Goal: Task Accomplishment & Management: Use online tool/utility

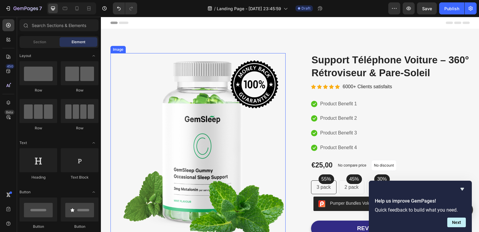
click at [227, 108] on img at bounding box center [198, 145] width 175 height 184
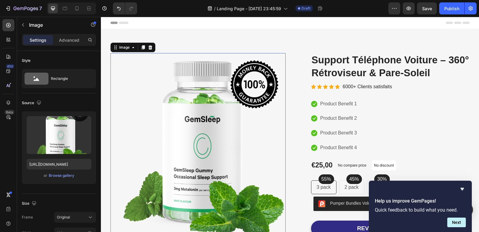
drag, startPoint x: 117, startPoint y: 48, endPoint x: 121, endPoint y: 52, distance: 5.1
click at [118, 48] on div "Image" at bounding box center [124, 47] width 13 height 5
click at [254, 73] on img at bounding box center [198, 145] width 175 height 184
click at [245, 83] on img at bounding box center [198, 145] width 175 height 184
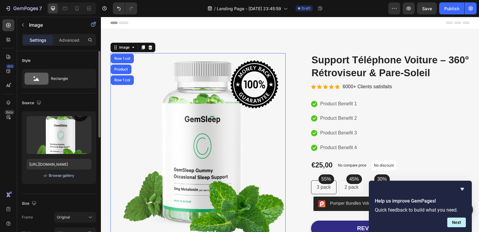
click at [62, 177] on div "Browse gallery" at bounding box center [61, 175] width 25 height 5
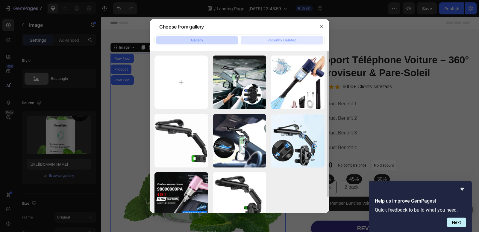
click at [282, 42] on div "Recently Deleted" at bounding box center [282, 39] width 29 height 5
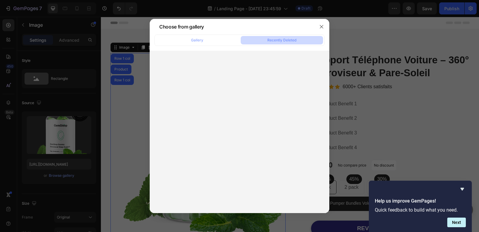
drag, startPoint x: 227, startPoint y: 42, endPoint x: 224, endPoint y: 50, distance: 8.2
click at [227, 42] on button "Gallery" at bounding box center [197, 40] width 82 height 8
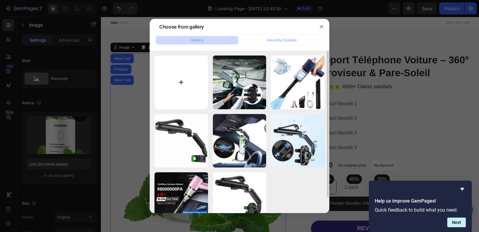
click at [196, 75] on input "file" at bounding box center [182, 82] width 54 height 54
type input "C:\fakepath\H8d8b66d7f9d34e5baff39433312412a0w.jpg"
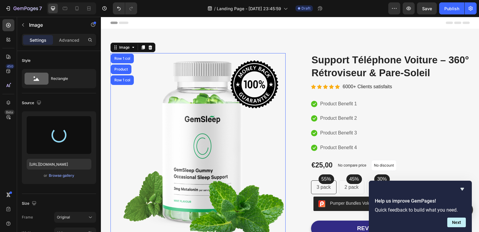
type input "https://cdn.shopify.com/s/files/1/0777/9873/6116/files/gempages_585285126359876…"
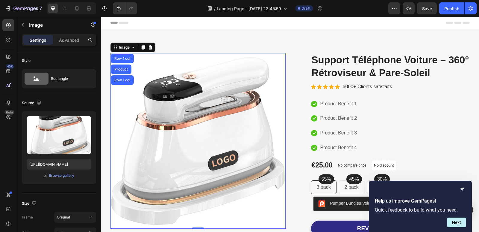
click at [229, 162] on img at bounding box center [198, 140] width 175 height 175
click at [224, 159] on img at bounding box center [198, 140] width 175 height 175
click at [229, 157] on img at bounding box center [198, 140] width 175 height 175
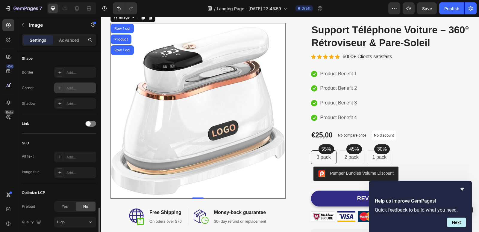
scroll to position [255, 0]
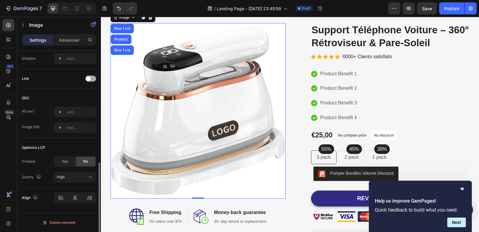
click at [90, 81] on div at bounding box center [90, 79] width 11 height 6
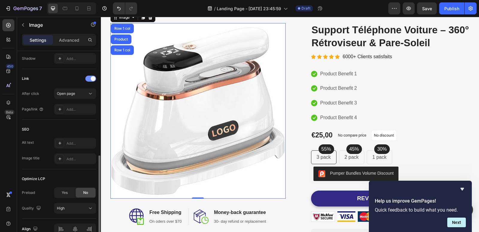
click at [92, 78] on span at bounding box center [93, 78] width 5 height 5
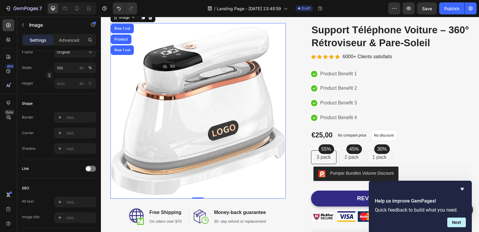
scroll to position [0, 0]
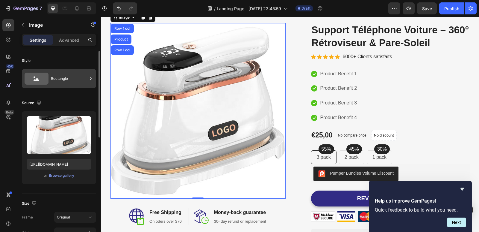
click at [54, 74] on div "Rectangle" at bounding box center [69, 79] width 37 height 14
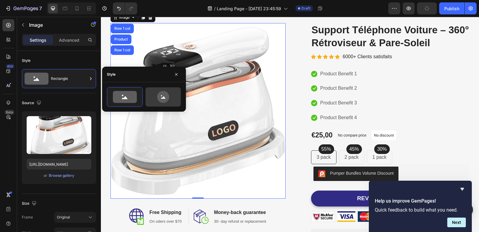
click at [155, 100] on icon at bounding box center [163, 97] width 28 height 12
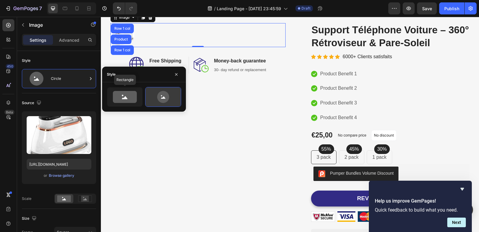
drag, startPoint x: 131, startPoint y: 100, endPoint x: 151, endPoint y: 103, distance: 20.3
click at [131, 100] on icon at bounding box center [125, 97] width 24 height 12
type input "100"
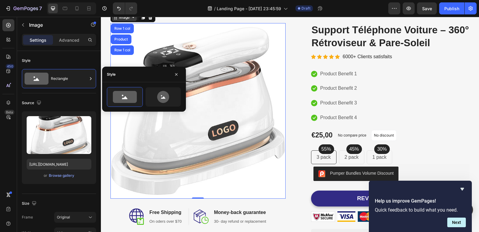
click at [126, 19] on div "Image" at bounding box center [124, 17] width 13 height 5
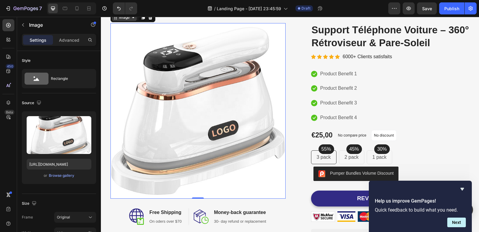
click at [127, 20] on div "Image" at bounding box center [124, 17] width 25 height 7
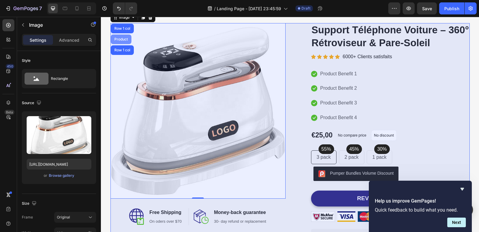
click at [116, 37] on div "Product" at bounding box center [121, 39] width 16 height 4
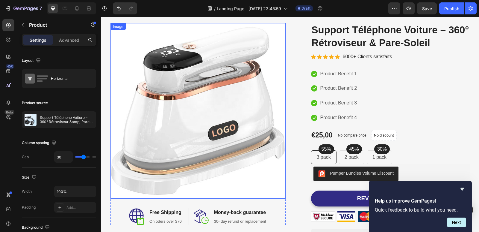
click at [171, 72] on img at bounding box center [198, 110] width 175 height 175
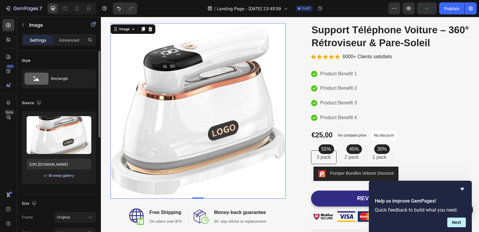
click at [65, 175] on div "Browse gallery" at bounding box center [61, 175] width 25 height 5
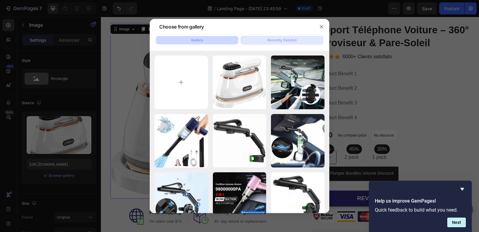
click at [309, 40] on button "Recently Deleted" at bounding box center [282, 40] width 82 height 8
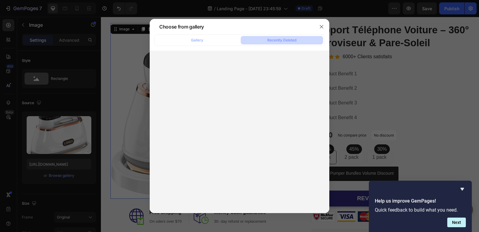
click at [204, 46] on div "Gallery Recently Deleted" at bounding box center [240, 123] width 180 height 178
click at [207, 40] on button "Gallery" at bounding box center [197, 40] width 82 height 8
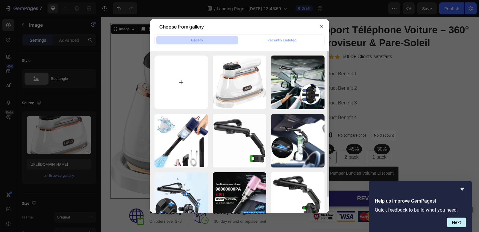
click at [193, 81] on input "file" at bounding box center [182, 82] width 54 height 54
type input "C:\fakepath\H5c85f632fb5648b9906d2e9bc17c790eM.jpg"
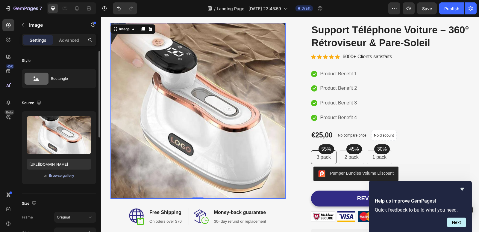
click at [66, 177] on div "Browse gallery" at bounding box center [61, 175] width 25 height 5
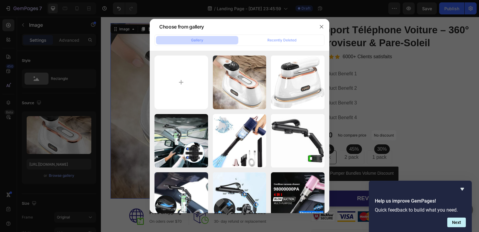
click at [82, 124] on div at bounding box center [239, 116] width 479 height 232
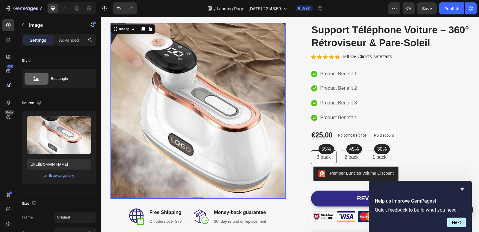
drag, startPoint x: 238, startPoint y: 141, endPoint x: 138, endPoint y: 124, distance: 102.0
click at [138, 124] on img at bounding box center [198, 110] width 175 height 175
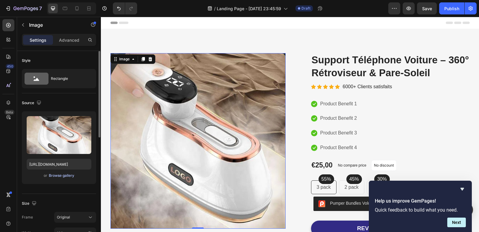
click at [68, 175] on div "Browse gallery" at bounding box center [61, 175] width 25 height 5
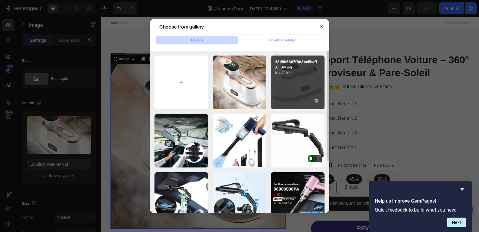
click at [288, 90] on div "H8d8b66d7f9d34e5baff3...0w.jpg 104.71 kb" at bounding box center [298, 82] width 54 height 54
type input "[URL][DOMAIN_NAME]"
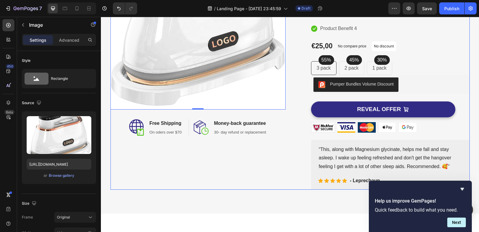
scroll to position [90, 0]
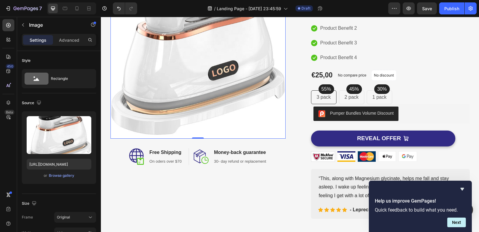
click at [274, 81] on img at bounding box center [198, 50] width 175 height 175
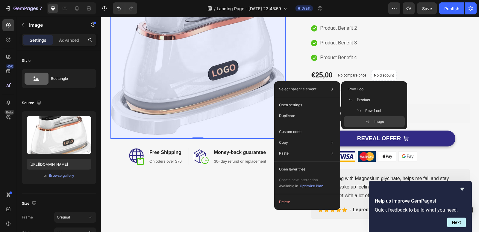
click at [373, 121] on span at bounding box center [370, 121] width 8 height 5
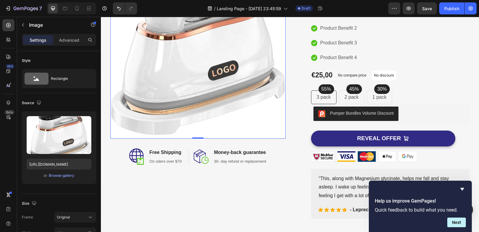
click at [263, 90] on img at bounding box center [198, 50] width 175 height 175
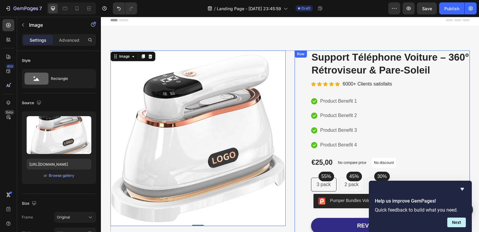
scroll to position [0, 0]
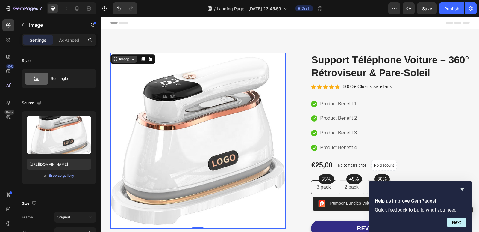
click at [126, 58] on div "Image" at bounding box center [124, 58] width 13 height 5
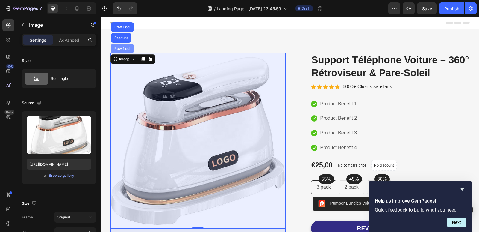
click at [122, 47] on div "Row 1 col" at bounding box center [122, 49] width 18 height 4
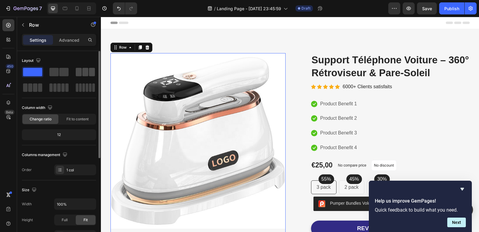
click at [85, 71] on span at bounding box center [85, 72] width 6 height 8
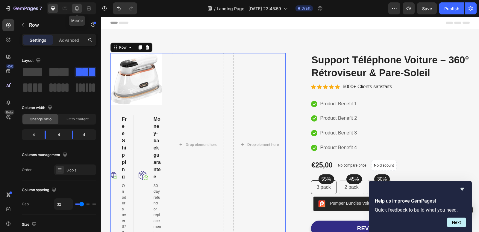
click at [72, 8] on div at bounding box center [77, 9] width 10 height 10
type input "0"
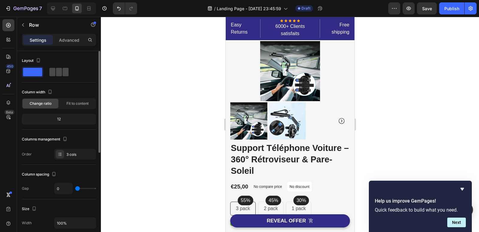
click at [52, 73] on span at bounding box center [52, 72] width 6 height 8
type input "32"
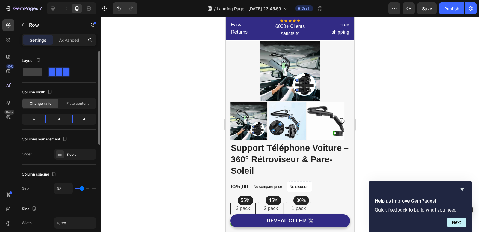
click at [58, 75] on span at bounding box center [59, 72] width 6 height 8
click at [50, 10] on icon at bounding box center [53, 8] width 6 height 6
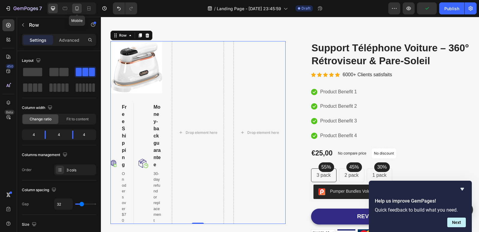
scroll to position [15, 0]
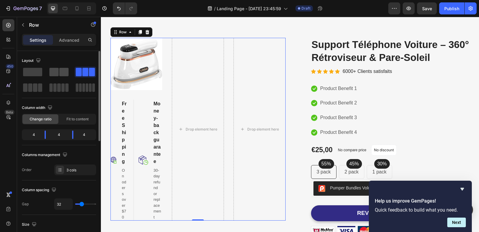
click at [58, 70] on span at bounding box center [53, 72] width 9 height 8
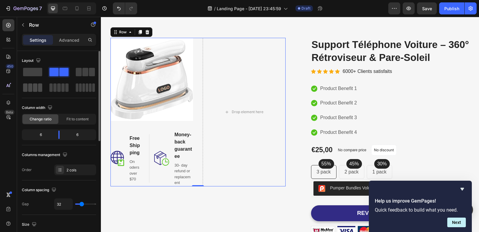
click at [40, 88] on span at bounding box center [40, 87] width 4 height 8
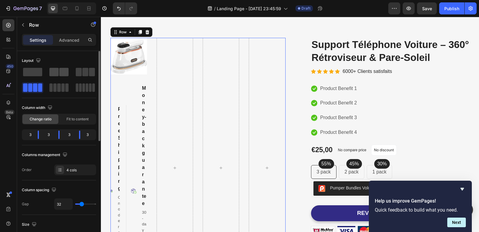
click at [58, 70] on span at bounding box center [53, 72] width 9 height 8
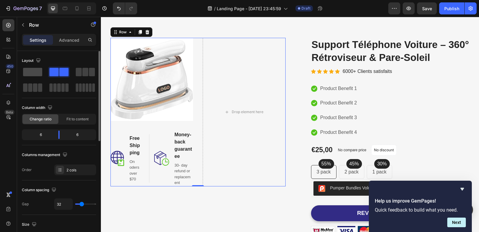
click at [35, 76] on div at bounding box center [33, 72] width 22 height 11
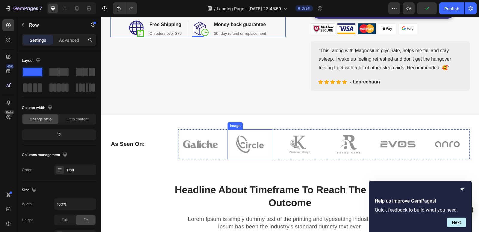
scroll to position [195, 0]
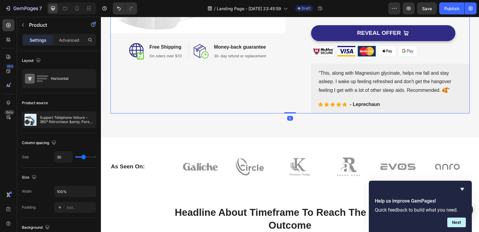
drag, startPoint x: 288, startPoint y: 112, endPoint x: 289, endPoint y: 79, distance: 33.9
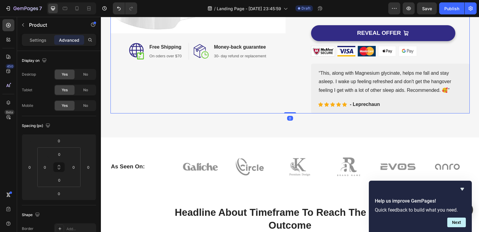
drag, startPoint x: 289, startPoint y: 113, endPoint x: 293, endPoint y: 65, distance: 48.4
click at [290, 112] on div at bounding box center [290, 112] width 12 height 2
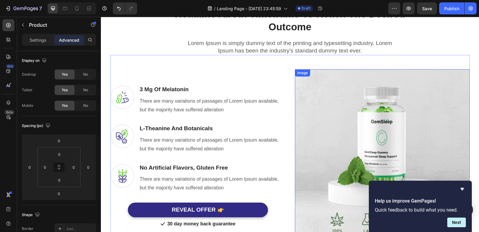
scroll to position [435, 0]
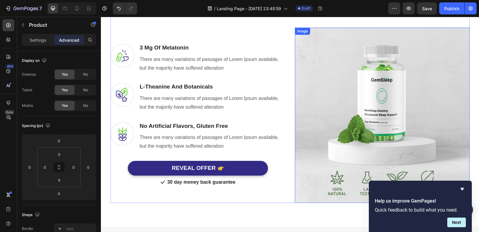
click at [342, 111] on img at bounding box center [382, 115] width 175 height 175
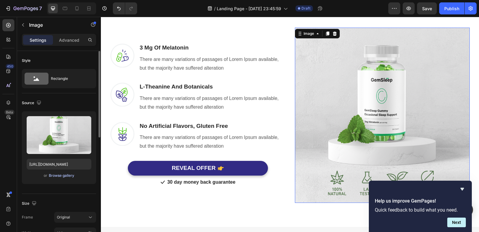
click at [63, 177] on div "Browse gallery" at bounding box center [61, 175] width 25 height 5
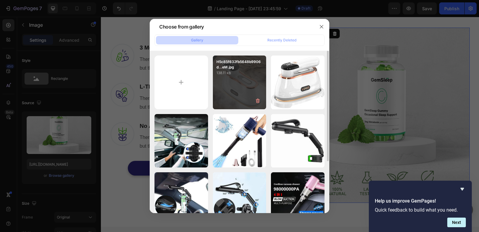
click at [241, 89] on div "H5c85f632fb5648b9906d...eM.jpg 138.11 kb" at bounding box center [240, 82] width 54 height 54
type input "https://cdn.shopify.com/s/files/1/0777/9873/6116/files/gempages_585285126359876…"
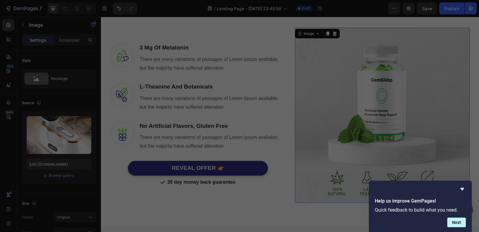
click at [241, 89] on div "H5c85f632fb5648b9906d...eM.jpg 138.11 kb" at bounding box center [240, 82] width 54 height 54
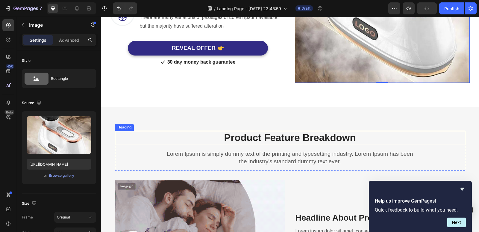
scroll to position [675, 0]
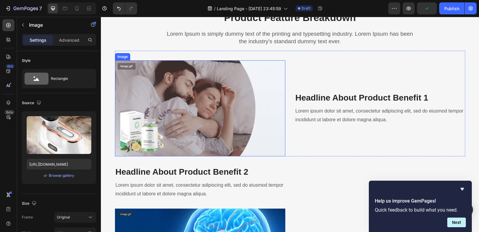
click at [193, 126] on img at bounding box center [200, 108] width 171 height 96
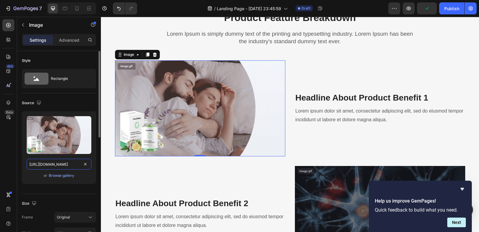
click at [65, 162] on input "https://ucarecdn.com/f58a4149-d955-4cbe-a55d-a2c36e9da483/-/format/auto/" at bounding box center [59, 164] width 65 height 11
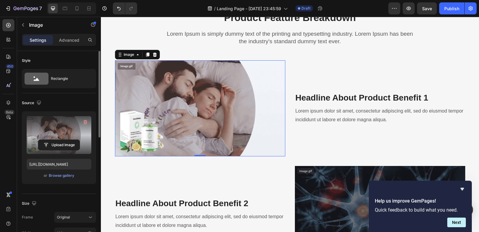
click at [65, 137] on label at bounding box center [59, 135] width 65 height 38
click at [65, 140] on input "file" at bounding box center [58, 145] width 41 height 10
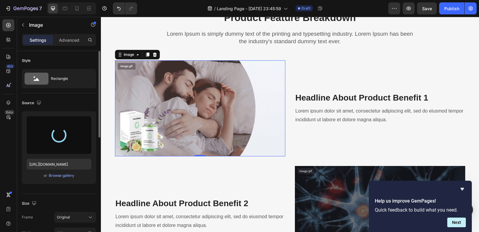
type input "https://cdn.shopify.com/s/files/1/0777/9873/6116/files/gempages_585285126359876…"
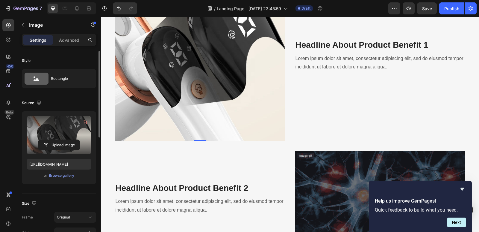
scroll to position [884, 0]
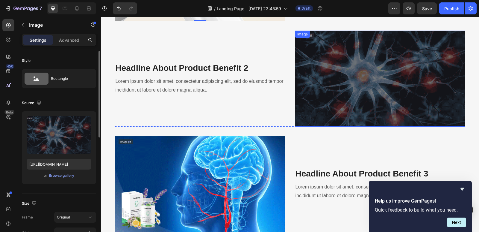
click at [345, 76] on img at bounding box center [380, 79] width 171 height 96
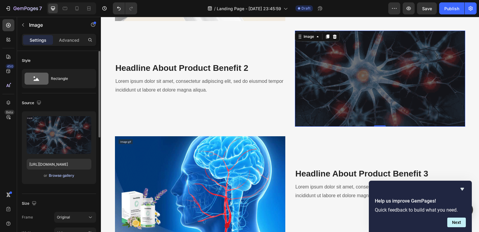
click at [67, 173] on div "Browse gallery" at bounding box center [61, 175] width 25 height 5
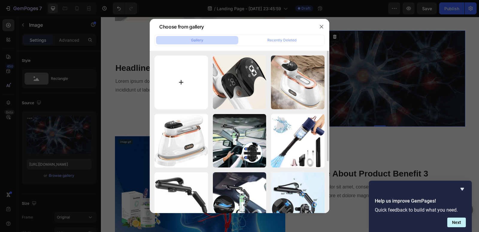
click at [189, 88] on input "file" at bounding box center [182, 82] width 54 height 54
type input "C:\fakepath\S56598e8962434d0d823c8c0c99cbdb16F.jpg_220x220q75.jpg_.avif"
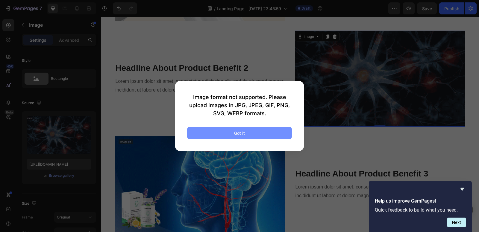
drag, startPoint x: 251, startPoint y: 126, endPoint x: 250, endPoint y: 131, distance: 5.3
click at [251, 127] on div "Image format not supported. Please upload images in JPG, JPEG, GIF, PNG, SVG, W…" at bounding box center [239, 116] width 129 height 70
drag, startPoint x: 250, startPoint y: 131, endPoint x: 193, endPoint y: 138, distance: 57.3
click at [250, 132] on button "Got it" at bounding box center [239, 133] width 105 height 12
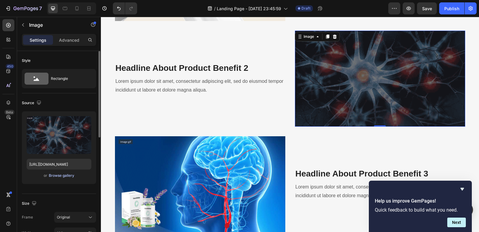
click at [66, 173] on div "Browse gallery" at bounding box center [61, 175] width 25 height 5
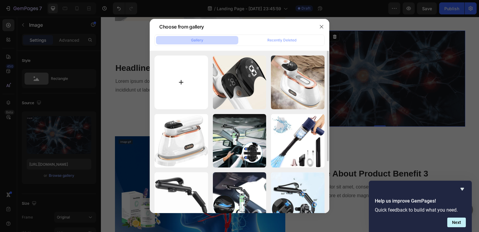
click at [190, 66] on input "file" at bounding box center [182, 82] width 54 height 54
type input "C:\fakepath\Sbf4552d33e8f42839f631ec80b00def8x.jpg_220x220q75.jpg_.avif"
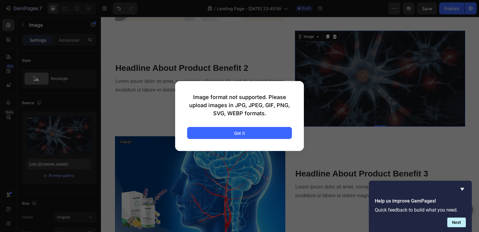
click at [227, 102] on div "Image format not supported. Please upload images in JPG, JPEG, GIF, PNG, SVG, W…" at bounding box center [239, 105] width 105 height 24
click at [232, 104] on div "Image format not supported. Please upload images in JPG, JPEG, GIF, PNG, SVG, W…" at bounding box center [239, 105] width 105 height 24
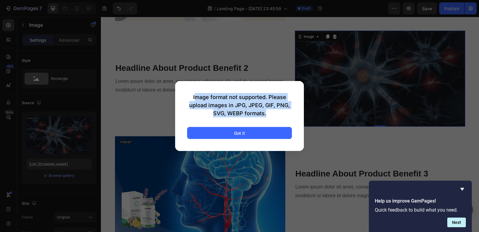
click at [232, 104] on div "Image format not supported. Please upload images in JPG, JPEG, GIF, PNG, SVG, W…" at bounding box center [239, 105] width 105 height 24
copy div "Image format not supported. Please upload images in JPG, JPEG, GIF, PNG, SVG, W…"
click at [283, 130] on button "Got it" at bounding box center [239, 133] width 105 height 12
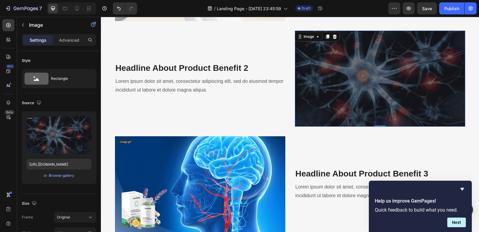
click at [353, 65] on img at bounding box center [380, 79] width 171 height 96
click at [62, 163] on input "https://ucarecdn.com/005acc0c-07e4-4480-84fa-57b61c5cac9a/-/format/auto/" at bounding box center [59, 164] width 65 height 11
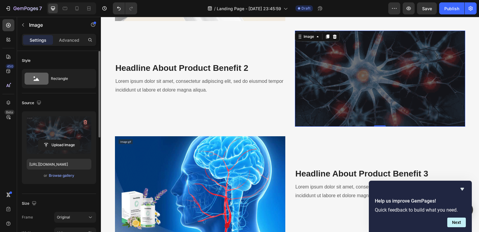
click at [64, 139] on label at bounding box center [59, 135] width 65 height 38
click at [64, 140] on input "file" at bounding box center [58, 145] width 41 height 10
type input "C:\fakepath\Sbf4552d33e8f42839f631ec80b00def8x.jpg_220x220q75.jpg_.avif"
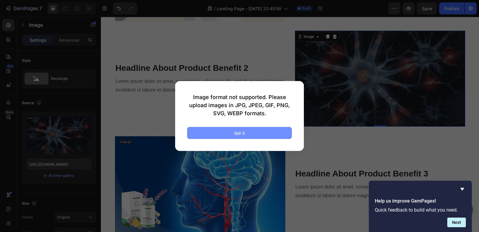
click at [274, 133] on button "Got it" at bounding box center [239, 133] width 105 height 12
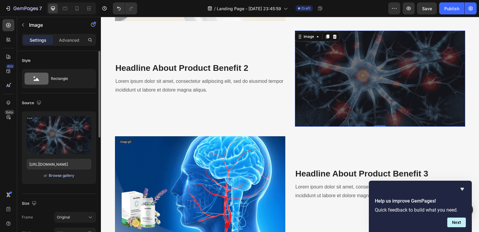
click at [59, 176] on div "Browse gallery" at bounding box center [61, 175] width 25 height 5
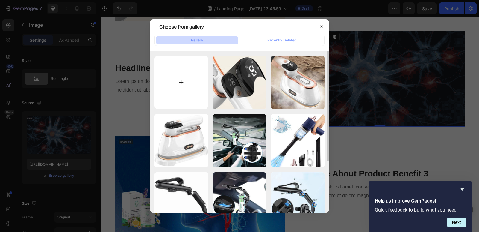
click at [177, 74] on input "file" at bounding box center [182, 82] width 54 height 54
type input "C:\fakepath\Sbf4552d33e8f42839f631ec80b00def8x.jpg_220x220q75.jpg_.avif"
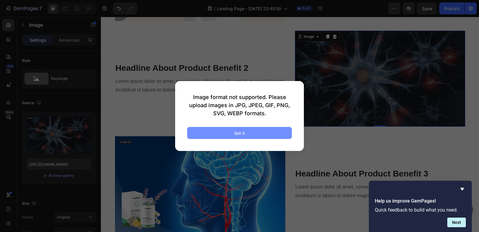
click at [264, 133] on button "Got it" at bounding box center [239, 133] width 105 height 12
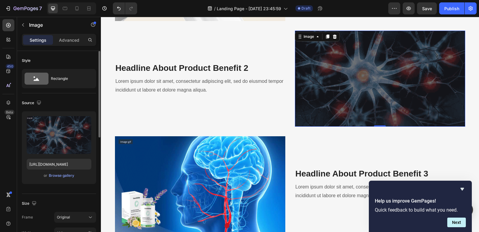
drag, startPoint x: 67, startPoint y: 154, endPoint x: 69, endPoint y: 157, distance: 3.7
click at [67, 154] on div "Upload Image https://ucarecdn.com/005acc0c-07e4-4480-84fa-57b61c5cac9a/-/format…" at bounding box center [59, 147] width 74 height 73
click at [72, 162] on input "https://ucarecdn.com/005acc0c-07e4-4480-84fa-57b61c5cac9a/-/format/auto/" at bounding box center [59, 164] width 65 height 11
click at [68, 177] on div "Browse gallery" at bounding box center [61, 175] width 25 height 5
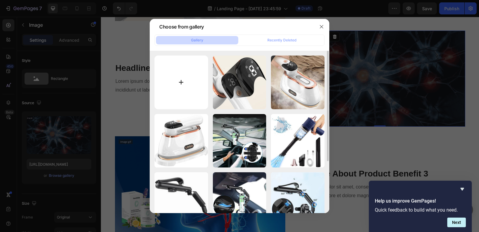
click at [183, 74] on input "file" at bounding box center [182, 82] width 54 height 54
type input "C:\fakepath\Sb17bed34fea7480383e19692c44639f6D.jpg_220x220q75.jpg_.avif"
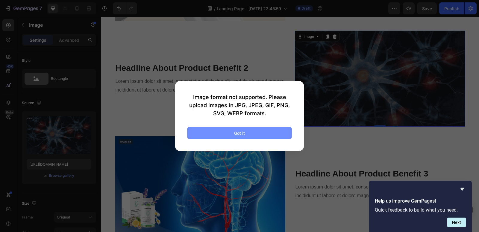
click at [262, 133] on button "Got it" at bounding box center [239, 133] width 105 height 12
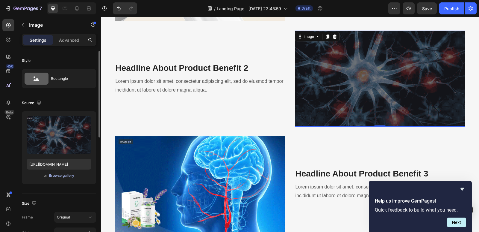
click at [67, 177] on div "Browse gallery" at bounding box center [61, 175] width 25 height 5
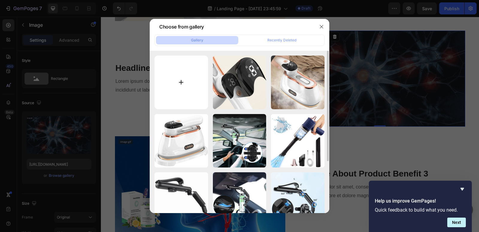
click at [182, 64] on input "file" at bounding box center [182, 82] width 54 height 54
type input "C:\fakepath\S56598e8962434d0d823c8c0c99cbdb16F.jpg_220x220q75.jpg_.avif"
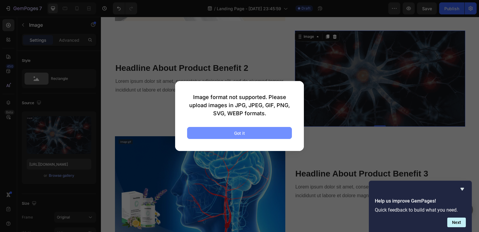
drag, startPoint x: 259, startPoint y: 133, endPoint x: 254, endPoint y: 133, distance: 4.8
click at [258, 133] on button "Got it" at bounding box center [239, 133] width 105 height 12
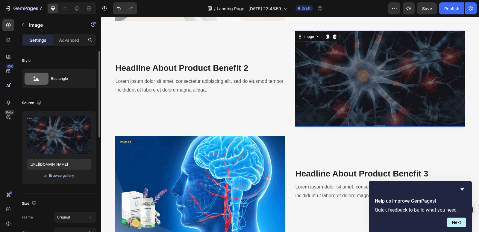
click at [55, 175] on div "Browse gallery" at bounding box center [61, 175] width 25 height 5
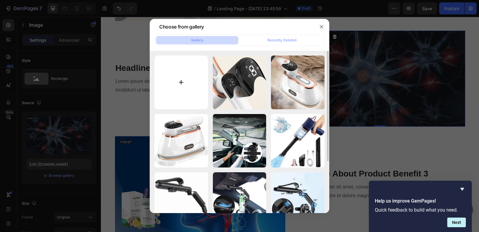
click at [182, 80] on input "file" at bounding box center [182, 82] width 54 height 54
type input "C:\fakepath\Sbf4552d33e8f42839f631ec80b00def8x.jpg_220x220q75.jpg_.png"
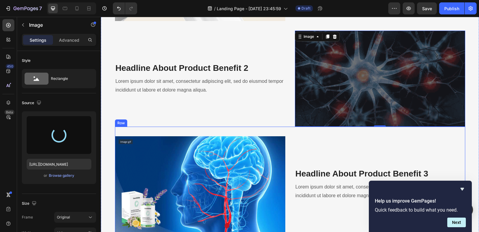
type input "https://cdn.shopify.com/s/files/1/0777/9873/6116/files/gempages_585285126359876…"
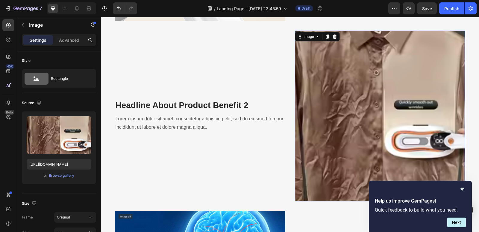
click at [375, 72] on img at bounding box center [380, 116] width 171 height 171
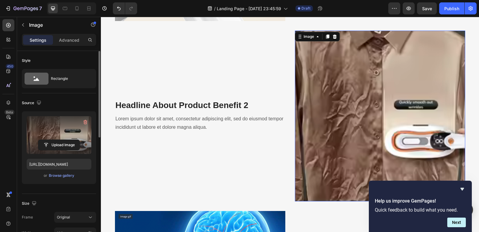
click at [79, 130] on label at bounding box center [59, 135] width 65 height 38
click at [79, 140] on input "file" at bounding box center [58, 145] width 41 height 10
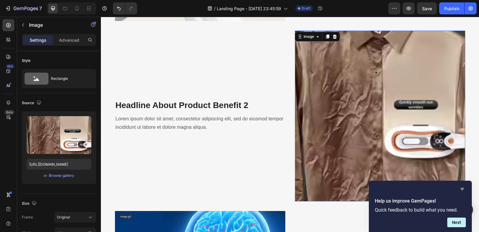
click at [463, 190] on icon "Hide survey" at bounding box center [462, 188] width 7 height 7
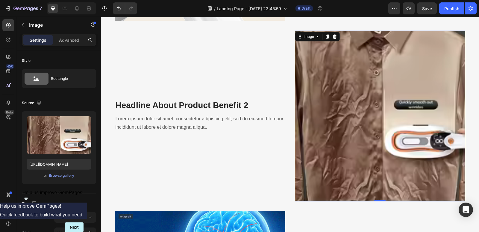
click at [263, 65] on div "Headline About Product Benefit 2 Heading Lorem ipsum dolor sit amet, consectetu…" at bounding box center [200, 116] width 171 height 171
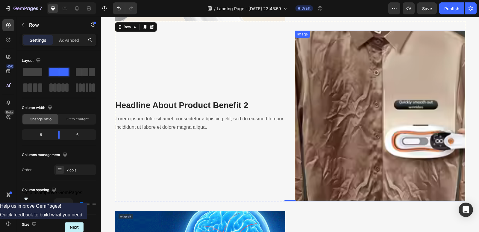
click at [312, 52] on img at bounding box center [380, 116] width 171 height 171
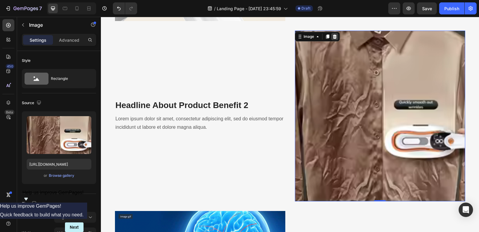
click at [334, 39] on div at bounding box center [334, 36] width 7 height 7
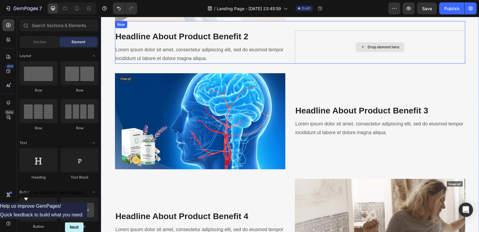
click at [349, 60] on div "Drop element here" at bounding box center [380, 47] width 171 height 33
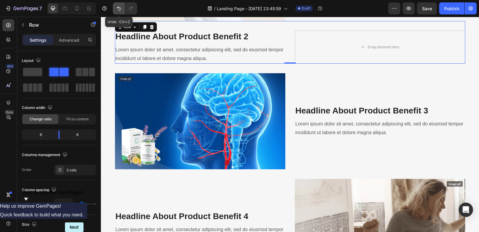
click at [115, 10] on button "Undo/Redo" at bounding box center [119, 8] width 12 height 12
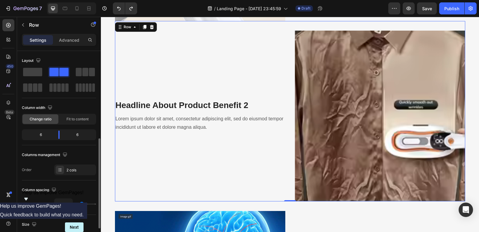
scroll to position [180, 0]
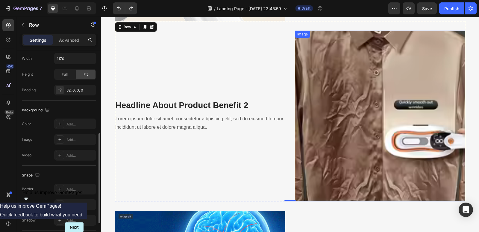
click at [334, 130] on img at bounding box center [380, 116] width 171 height 171
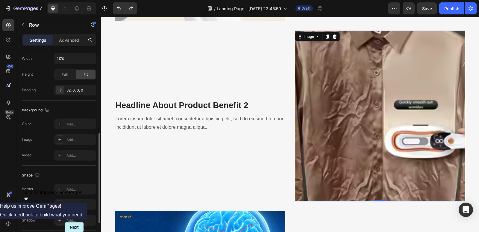
scroll to position [0, 0]
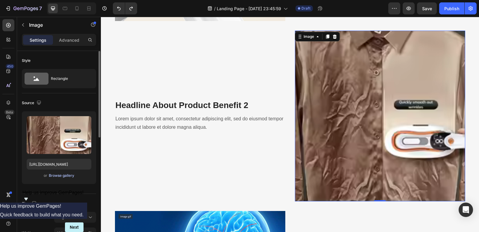
click at [53, 175] on div "Browse gallery" at bounding box center [61, 175] width 25 height 5
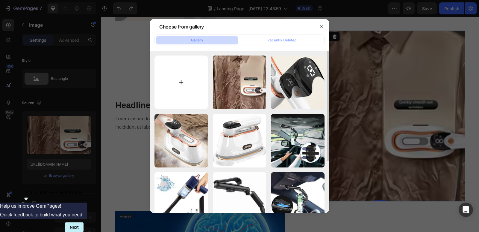
click at [186, 87] on input "file" at bounding box center [182, 82] width 54 height 54
type input "C:\fakepath\Sdeaccf4a617b4551b671957a25c23becM.jpg_960x960q75.jpg_.avif"
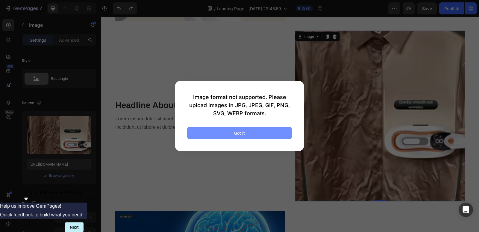
click at [260, 135] on button "Got it" at bounding box center [239, 133] width 105 height 12
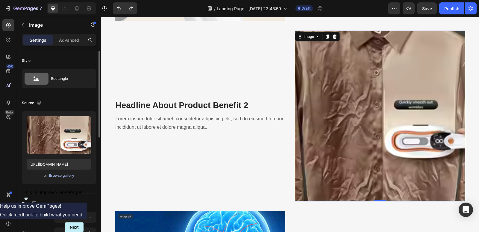
click at [49, 177] on div "Browse gallery" at bounding box center [61, 175] width 25 height 5
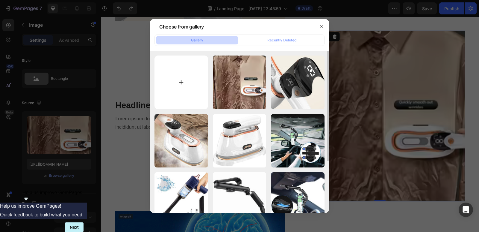
click at [177, 85] on input "file" at bounding box center [182, 82] width 54 height 54
click at [175, 86] on input "file" at bounding box center [182, 82] width 54 height 54
type input "C:\fakepath\53b097fc-e9ec-4da5-98cd-3874dde596fe.png"
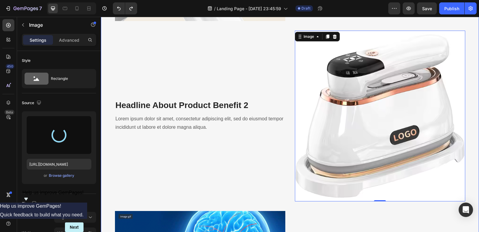
type input "https://cdn.shopify.com/s/files/1/0777/9873/6116/files/gempages_585285126359876…"
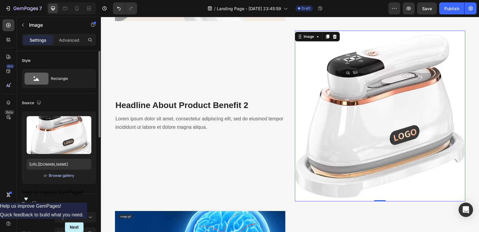
click at [69, 176] on div "Browse gallery" at bounding box center [61, 175] width 25 height 5
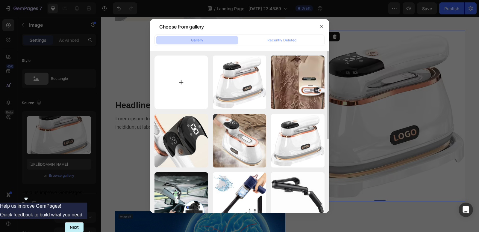
click at [203, 71] on input "file" at bounding box center [182, 82] width 54 height 54
type input "C:\fakepath\9647b964-6471-4c28-b5fe-dc53673f3674.png"
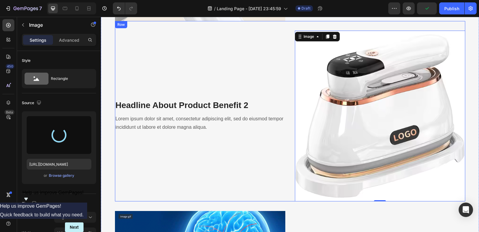
type input "https://cdn.shopify.com/s/files/1/0777/9873/6116/files/gempages_585285126359876…"
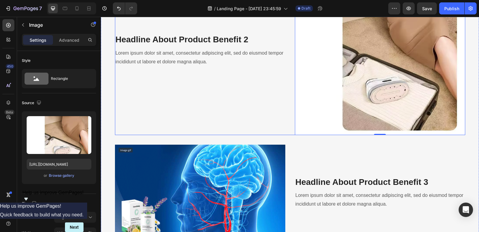
scroll to position [1064, 0]
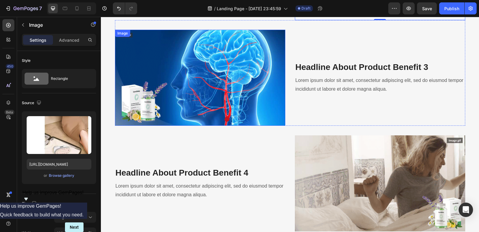
click at [205, 88] on img at bounding box center [200, 78] width 171 height 96
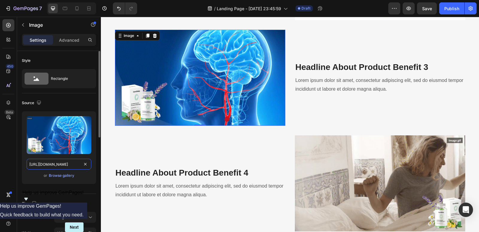
click at [80, 165] on input "https://ucarecdn.com/6cf63668-bc5b-410a-b6d6-b25162681890/-/format/auto/" at bounding box center [59, 164] width 65 height 11
click at [61, 179] on div "Upload Image https://ucarecdn.com/6cf63668-bc5b-410a-b6d6-b25162681890/-/format…" at bounding box center [59, 147] width 74 height 73
click at [61, 176] on div "Browse gallery" at bounding box center [61, 175] width 25 height 5
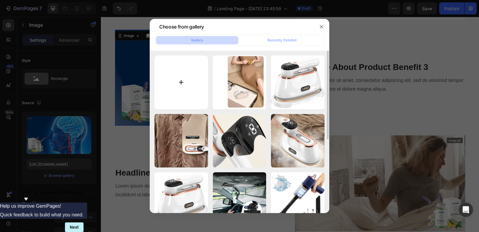
click at [188, 82] on input "file" at bounding box center [182, 82] width 54 height 54
type input "C:\fakepath\77152f29-d99a-4de7-81c4-71d50ba170ec.png"
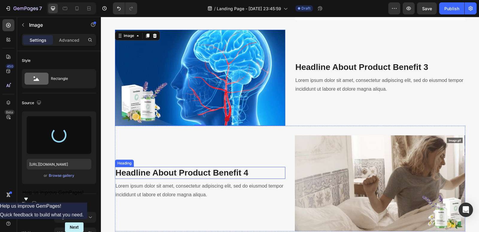
click at [370, 142] on img at bounding box center [380, 183] width 171 height 96
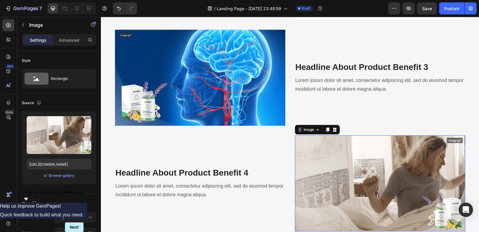
scroll to position [1124, 0]
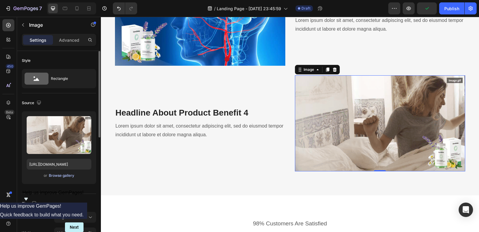
click at [67, 177] on div "Browse gallery" at bounding box center [61, 175] width 25 height 5
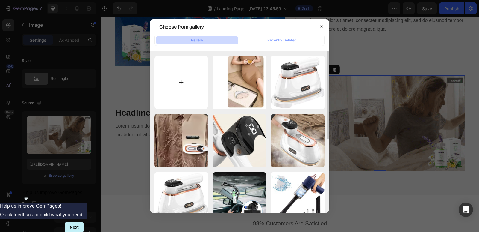
click at [188, 82] on input "file" at bounding box center [182, 82] width 54 height 54
type input "C:\fakepath\H83491f2d2a384a10bed8085ecc854c39w.avif"
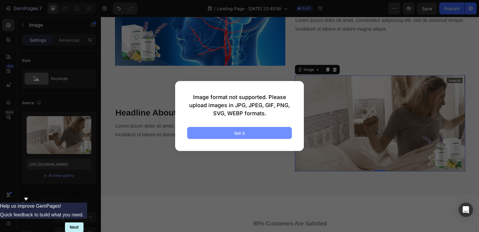
click at [242, 131] on div "Got it" at bounding box center [239, 133] width 11 height 6
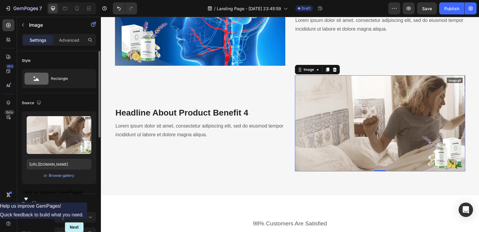
click at [76, 175] on div "or Browse gallery" at bounding box center [59, 175] width 65 height 7
click at [188, 33] on img at bounding box center [200, 18] width 171 height 96
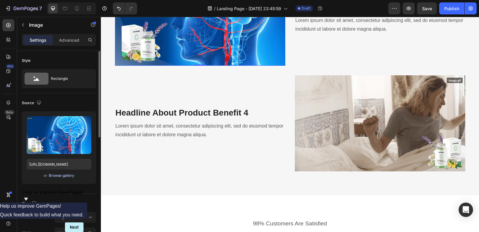
click at [66, 175] on div "Browse gallery" at bounding box center [61, 175] width 25 height 5
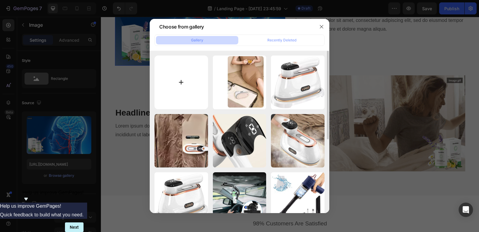
click at [184, 88] on input "file" at bounding box center [182, 82] width 54 height 54
type input "C:\fakepath\ae27240d-1618-4248-ae92-61c8e9ef63d5.png"
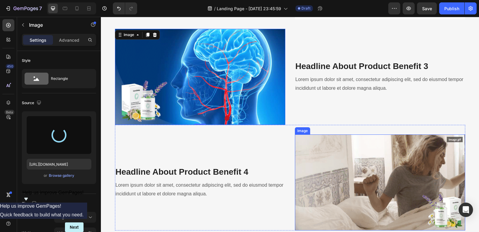
scroll to position [1094, 0]
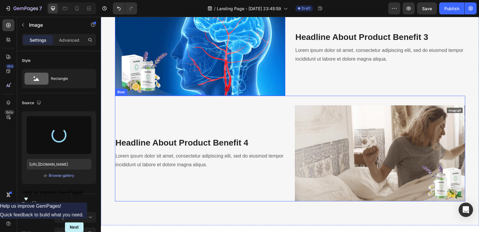
type input "https://cdn.shopify.com/s/files/1/0777/9873/6116/files/gempages_585285126359876…"
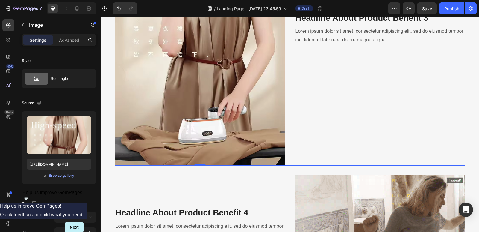
scroll to position [1263, 0]
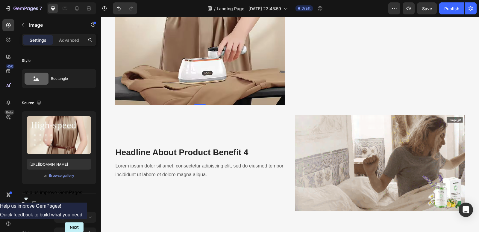
click at [379, 123] on img at bounding box center [380, 163] width 171 height 96
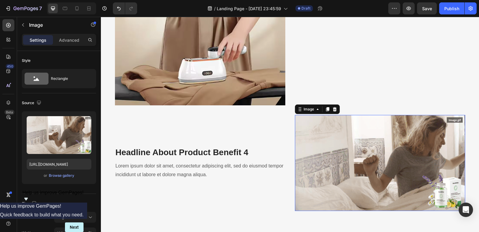
scroll to position [1304, 0]
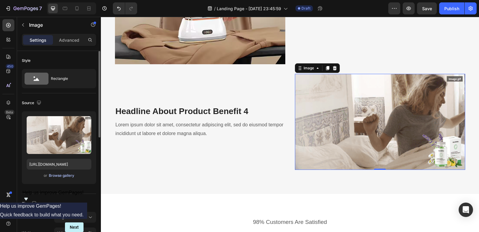
click at [64, 176] on div "Browse gallery" at bounding box center [61, 175] width 25 height 5
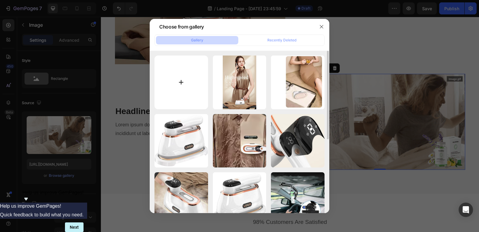
click at [175, 93] on input "file" at bounding box center [182, 82] width 54 height 54
type input "C:\fakepath\5607963f-5b33-4e0f-9dc1-e92e75dd384d.jpg"
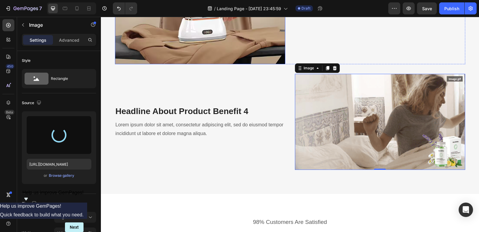
type input "https://cdn.shopify.com/s/files/1/0777/9873/6116/files/gempages_585285126359876…"
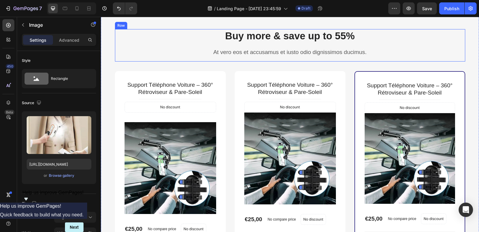
scroll to position [1933, 0]
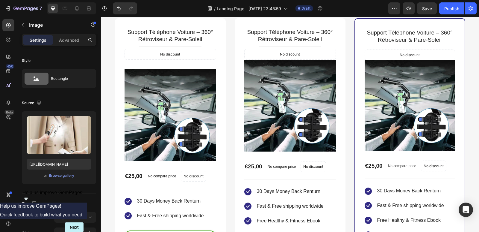
click at [472, 121] on div "Buy more & save up to 55% Heading At vero eos et accusamus et iusto odio dignis…" at bounding box center [290, 140] width 378 height 377
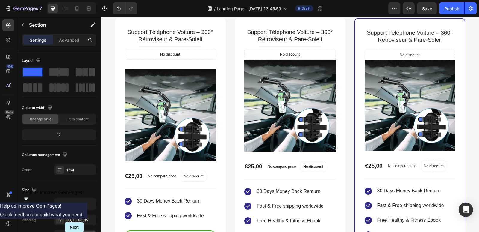
scroll to position [2138, 0]
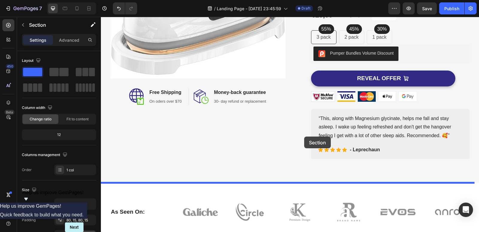
scroll to position [0, 0]
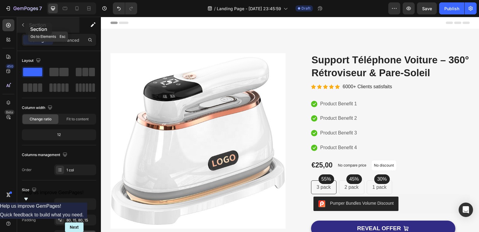
click at [25, 23] on button "button" at bounding box center [23, 25] width 10 height 10
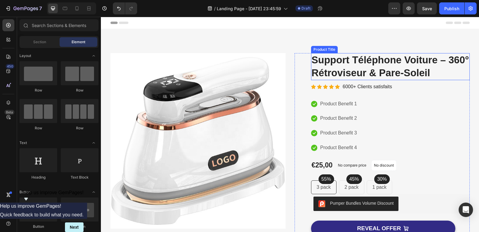
click at [355, 64] on h2 "Support Téléphone Voiture – 360° Rétroviseur & Pare-Soleil" at bounding box center [390, 66] width 159 height 27
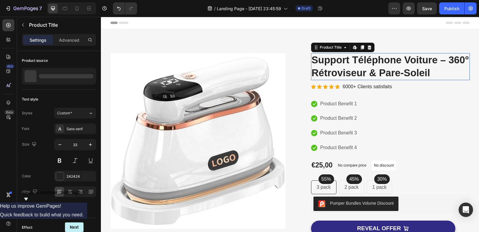
click at [355, 64] on h2 "Support Téléphone Voiture – 360° Rétroviseur & Pare-Soleil" at bounding box center [390, 66] width 159 height 27
click at [339, 105] on p "Product Benefit 1" at bounding box center [339, 103] width 37 height 9
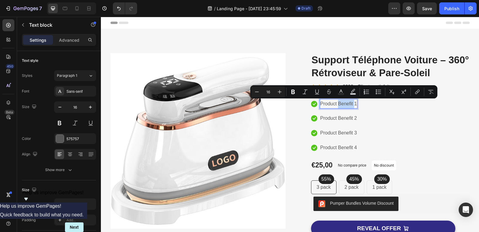
click at [339, 105] on p "Product Benefit 1" at bounding box center [339, 103] width 37 height 9
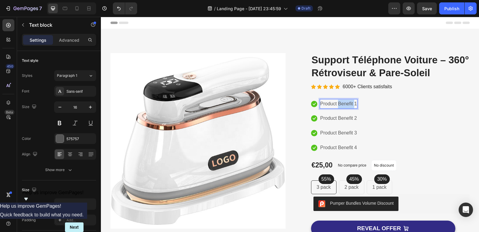
click at [339, 105] on p "Product Benefit 1" at bounding box center [339, 103] width 37 height 9
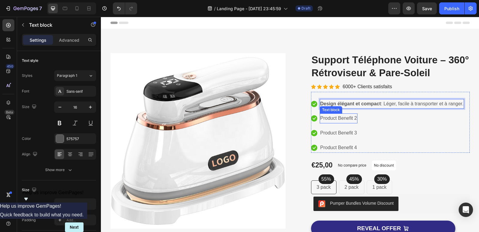
click at [346, 117] on p "Product Benefit 2" at bounding box center [339, 118] width 37 height 9
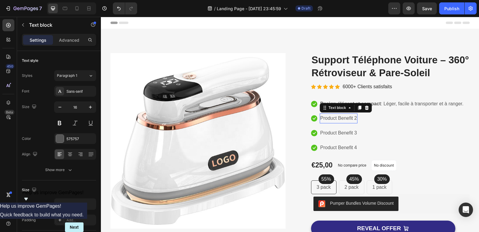
click at [346, 117] on p "Product Benefit 2" at bounding box center [339, 118] width 37 height 9
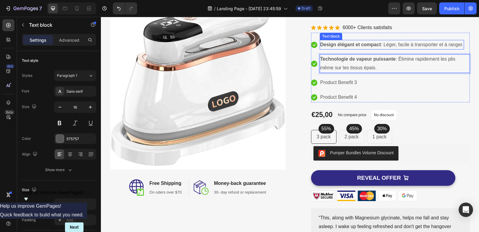
scroll to position [60, 0]
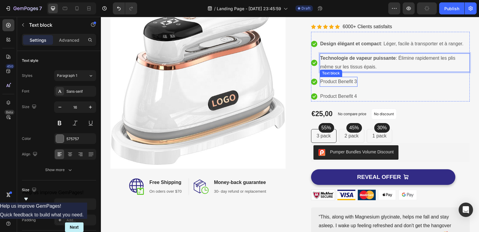
click at [333, 83] on p "Product Benefit 3" at bounding box center [339, 81] width 37 height 9
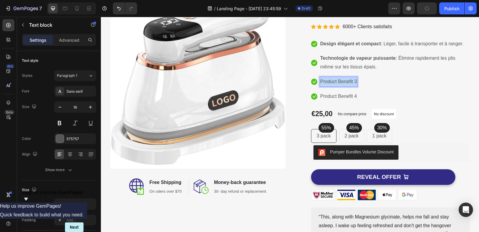
click at [333, 84] on p "Product Benefit 3" at bounding box center [339, 81] width 37 height 9
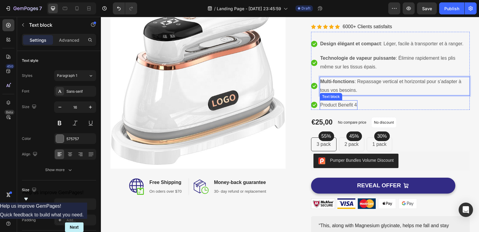
click at [331, 102] on p "Product Benefit 4" at bounding box center [339, 105] width 37 height 9
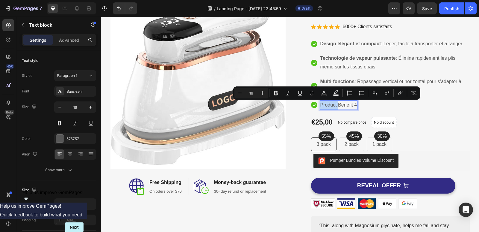
copy p "Product"
click at [340, 104] on p "Product Benefit 4" at bounding box center [339, 105] width 37 height 9
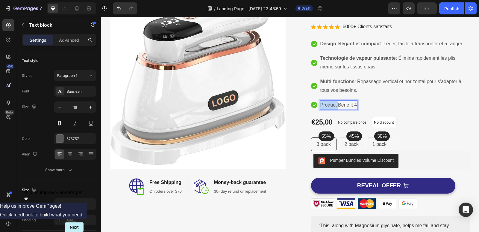
click at [340, 104] on p "Product Benefit 4" at bounding box center [339, 105] width 37 height 9
click at [340, 105] on p "Product Benefit 4" at bounding box center [339, 105] width 37 height 9
click at [327, 105] on p "Product" at bounding box center [329, 105] width 16 height 9
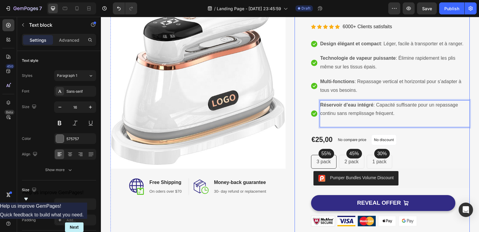
click at [303, 97] on div "Product Images Support Téléphone Voiture – 360° Rétroviseur & Pare-Soleil Produ…" at bounding box center [382, 138] width 175 height 290
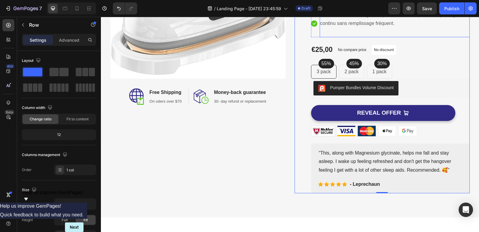
scroll to position [120, 0]
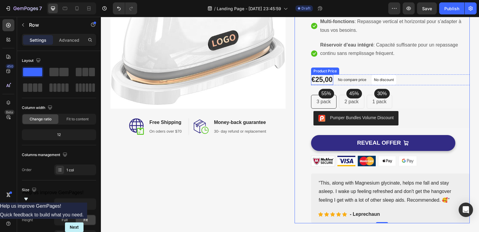
click at [316, 79] on div "€25,00" at bounding box center [322, 80] width 22 height 10
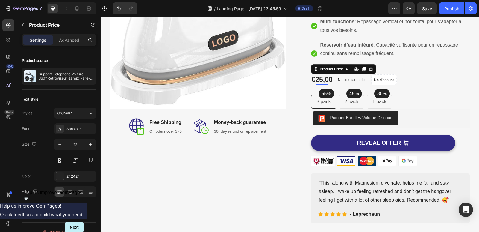
click at [316, 79] on div "€25,00" at bounding box center [322, 80] width 22 height 10
click at [316, 80] on div "€25,00" at bounding box center [322, 80] width 22 height 10
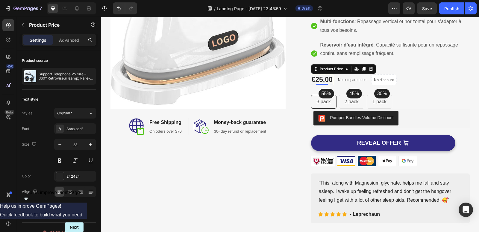
click at [321, 78] on div "€25,00" at bounding box center [322, 80] width 22 height 10
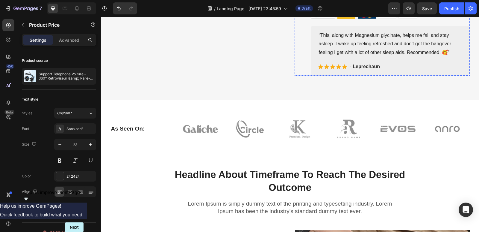
scroll to position [180, 0]
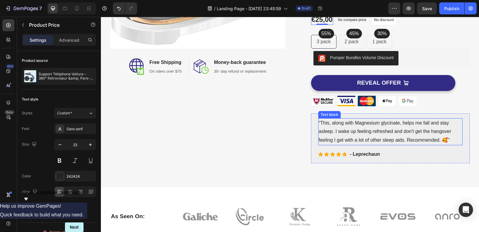
click at [387, 125] on p "“This, along with Magnesium glycinate, helps me fall and stay asleep. I wake up…" at bounding box center [390, 132] width 143 height 26
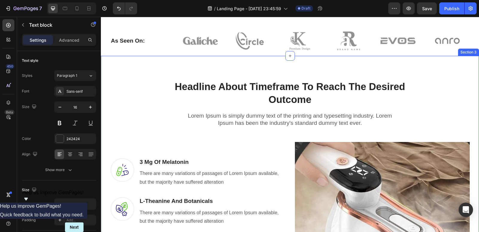
scroll to position [390, 0]
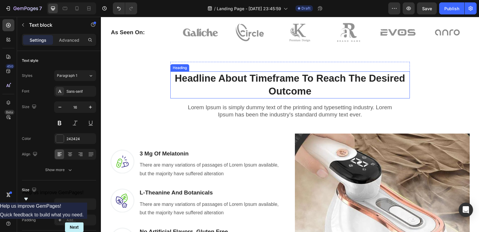
click at [288, 85] on p "Headline About Timeframe To Reach The Desired Outcome" at bounding box center [290, 85] width 239 height 26
click at [244, 81] on p "Headline About Timeframe To Reach The Desired Outcome" at bounding box center [290, 85] width 239 height 26
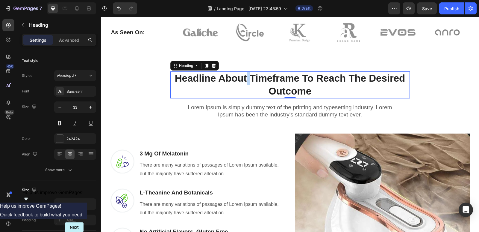
click at [244, 81] on p "Headline About Timeframe To Reach The Desired Outcome" at bounding box center [290, 85] width 239 height 26
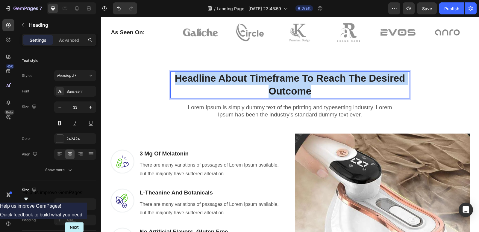
click at [244, 81] on p "Headline About Timeframe To Reach The Desired Outcome" at bounding box center [290, 85] width 239 height 26
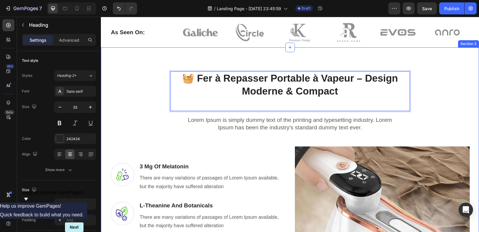
click at [421, 97] on div "🧺 Fer à Repasser Portable à Vapeur – Design Moderne & Compact Heading 0 Row Lor…" at bounding box center [289, 192] width 369 height 260
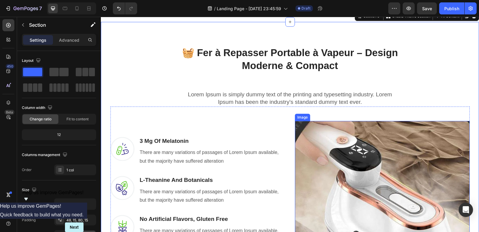
scroll to position [449, 0]
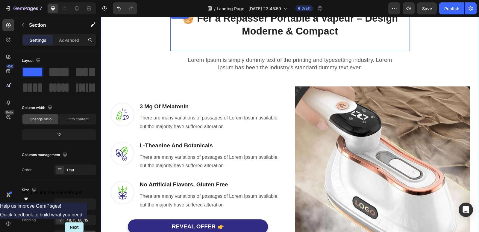
click at [187, 22] on p "🧺 Fer à Repasser Portable à Vapeur – Design Moderne & Compact" at bounding box center [290, 31] width 239 height 39
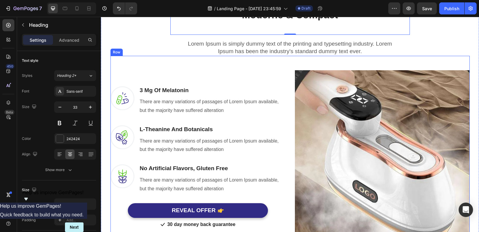
scroll to position [479, 0]
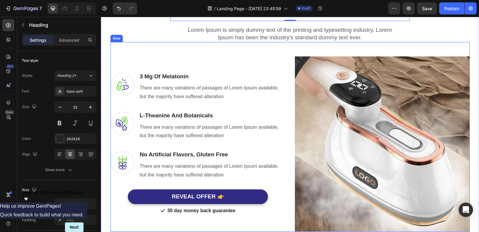
click at [271, 38] on p "Lorem Ipsum is simply dummy text of the printing and typesetting industry. Lore…" at bounding box center [290, 33] width 209 height 15
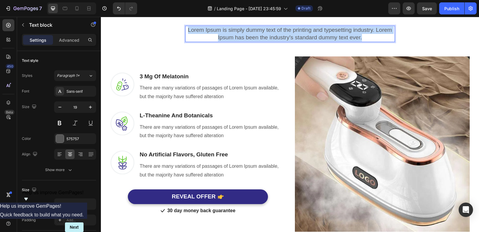
click at [271, 38] on p "Lorem Ipsum is simply dummy text of the printing and typesetting industry. Lore…" at bounding box center [290, 33] width 209 height 15
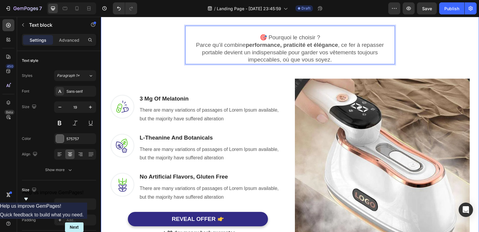
click at [449, 46] on div "🧺 Fer à Repasser Portable à Vapeur – Design Moderne & Compact Heading Row 🎯 Pou…" at bounding box center [289, 113] width 369 height 282
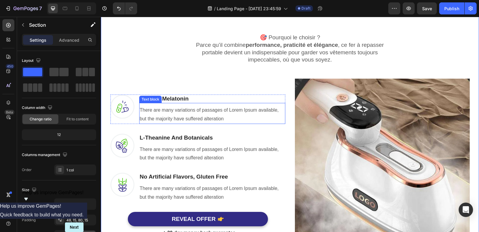
click at [155, 104] on div "There are many variations of passages of Lorem Ipsum available, but the majorit…" at bounding box center [212, 113] width 146 height 21
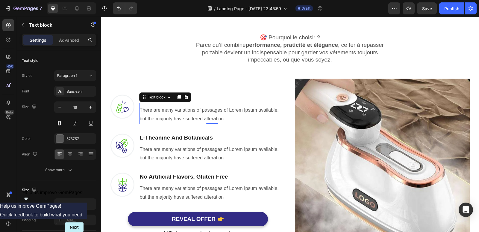
click at [167, 112] on p "There are many variations of passages of Lorem Ipsum available, but the majorit…" at bounding box center [212, 114] width 145 height 17
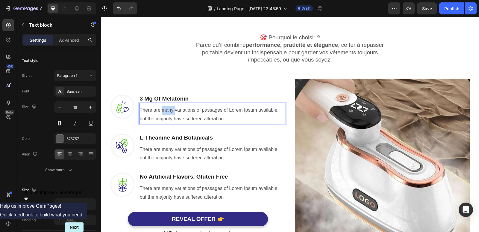
click at [167, 112] on p "There are many variations of passages of Lorem Ipsum available, but the majorit…" at bounding box center [212, 114] width 145 height 17
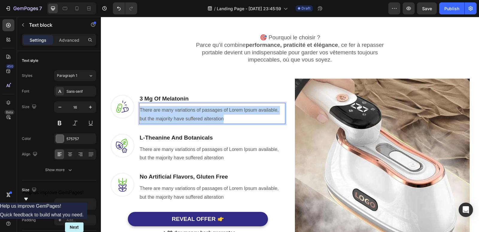
click at [167, 112] on p "There are many variations of passages of Lorem Ipsum available, but the majorit…" at bounding box center [212, 114] width 145 height 17
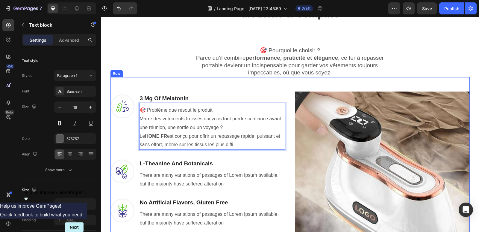
click at [220, 92] on div "Image 3 Mg Of Melatonin Heading 🎯 Problème que résout le produit Marre des vête…" at bounding box center [198, 178] width 175 height 175
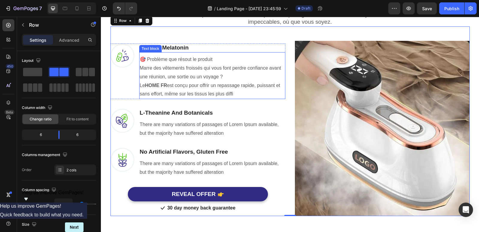
scroll to position [527, 0]
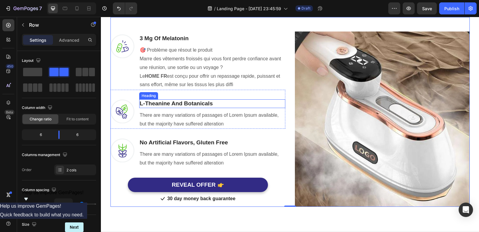
click at [172, 103] on p "L-Theanine And Botanicals" at bounding box center [212, 103] width 145 height 7
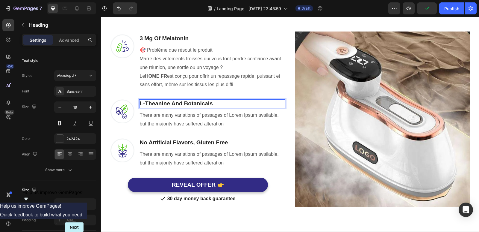
scroll to position [524, 0]
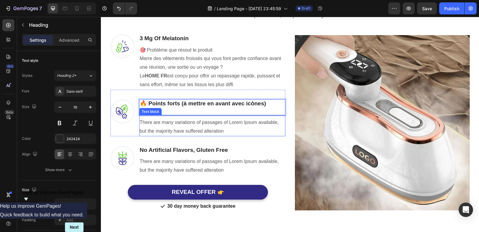
click at [189, 122] on p "There are many variations of passages of Lorem Ipsum available, but the majorit…" at bounding box center [212, 126] width 145 height 17
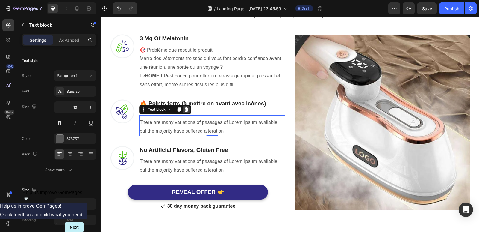
click at [187, 109] on div at bounding box center [186, 109] width 7 height 7
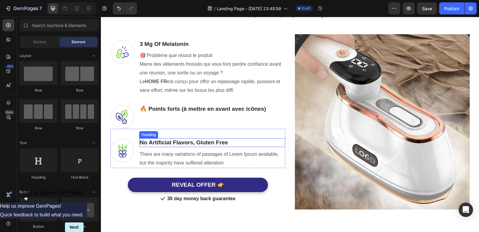
click at [191, 141] on p "No Artificial Flavors, Gluten Free" at bounding box center [212, 142] width 145 height 7
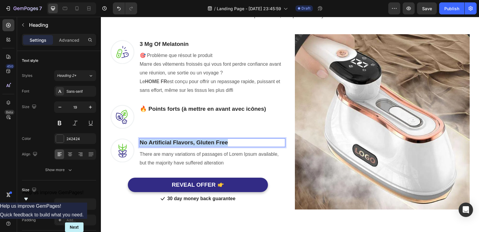
click at [191, 141] on p "No Artificial Flavors, Gluten Free" at bounding box center [212, 142] width 145 height 7
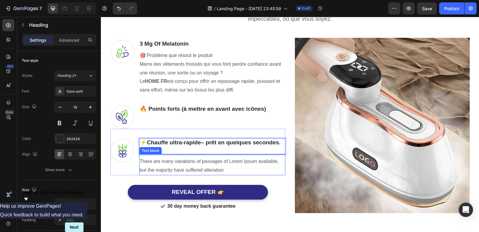
click at [212, 170] on p "There are many variations of passages of Lorem Ipsum available, but the majorit…" at bounding box center [212, 165] width 145 height 17
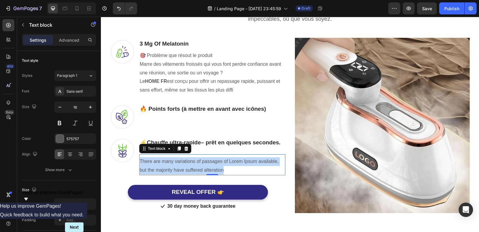
click at [212, 170] on p "There are many variations of passages of Lorem Ipsum available, but the majorit…" at bounding box center [212, 165] width 145 height 17
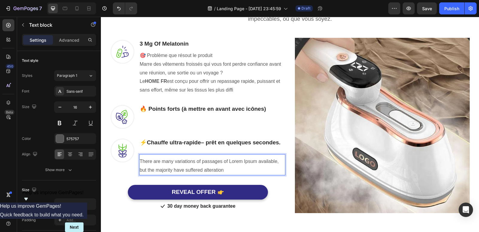
scroll to position [518, 0]
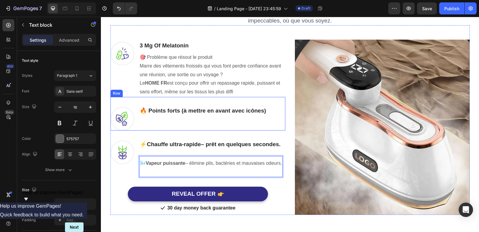
click at [196, 124] on div "🔥 Points forts (à mettre en avant avec icônes) Heading" at bounding box center [203, 118] width 128 height 24
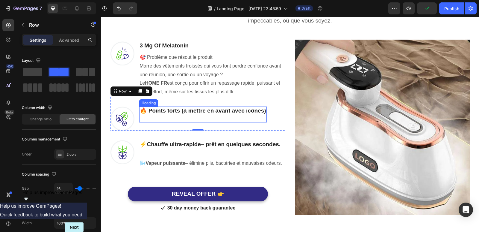
click at [196, 120] on p "🔥 Points forts (à mettre en avant avec icônes)" at bounding box center [203, 114] width 126 height 15
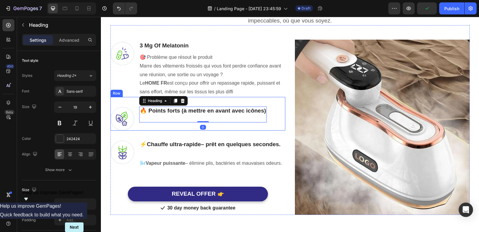
click at [190, 125] on div "🔥 Points forts (à mettre en avant avec icônes) Heading 0" at bounding box center [203, 118] width 128 height 24
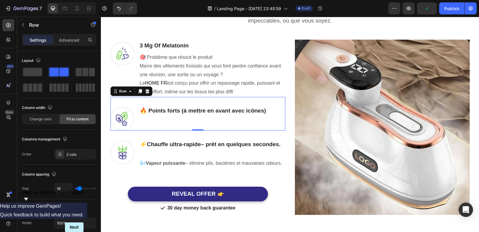
click at [190, 125] on div "🔥 Points forts (à mettre en avant avec icônes) Heading" at bounding box center [203, 118] width 128 height 24
click at [180, 119] on p "🔥 Points forts (à mettre en avant avec icônes)" at bounding box center [203, 114] width 126 height 15
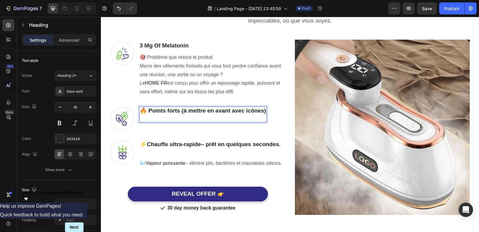
click at [180, 118] on p "🔥 Points forts (à mettre en avant avec icônes)" at bounding box center [203, 114] width 126 height 15
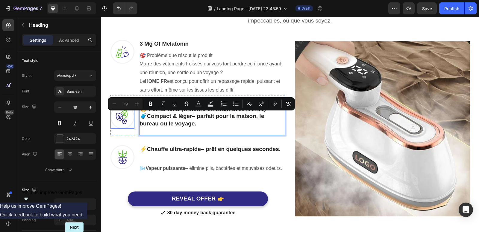
drag, startPoint x: 206, startPoint y: 126, endPoint x: 132, endPoint y: 118, distance: 75.1
click at [132, 118] on div "Image 🔥 Points forts (à mettre en avant avec icônes) 🧳 Compact & léger – parfai…" at bounding box center [198, 115] width 175 height 40
click at [121, 5] on icon "Undo/Redo" at bounding box center [119, 8] width 6 height 6
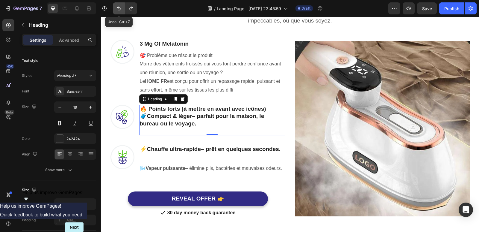
click at [118, 5] on icon "Undo/Redo" at bounding box center [119, 8] width 6 height 6
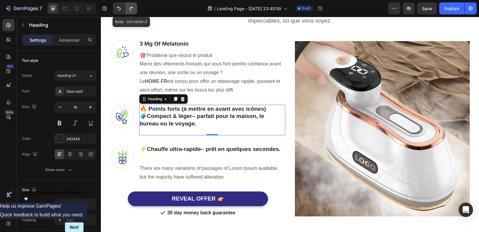
click at [129, 6] on icon "Undo/Redo" at bounding box center [131, 8] width 6 height 6
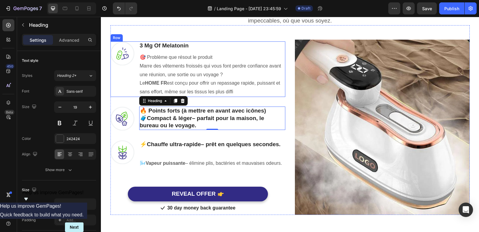
click at [119, 88] on div "Image" at bounding box center [123, 68] width 24 height 55
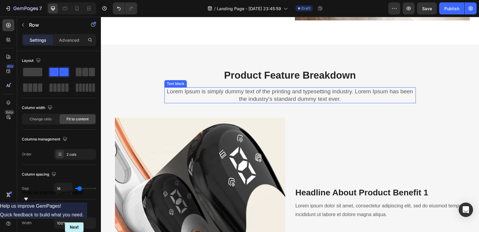
scroll to position [728, 0]
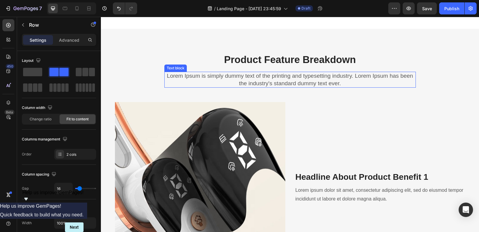
click at [293, 73] on div "Product Feature Breakdown Heading Lorem Ipsum is simply dummy text of the print…" at bounding box center [290, 70] width 351 height 35
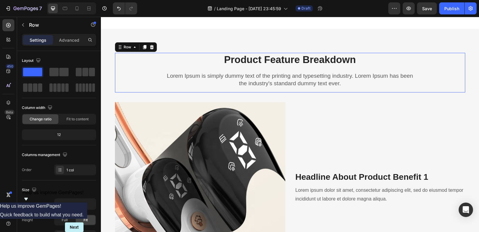
click at [293, 73] on div "Product Feature Breakdown Heading Lorem Ipsum is simply dummy text of the print…" at bounding box center [290, 70] width 351 height 35
click at [293, 66] on p "Product Feature Breakdown" at bounding box center [290, 59] width 349 height 13
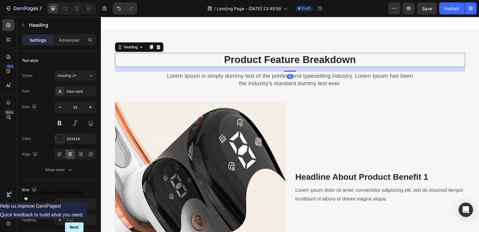
click at [293, 66] on p "Product Feature Breakdown" at bounding box center [290, 59] width 349 height 13
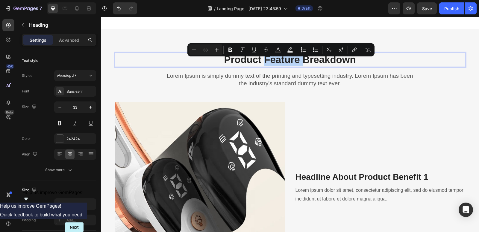
drag, startPoint x: 293, startPoint y: 67, endPoint x: 292, endPoint y: 64, distance: 3.6
click at [292, 64] on p "Product Feature Breakdown" at bounding box center [290, 59] width 349 height 13
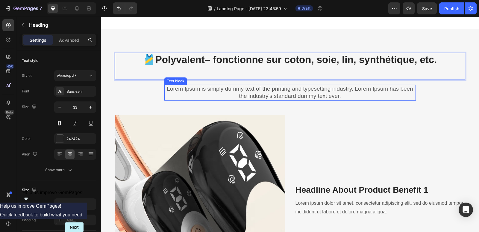
click at [300, 92] on p "Lorem Ipsum is simply dummy text of the printing and typesetting industry. Lore…" at bounding box center [290, 92] width 251 height 15
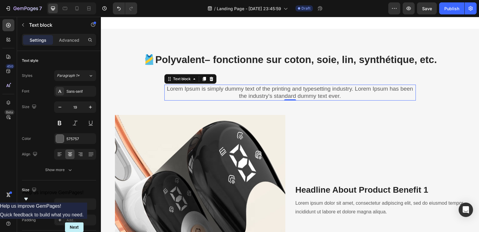
click at [300, 92] on p "Lorem Ipsum is simply dummy text of the printing and typesetting industry. Lore…" at bounding box center [290, 92] width 251 height 15
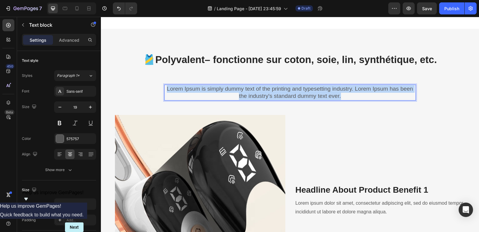
click at [300, 92] on p "Lorem Ipsum is simply dummy text of the printing and typesetting industry. Lore…" at bounding box center [290, 92] width 251 height 15
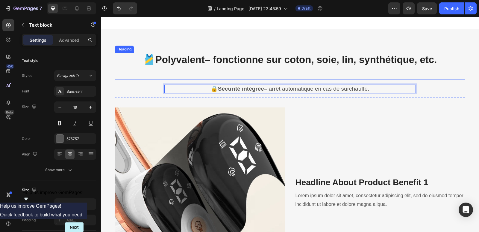
click at [433, 79] on p "🎽 Polyvalent – fonctionne sur coton, soie, lin, synthétique, etc." at bounding box center [290, 66] width 349 height 26
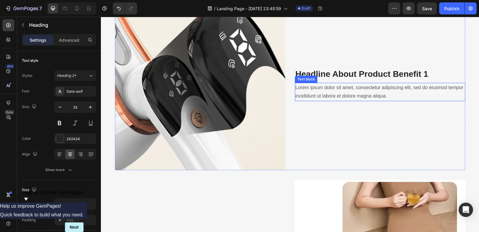
scroll to position [848, 0]
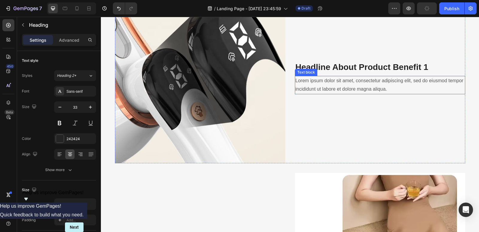
click at [320, 68] on p "Headline About Product Benefit 1" at bounding box center [380, 67] width 169 height 11
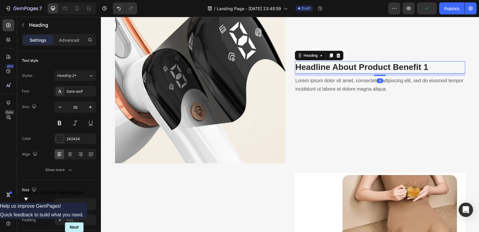
click at [342, 68] on p "Headline About Product Benefit 1" at bounding box center [380, 67] width 169 height 11
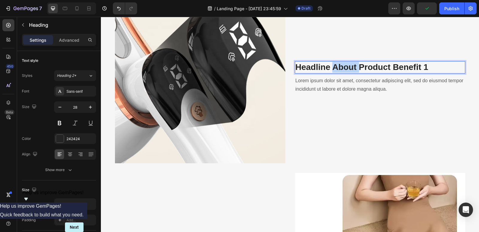
click at [342, 68] on p "Headline About Product Benefit 1" at bounding box center [380, 67] width 169 height 11
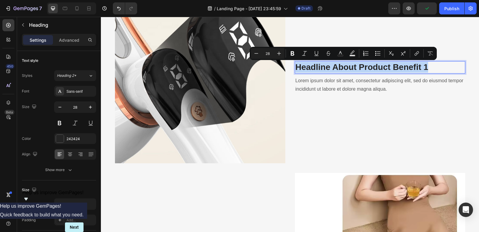
click at [342, 68] on p "Headline About Product Benefit 1" at bounding box center [380, 67] width 169 height 11
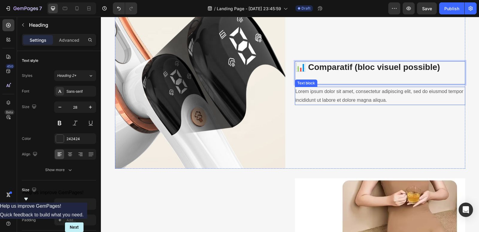
click at [318, 92] on p "Lorem ipsum dolor sit amet, consectetur adipiscing elit, sed do eiusmod tempor …" at bounding box center [380, 95] width 169 height 17
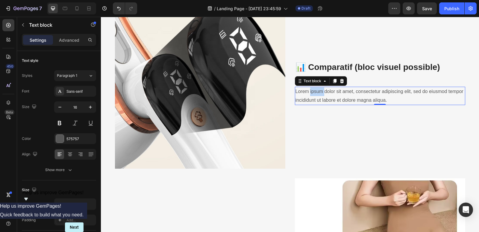
click at [318, 92] on p "Lorem ipsum dolor sit amet, consectetur adipiscing elit, sed do eiusmod tempor …" at bounding box center [380, 95] width 169 height 17
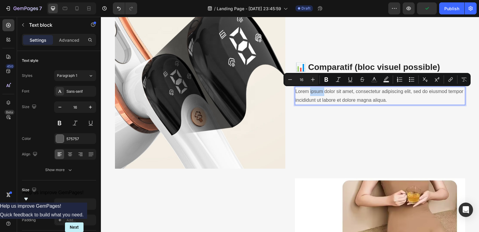
scroll to position [830, 0]
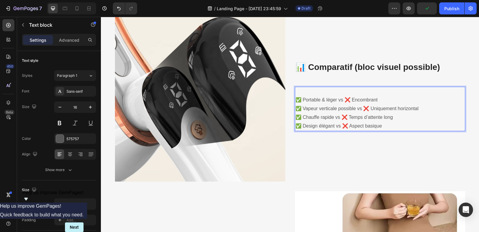
click at [328, 144] on div "📊 Comparatif (bloc visuel possible) Heading ✅ Portable & léger vs ❌ Encombrant …" at bounding box center [380, 96] width 171 height 171
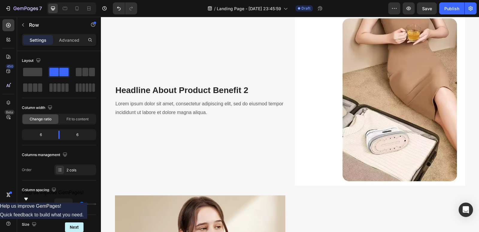
scroll to position [1040, 0]
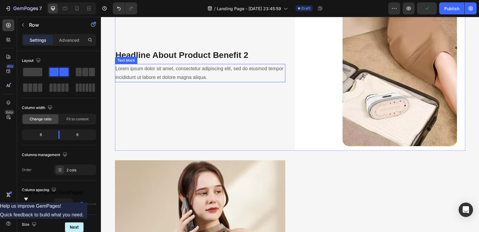
click at [194, 70] on p "Lorem ipsum dolor sit amet, consectetur adipiscing elit, sed do eiusmod tempor …" at bounding box center [200, 72] width 169 height 17
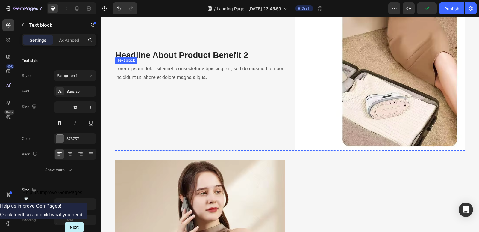
click at [194, 70] on p "Lorem ipsum dolor sit amet, consectetur adipiscing elit, sed do eiusmod tempor …" at bounding box center [200, 72] width 169 height 17
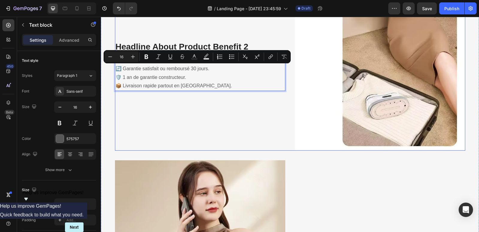
scroll to position [1031, 0]
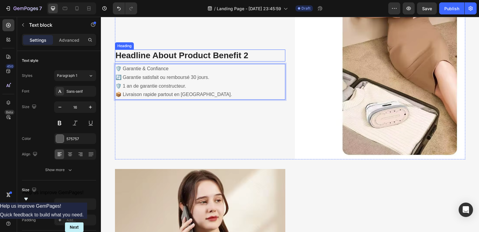
click at [156, 56] on p "Headline About Product Benefit 2" at bounding box center [200, 55] width 169 height 11
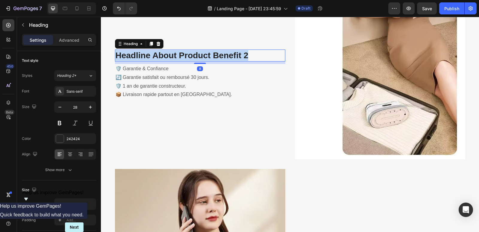
click at [156, 56] on p "Headline About Product Benefit 2" at bounding box center [200, 55] width 169 height 11
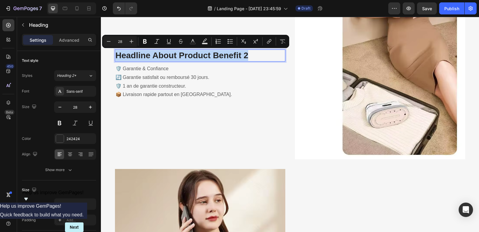
scroll to position [1025, 0]
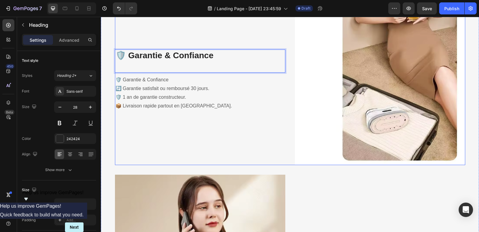
click at [235, 136] on div "🛡️ Garantie & Confiance Heading 8 🛡️ Garantie & Confiance 🔄 Garantie satisfait …" at bounding box center [200, 80] width 171 height 169
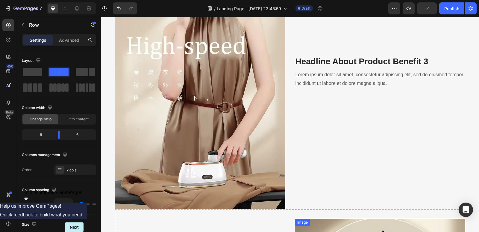
scroll to position [1175, 0]
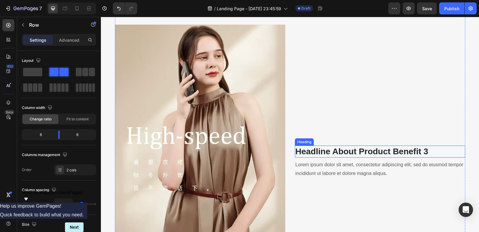
click at [359, 152] on p "Headline About Product Benefit 3" at bounding box center [380, 151] width 169 height 11
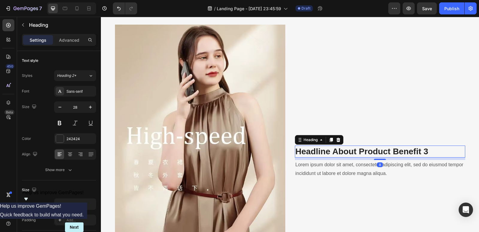
click at [359, 152] on p "Headline About Product Benefit 3" at bounding box center [380, 151] width 169 height 11
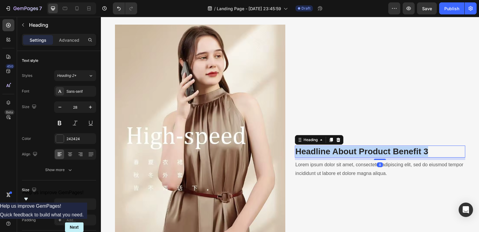
click at [359, 152] on p "Headline About Product Benefit 3" at bounding box center [380, 151] width 169 height 11
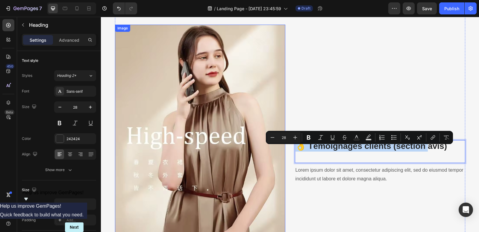
scroll to position [1170, 0]
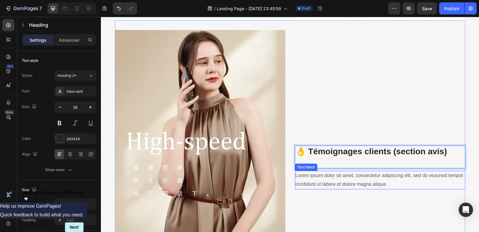
click at [339, 182] on p "Lorem ipsum dolor sit amet, consectetur adipiscing elit, sed do eiusmod tempor …" at bounding box center [380, 179] width 169 height 17
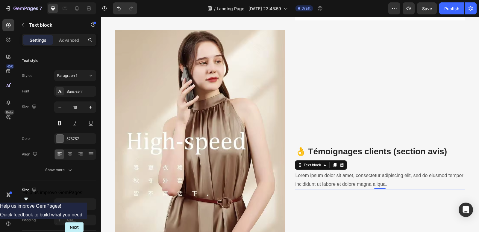
click at [339, 182] on p "Lorem ipsum dolor sit amet, consectetur adipiscing elit, sed do eiusmod tempor …" at bounding box center [380, 179] width 169 height 17
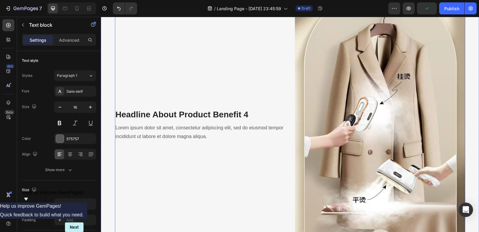
scroll to position [1495, 0]
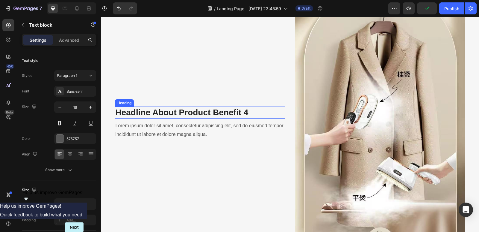
click at [169, 110] on p "Headline About Product Benefit 4" at bounding box center [200, 112] width 169 height 11
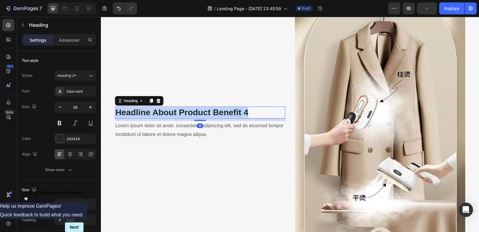
click at [169, 110] on p "Headline About Product Benefit 4" at bounding box center [200, 112] width 169 height 11
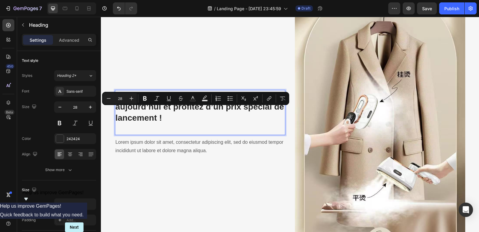
scroll to position [1479, 0]
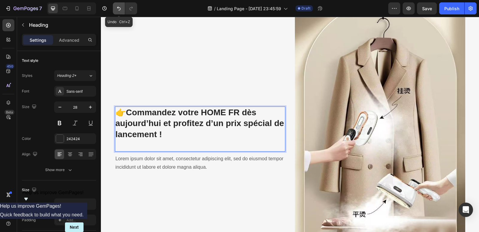
click at [118, 8] on icon "Undo/Redo" at bounding box center [119, 9] width 4 height 4
click at [122, 6] on button "Undo/Redo" at bounding box center [119, 8] width 12 height 12
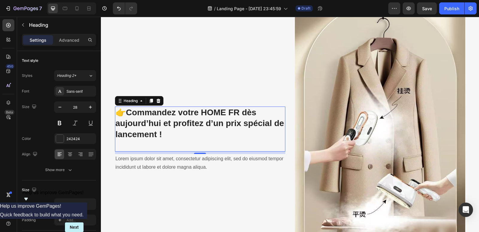
click at [166, 132] on h3 "👉 Commandez votre HOME FR dès aujourd’hui et profitez d’un prix spécial de lanc…" at bounding box center [200, 128] width 171 height 45
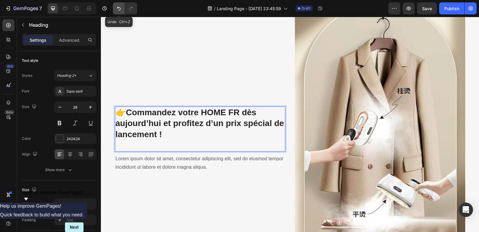
click at [114, 7] on button "Undo/Redo" at bounding box center [119, 8] width 12 height 12
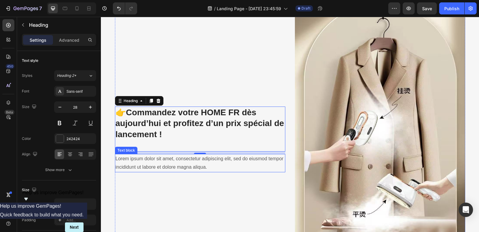
scroll to position [1538, 0]
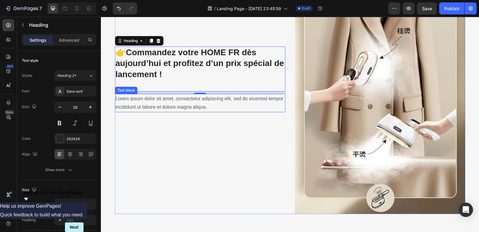
click at [199, 102] on p "Lorem ipsum dolor sit amet, consectetur adipiscing elit, sed do eiusmod tempor …" at bounding box center [200, 102] width 169 height 17
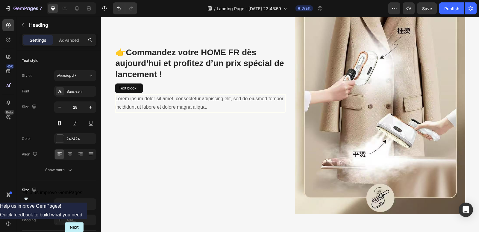
click at [199, 102] on p "Lorem ipsum dolor sit amet, consectetur adipiscing elit, sed do eiusmod tempor …" at bounding box center [200, 102] width 169 height 17
click at [206, 97] on p "Lorem ipsum dolor sit amet, consectetur adipiscing elit, sed do eiusmod tempor …" at bounding box center [200, 102] width 169 height 17
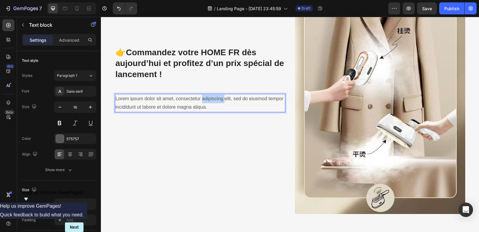
click at [206, 97] on p "Lorem ipsum dolor sit amet, consectetur adipiscing elit, sed do eiusmod tempor …" at bounding box center [200, 102] width 169 height 17
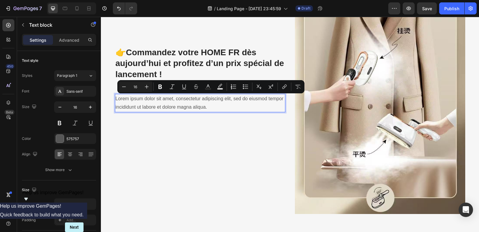
click at [177, 104] on p "Lorem ipsum dolor sit amet, consectetur adipiscing elit, sed do eiusmod tempor …" at bounding box center [200, 102] width 169 height 17
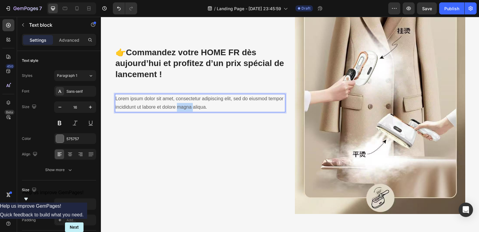
click at [177, 104] on p "Lorem ipsum dolor sit amet, consectetur adipiscing elit, sed do eiusmod tempor …" at bounding box center [200, 102] width 169 height 17
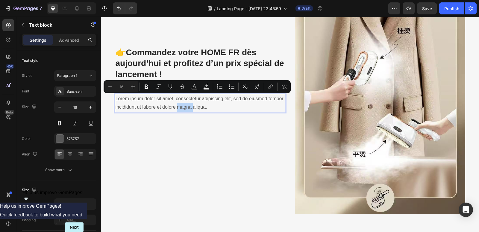
scroll to position [1521, 0]
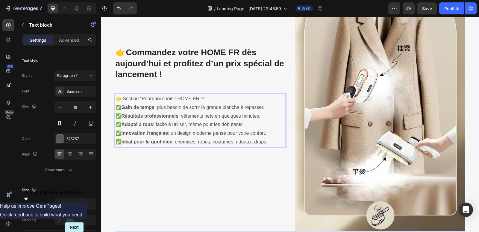
click at [206, 163] on div "👉 Commandez votre HOME FR dès aujourd’hui et profitez d’un prix spécial de lanc…" at bounding box center [200, 96] width 171 height 269
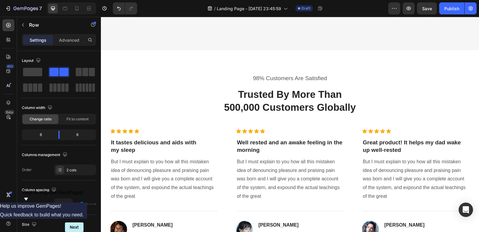
scroll to position [1761, 0]
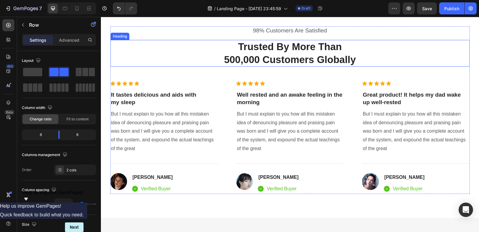
click at [260, 50] on p "Trusted By More Than 500,000 Customers Globally" at bounding box center [290, 53] width 358 height 26
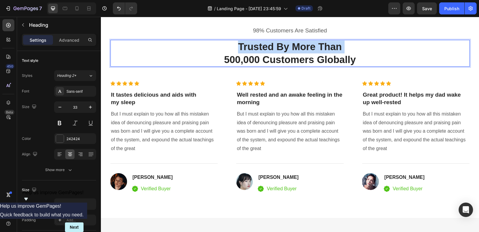
click at [260, 50] on p "Trusted By More Than 500,000 Customers Globally" at bounding box center [290, 53] width 358 height 26
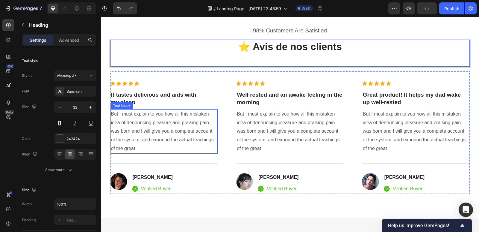
click at [138, 123] on p "But I must explain to you how all this mistaken idea of denouncing pleasure and…" at bounding box center [164, 131] width 106 height 43
click at [139, 123] on p "But I must explain to you how all this mistaken idea of denouncing pleasure and…" at bounding box center [164, 131] width 106 height 43
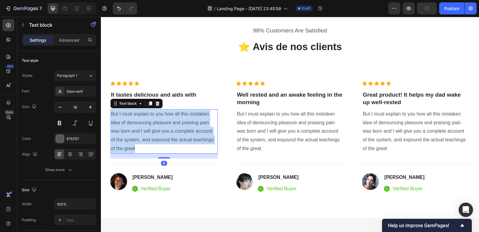
click at [139, 123] on p "But I must explain to you how all this mistaken idea of denouncing pleasure and…" at bounding box center [164, 131] width 106 height 43
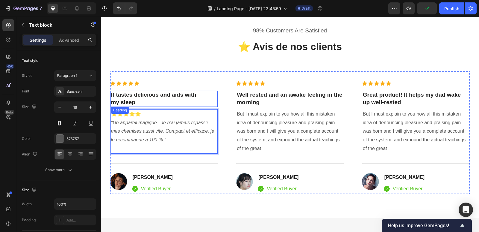
click at [129, 98] on p "It tastes delicious and aids with my sleep" at bounding box center [164, 98] width 106 height 15
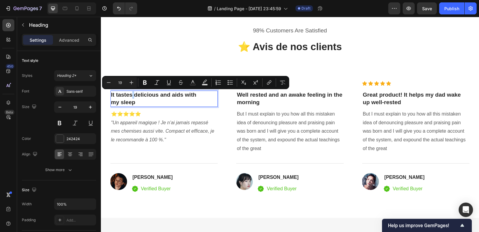
click at [145, 99] on p "It tastes delicious and aids with my sleep" at bounding box center [164, 98] width 106 height 15
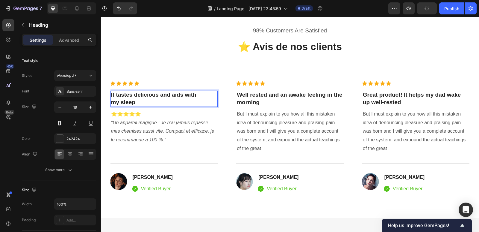
click at [145, 99] on p "It tastes delicious and aids with my sleep" at bounding box center [164, 98] width 106 height 15
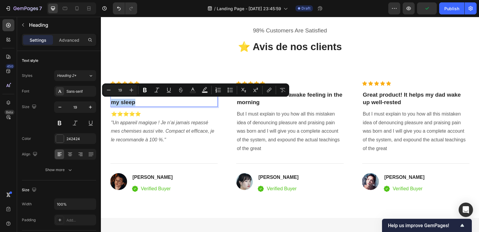
click at [150, 100] on p "It tastes delicious and aids with my sleep" at bounding box center [164, 98] width 106 height 15
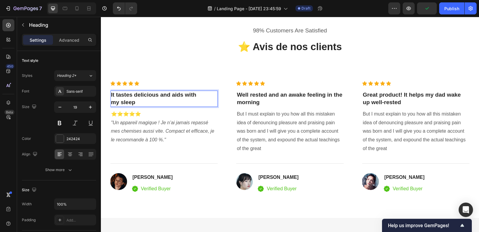
click at [136, 99] on p "It tastes delicious and aids with my sleep" at bounding box center [164, 98] width 106 height 15
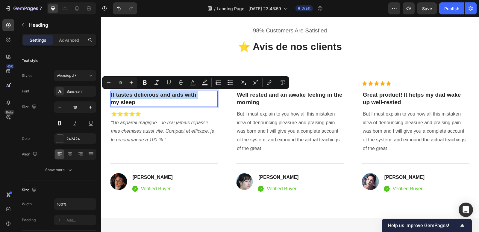
click at [136, 99] on p "It tastes delicious and aids with my sleep" at bounding box center [164, 98] width 106 height 15
click at [144, 177] on p "David Alaba" at bounding box center [153, 177] width 40 height 7
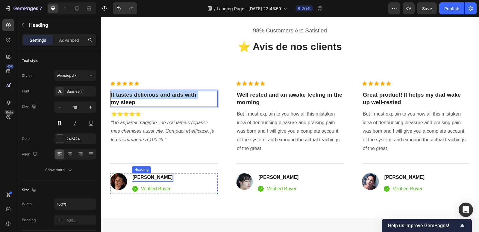
click at [144, 177] on p "David Alaba" at bounding box center [153, 177] width 40 height 7
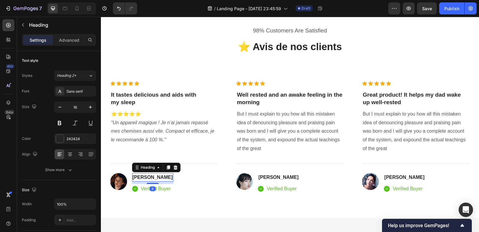
click at [144, 177] on p "David Alaba" at bounding box center [153, 177] width 40 height 7
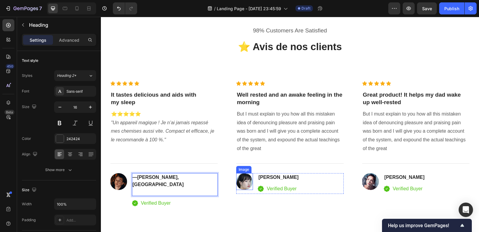
click at [247, 182] on img at bounding box center [244, 181] width 17 height 17
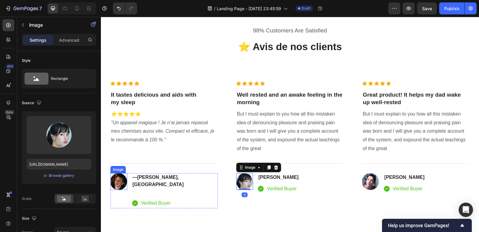
click at [118, 182] on img at bounding box center [119, 181] width 17 height 17
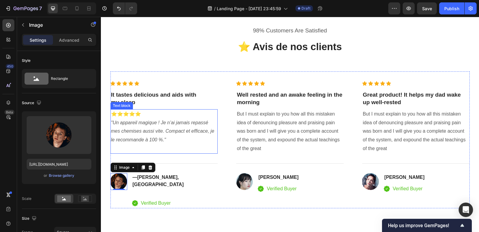
click at [148, 121] on icon ""Un appareil magique ! Je n’ai jamais repassé mes chemises aussi vite. Compact …" at bounding box center [162, 131] width 103 height 22
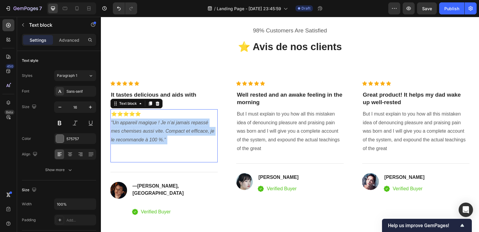
click at [148, 121] on icon ""Un appareil magique ! Je n’ai jamais repassé mes chemises aussi vite. Compact …" at bounding box center [162, 131] width 103 height 22
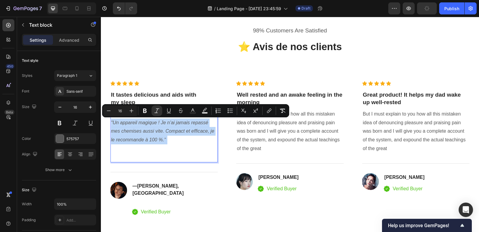
click at [149, 123] on icon ""Un appareil magique ! Je n’ai jamais repassé mes chemises aussi vite. Compact …" at bounding box center [162, 131] width 103 height 22
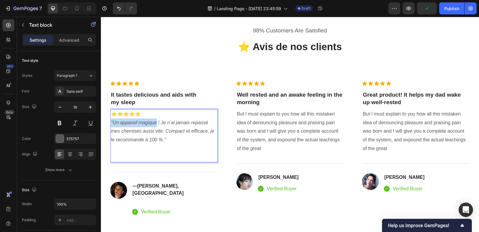
drag, startPoint x: 154, startPoint y: 123, endPoint x: 102, endPoint y: 123, distance: 51.5
click at [159, 122] on icon ""Un appareil magique ! Je n’ai jamais repassé mes chemises aussi vite. Compact …" at bounding box center [162, 131] width 103 height 22
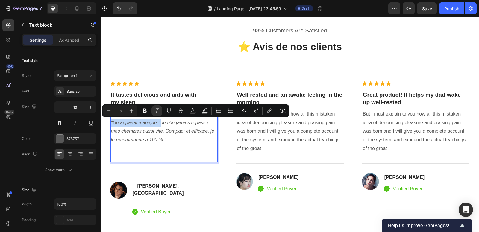
drag, startPoint x: 159, startPoint y: 122, endPoint x: 98, endPoint y: 124, distance: 60.9
copy icon ""Un appareil magique !"
click at [122, 95] on p "It tastes delicious and aids with my sleep" at bounding box center [164, 98] width 106 height 15
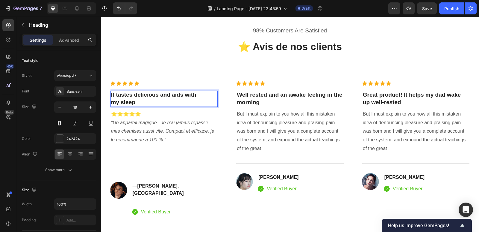
click at [121, 95] on p "It tastes delicious and aids with my sleep" at bounding box center [164, 98] width 106 height 15
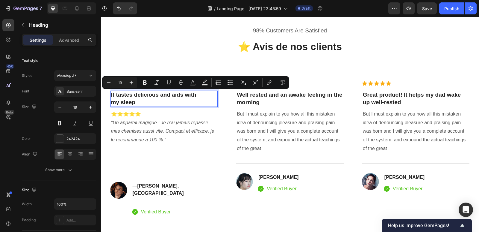
drag, startPoint x: 121, startPoint y: 95, endPoint x: 115, endPoint y: 100, distance: 8.3
click at [115, 100] on p "It tastes delicious and aids with my sleep" at bounding box center [164, 98] width 106 height 15
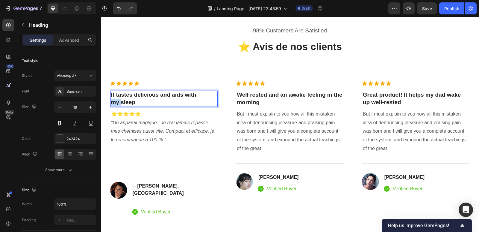
click at [115, 100] on p "It tastes delicious and aids with my sleep" at bounding box center [164, 98] width 106 height 15
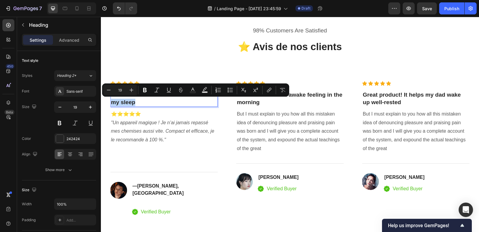
click at [115, 100] on p "It tastes delicious and aids with my sleep" at bounding box center [164, 98] width 106 height 15
click at [145, 103] on p "It tastes delicious and aids with my sleep" at bounding box center [164, 98] width 106 height 15
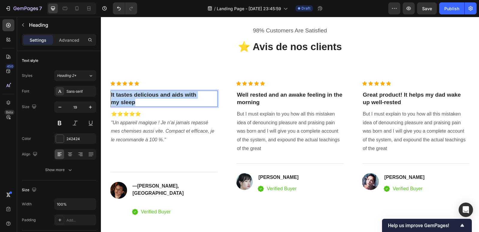
drag, startPoint x: 122, startPoint y: 103, endPoint x: 202, endPoint y: 111, distance: 80.1
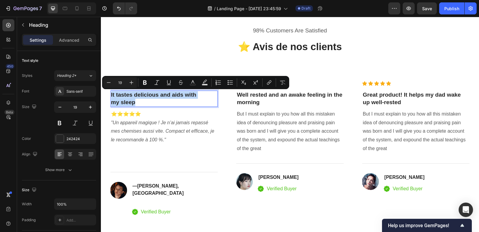
drag, startPoint x: 114, startPoint y: 96, endPoint x: 117, endPoint y: 99, distance: 3.8
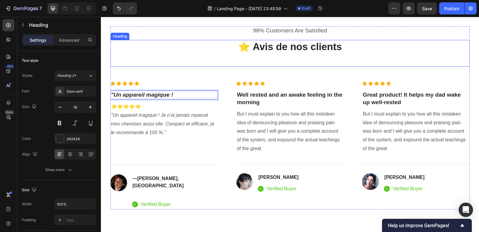
click at [183, 56] on p "⭐ Avis de nos clients" at bounding box center [290, 53] width 358 height 26
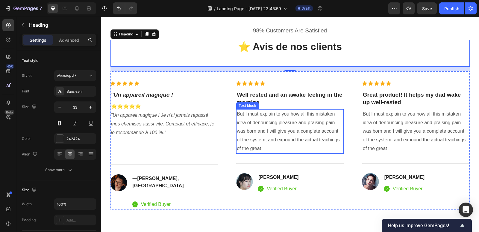
click at [268, 129] on p "But I must explain to you how all this mistaken idea of denouncing pleasure and…" at bounding box center [290, 131] width 106 height 43
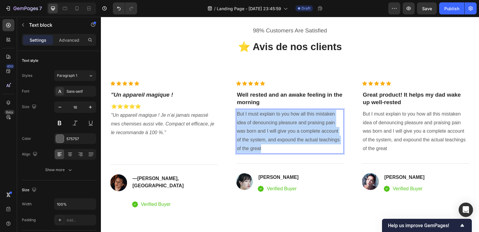
click at [268, 129] on p "But I must explain to you how all this mistaken idea of denouncing pleasure and…" at bounding box center [290, 131] width 106 height 43
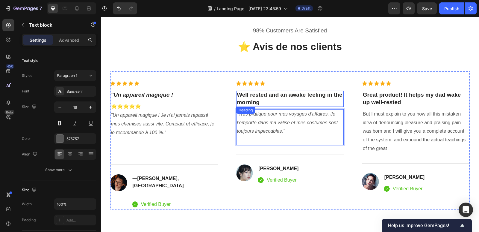
click at [254, 90] on div "Icon Icon Icon Icon Icon Icon List Hoz Well rested and an awake feeling in the …" at bounding box center [290, 145] width 108 height 128
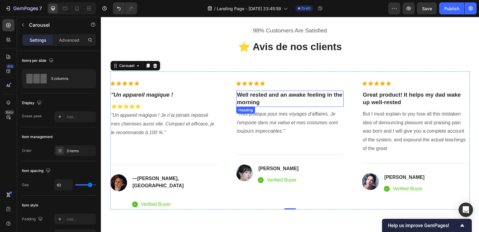
click at [259, 99] on p "Well rested and an awake feeling in the morning" at bounding box center [290, 98] width 106 height 15
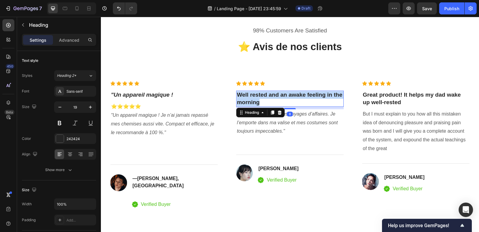
click at [259, 99] on p "Well rested and an awake feeling in the morning" at bounding box center [290, 98] width 106 height 15
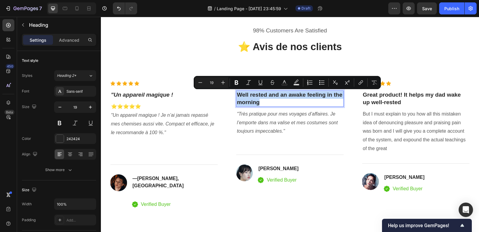
drag, startPoint x: 259, startPoint y: 99, endPoint x: 264, endPoint y: 170, distance: 70.9
click at [255, 167] on div "Image Serena Gonzanel Heading Icon Verified Buyer Text block Row Icon List Row" at bounding box center [290, 174] width 108 height 21
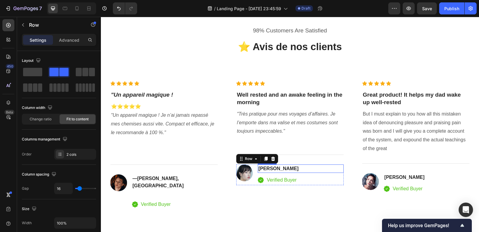
click at [271, 170] on p "Serena Gonzanel" at bounding box center [301, 168] width 85 height 7
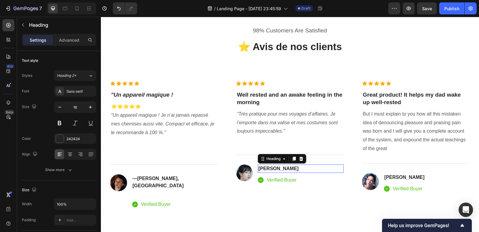
click at [271, 170] on p "Serena Gonzanel" at bounding box center [301, 168] width 85 height 7
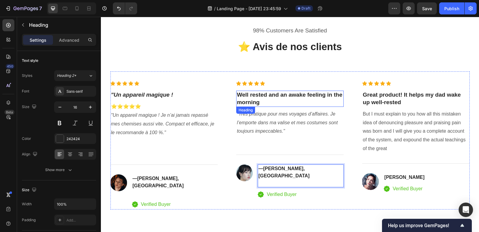
click at [263, 98] on p "Well rested and an awake feeling in the morning" at bounding box center [290, 98] width 106 height 15
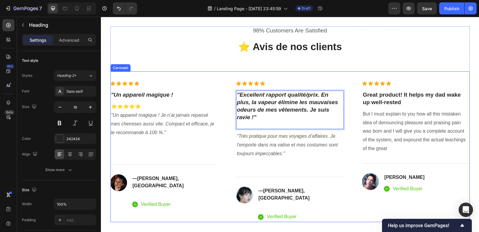
click at [317, 73] on div "Icon Icon Icon Icon Icon Icon List Hoz ⁠⁠⁠⁠⁠⁠⁠ "Un appareil magique ! Heading ⭐…" at bounding box center [291, 146] width 360 height 150
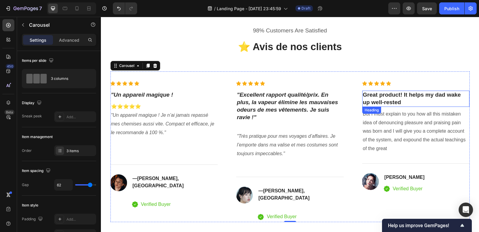
click at [397, 96] on p "Great product! It helps my dad wake up well-rested" at bounding box center [416, 98] width 106 height 15
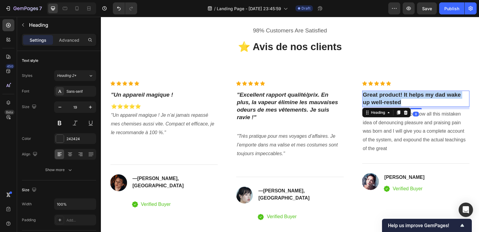
click at [397, 96] on p "Great product! It helps my dad wake up well-rested" at bounding box center [416, 98] width 106 height 15
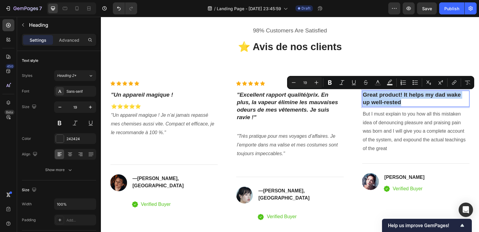
click at [399, 115] on p "But I must explain to you how all this mistaken idea of denouncing pleasure and…" at bounding box center [416, 131] width 106 height 43
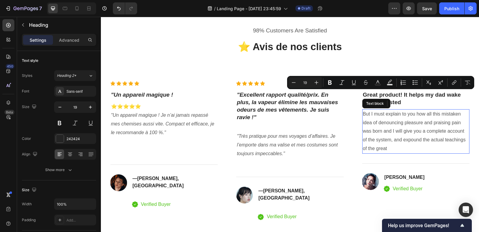
click at [399, 115] on p "But I must explain to you how all this mistaken idea of denouncing pleasure and…" at bounding box center [416, 131] width 106 height 43
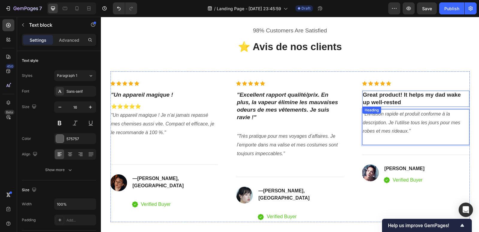
click at [381, 99] on p "Great product! It helps my dad wake up well-rested" at bounding box center [416, 98] width 106 height 15
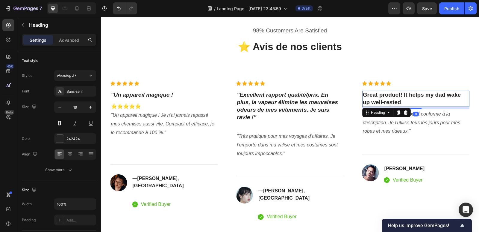
click at [381, 99] on p "Great product! It helps my dad wake up well-rested" at bounding box center [416, 98] width 106 height 15
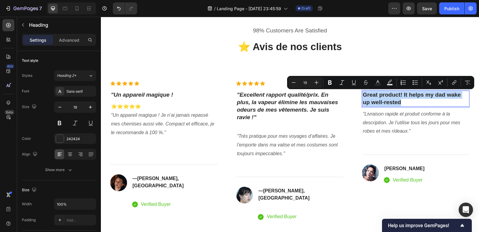
drag, startPoint x: 381, startPoint y: 99, endPoint x: 420, endPoint y: 144, distance: 58.9
click at [425, 143] on p ""Livraison rapide et produit conforme à la description. Je l’utilise tous les j…" at bounding box center [416, 127] width 106 height 34
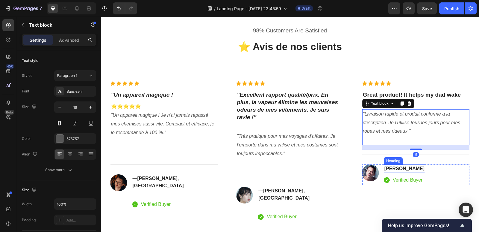
click at [396, 170] on p "Anna Chirstin" at bounding box center [405, 168] width 40 height 7
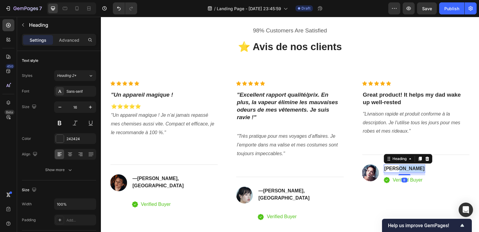
click at [396, 170] on p "Anna Chirstin" at bounding box center [405, 168] width 40 height 7
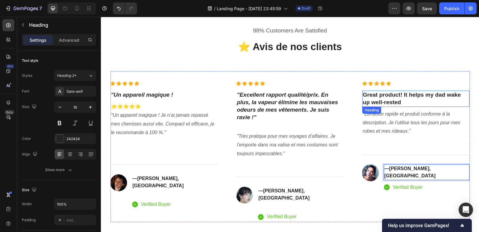
click at [382, 97] on p "Great product! It helps my dad wake up well-rested" at bounding box center [416, 98] width 106 height 15
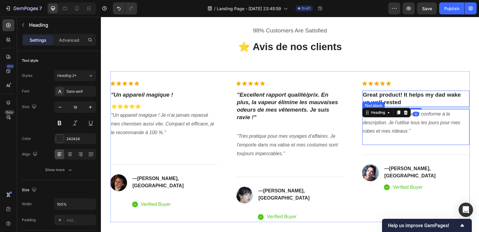
click at [386, 124] on icon ""Livraison rapide et produit conforme à la description. Je l’utilise tous les j…" at bounding box center [411, 122] width 97 height 22
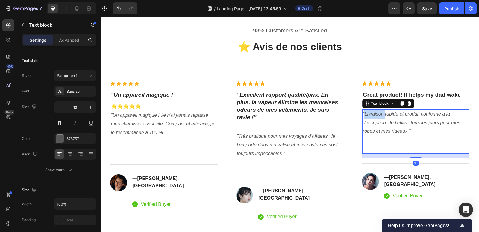
click at [378, 111] on icon ""Livraison rapide et produit conforme à la description. Je l’utilise tous les j…" at bounding box center [411, 122] width 97 height 22
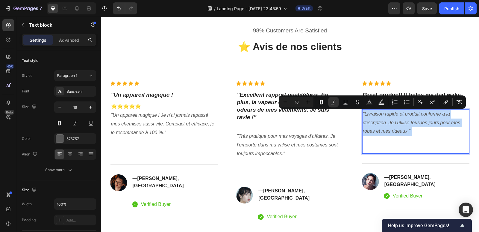
drag, startPoint x: 378, startPoint y: 111, endPoint x: 383, endPoint y: 113, distance: 5.0
click at [379, 111] on icon ""Livraison rapide et produit conforme à la description. Je l’utilise tous les j…" at bounding box center [411, 122] width 97 height 22
click at [402, 117] on p ""Livraison rapide et produit conforme à la description. Je l’utilise tous les j…" at bounding box center [416, 131] width 106 height 43
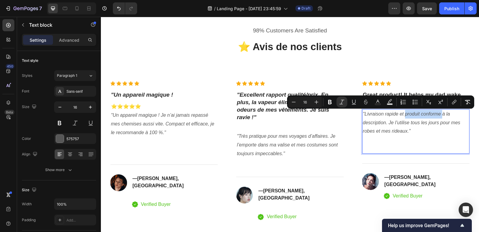
drag, startPoint x: 404, startPoint y: 114, endPoint x: 440, endPoint y: 117, distance: 36.7
click at [440, 117] on p ""Livraison rapide et produit conforme à la description. Je l’utilise tous les j…" at bounding box center [416, 131] width 106 height 43
copy icon "produit conforme"
click at [386, 93] on p "Great product! It helps my dad wake up well-rested" at bounding box center [416, 98] width 106 height 15
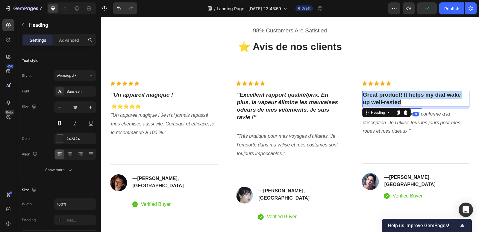
click at [386, 93] on p "Great product! It helps my dad wake up well-rested" at bounding box center [416, 98] width 106 height 15
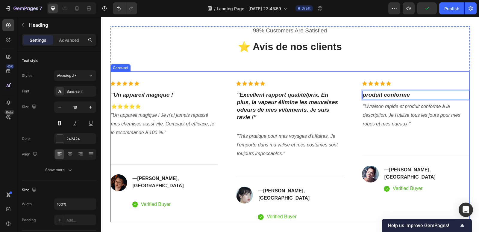
click at [437, 79] on div "Icon Icon Icon Icon Icon Icon List Hoz ⁠⁠⁠⁠⁠⁠⁠ "Un appareil magique ! Heading ⭐…" at bounding box center [291, 146] width 360 height 150
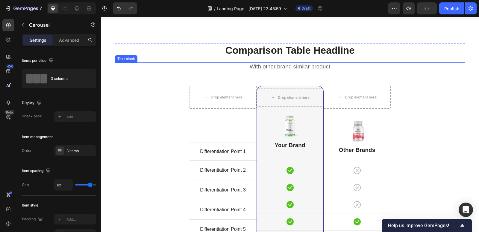
scroll to position [2360, 0]
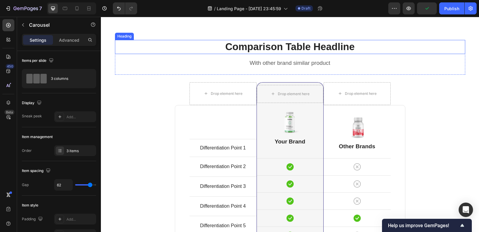
click at [271, 49] on p "Comparison Table Headline" at bounding box center [290, 46] width 349 height 13
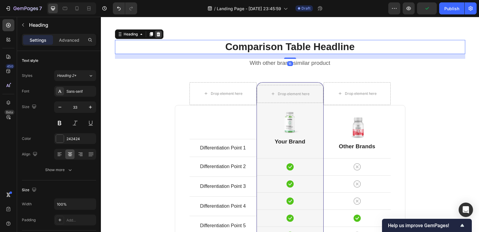
click at [156, 32] on icon at bounding box center [158, 34] width 5 height 5
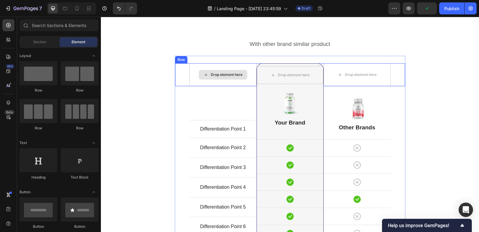
click at [218, 69] on div "Drop element here" at bounding box center [223, 74] width 67 height 23
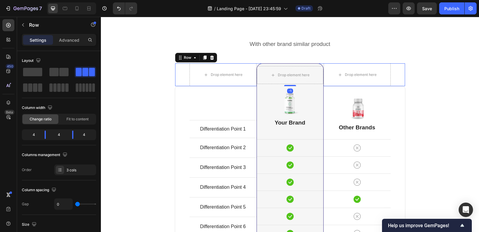
drag, startPoint x: 209, startPoint y: 57, endPoint x: 222, endPoint y: 59, distance: 13.1
click at [210, 57] on icon at bounding box center [212, 57] width 4 height 4
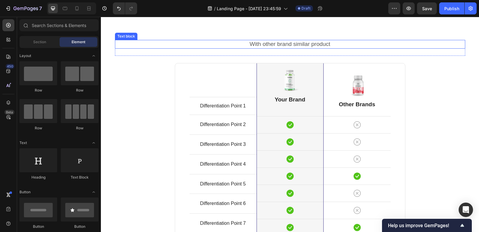
click at [278, 48] on p "With other brand similar product" at bounding box center [290, 43] width 349 height 7
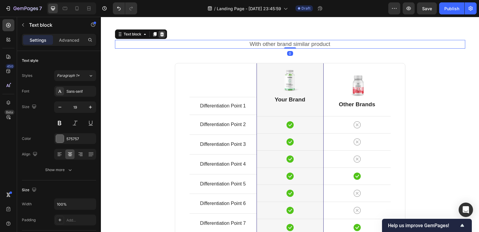
click at [160, 35] on icon at bounding box center [162, 34] width 4 height 4
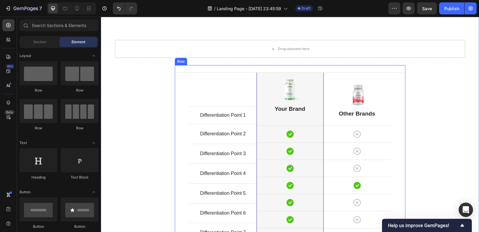
click at [253, 76] on div "Differentiation Point 1 Text block Row Differentiation Point 2 Text block Row D…" at bounding box center [223, 167] width 67 height 189
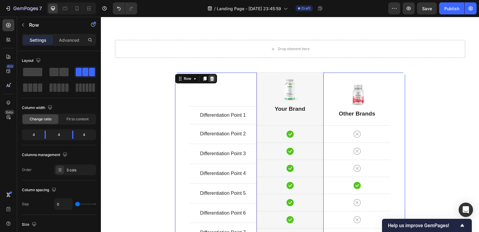
click at [211, 76] on icon at bounding box center [212, 78] width 5 height 5
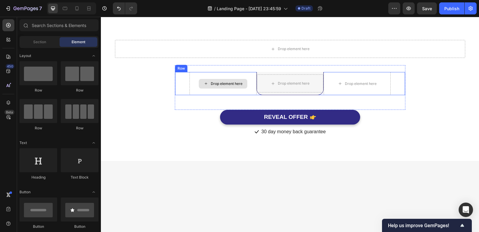
click at [230, 85] on div "Drop element here" at bounding box center [227, 83] width 32 height 5
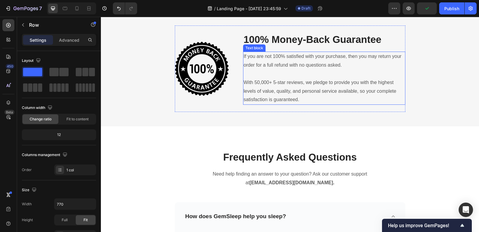
scroll to position [2510, 0]
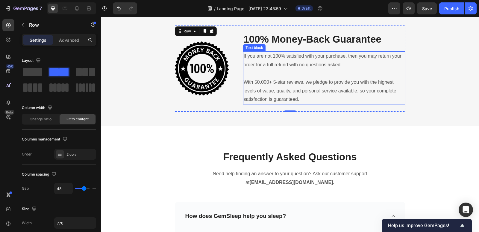
click at [298, 79] on p "With 50,000+ 5-star reviews, we pledge to provide you with the highest levels o…" at bounding box center [324, 91] width 161 height 26
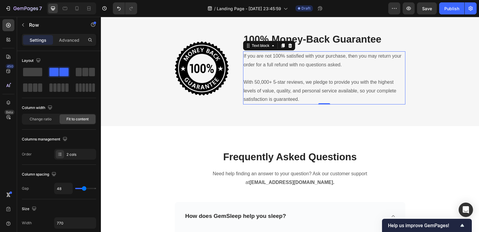
click at [298, 79] on p "With 50,000+ 5-star reviews, we pledge to provide you with the highest levels o…" at bounding box center [324, 91] width 161 height 26
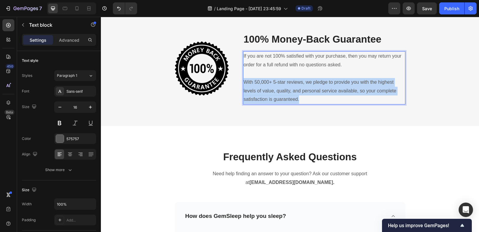
click at [298, 79] on p "With 50,000+ 5-star reviews, we pledge to provide you with the highest levels o…" at bounding box center [324, 91] width 161 height 26
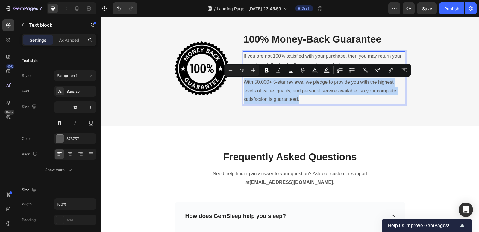
click at [307, 85] on p "With 50,000+ 5-star reviews, we pledge to provide you with the highest levels o…" at bounding box center [324, 91] width 161 height 26
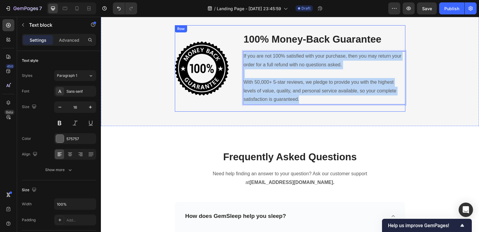
drag, startPoint x: 321, startPoint y: 103, endPoint x: 230, endPoint y: 34, distance: 114.4
click at [230, 34] on div "Image 100% Money-Back Guarantee Heading If you are not 100% satisfied with your…" at bounding box center [290, 68] width 231 height 86
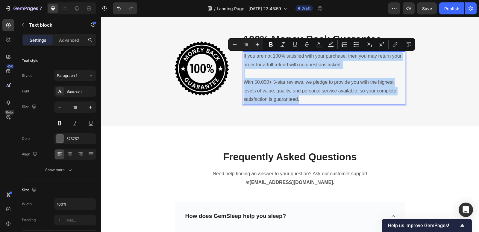
copy div "If you are not 100% satisfied with your purchase, then you may return your orde…"
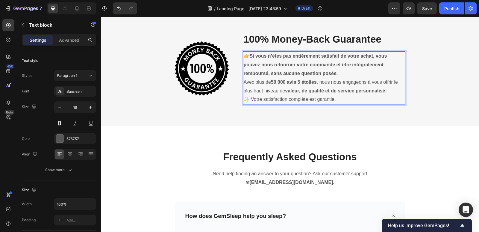
click at [295, 51] on div "👉 Si vous n’êtes pas entièrement satisfait de votre achat, vous pouvez nous ret…" at bounding box center [324, 77] width 162 height 53
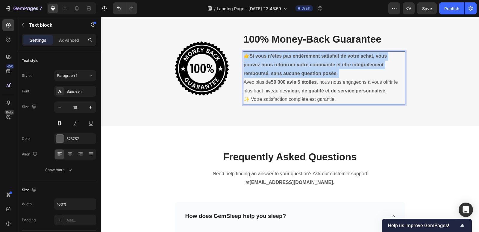
click at [295, 51] on div "👉 Si vous n’êtes pas entièrement satisfait de votre achat, vous pouvez nous ret…" at bounding box center [324, 77] width 162 height 53
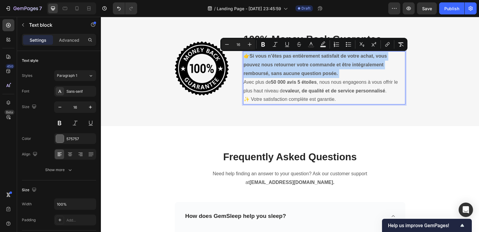
click at [303, 52] on div "👉 Si vous n’êtes pas entièrement satisfait de votre achat, vous pouvez nous ret…" at bounding box center [324, 77] width 162 height 53
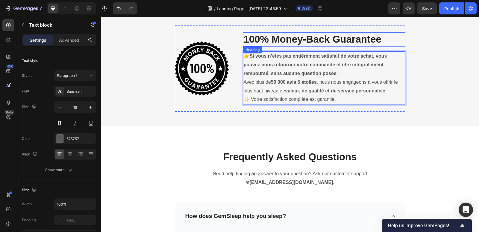
click at [316, 38] on p "100% Money-Back Guarantee" at bounding box center [324, 39] width 161 height 13
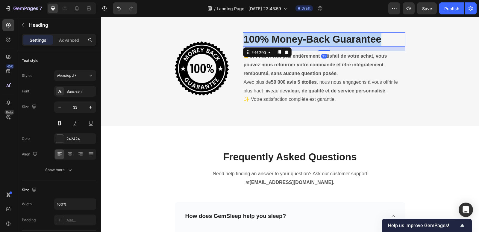
click at [316, 38] on p "100% Money-Back Guarantee" at bounding box center [324, 39] width 161 height 13
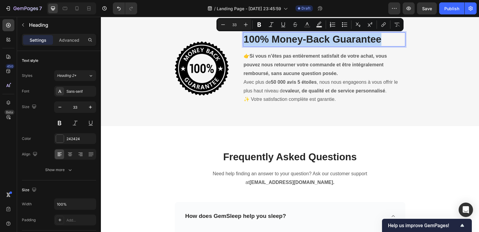
copy p "100% Money-Back Guarantee"
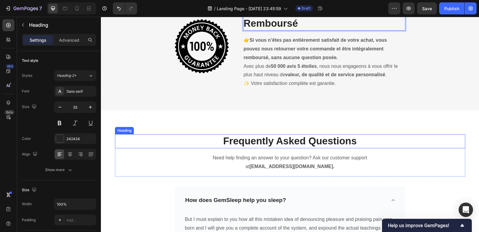
scroll to position [2630, 0]
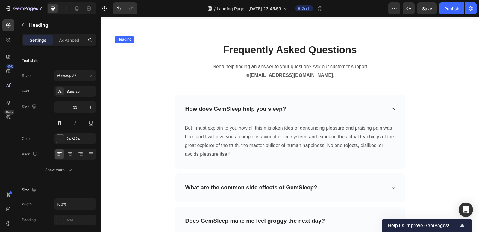
click at [304, 55] on p "Frequently Asked Questions" at bounding box center [290, 49] width 349 height 13
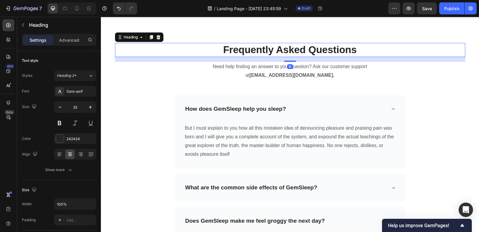
click at [162, 47] on p "Frequently Asked Questions" at bounding box center [290, 49] width 349 height 13
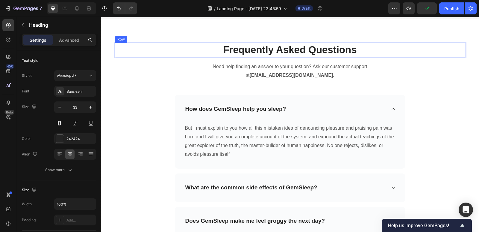
click at [185, 74] on div "Frequently Asked Questions Heading 16 Need help finding an answer to your quest…" at bounding box center [290, 64] width 351 height 42
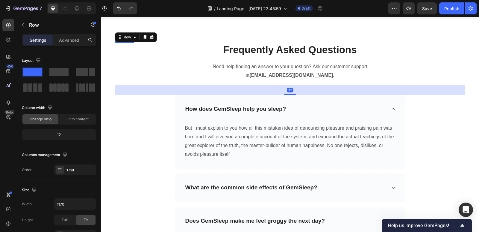
click at [198, 54] on p "Frequently Asked Questions" at bounding box center [290, 49] width 349 height 13
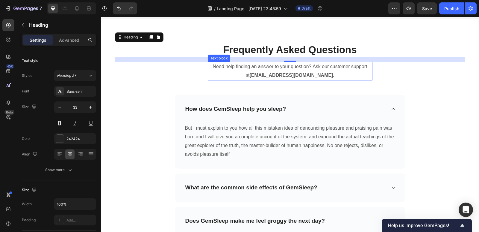
click at [297, 74] on strong "support@gempages.net." at bounding box center [292, 75] width 85 height 5
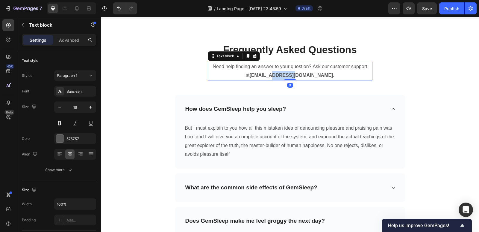
click at [297, 74] on strong "support@gempages.net." at bounding box center [292, 75] width 85 height 5
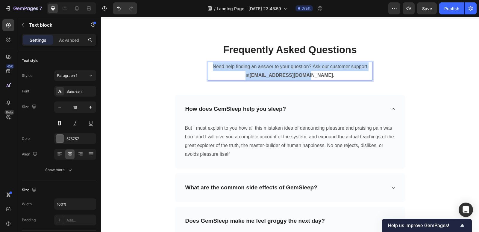
click at [297, 74] on strong "support@gempages.net." at bounding box center [292, 75] width 85 height 5
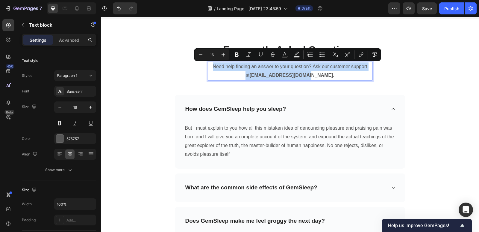
click at [296, 74] on strong "support@gempages.net." at bounding box center [292, 75] width 85 height 5
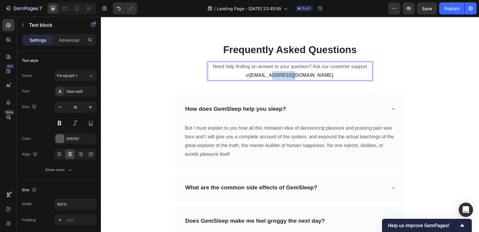
click at [296, 74] on strong "support@gempages.net." at bounding box center [292, 75] width 85 height 5
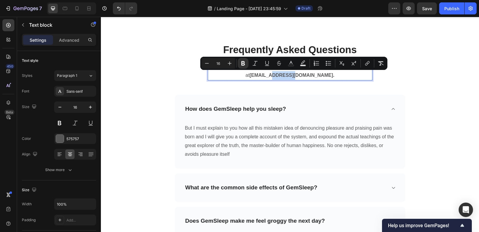
click at [296, 74] on strong "support@gempages.net." at bounding box center [292, 75] width 85 height 5
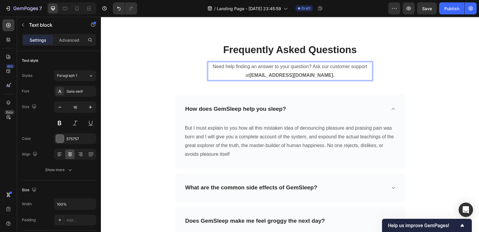
click at [296, 74] on strong "support@gempages.net." at bounding box center [292, 75] width 85 height 5
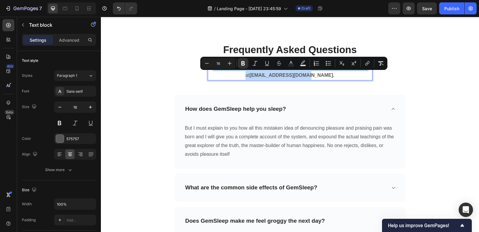
click at [296, 74] on strong "support@gempages.net." at bounding box center [292, 75] width 85 height 5
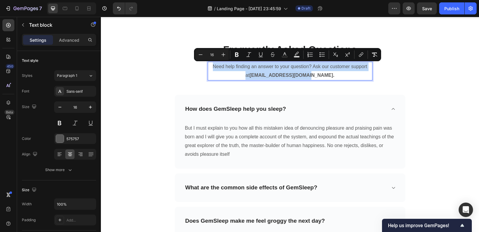
click at [275, 73] on strong "support@gempages.net." at bounding box center [292, 75] width 85 height 5
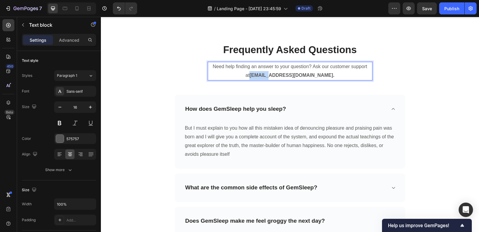
click at [275, 73] on strong "support@gempages.net." at bounding box center [292, 75] width 85 height 5
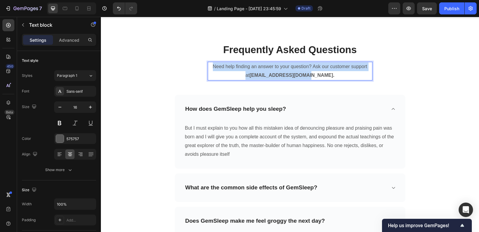
click at [275, 73] on strong "support@gempages.net." at bounding box center [292, 75] width 85 height 5
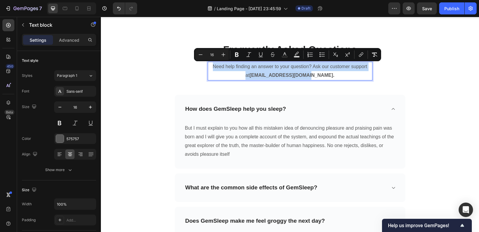
click at [275, 73] on strong "support@gempages.net." at bounding box center [292, 75] width 85 height 5
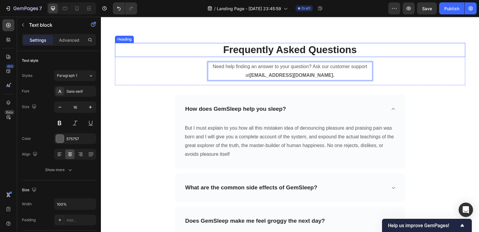
click at [179, 46] on p "Frequently Asked Questions" at bounding box center [290, 49] width 349 height 13
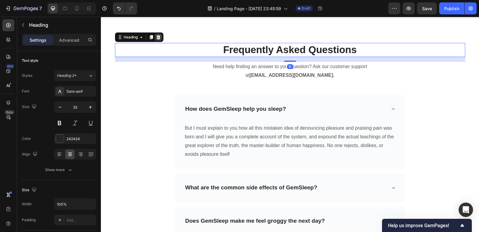
click at [157, 39] on icon at bounding box center [158, 37] width 4 height 4
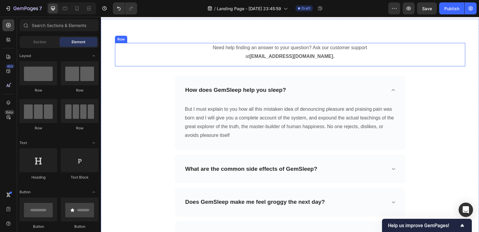
click at [187, 53] on div "Need help finding an answer to your question? Ask our customer support at suppo…" at bounding box center [290, 54] width 351 height 23
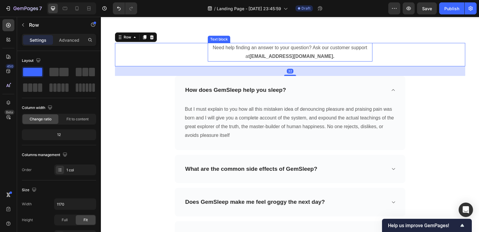
click at [264, 56] on strong "support@gempages.net." at bounding box center [292, 56] width 85 height 5
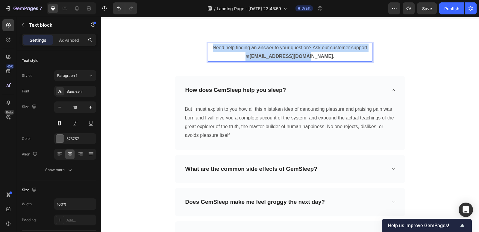
click at [264, 56] on strong "support@gempages.net." at bounding box center [292, 56] width 85 height 5
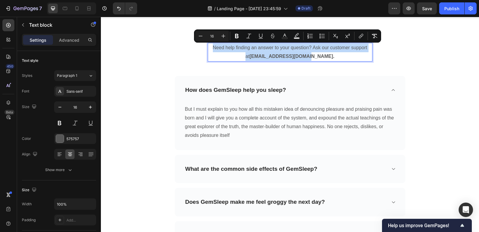
click at [267, 56] on strong "support@gempages.net." at bounding box center [292, 56] width 85 height 5
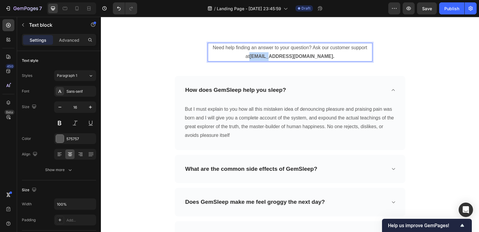
click at [267, 56] on strong "support@gempages.net." at bounding box center [292, 56] width 85 height 5
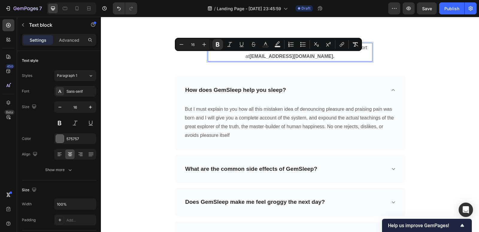
click at [283, 57] on strong "support@gempages.net." at bounding box center [292, 56] width 85 height 5
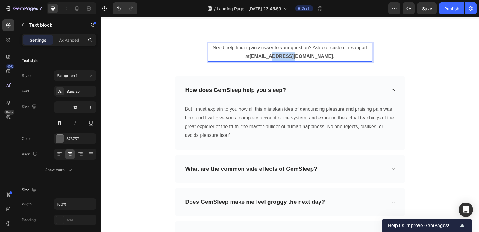
click at [283, 57] on strong "support@gempages.net." at bounding box center [292, 56] width 85 height 5
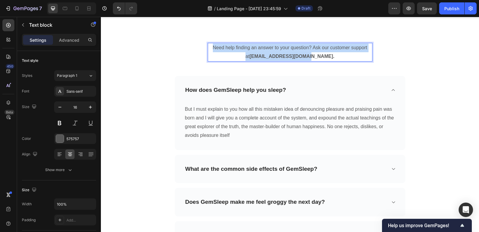
click at [283, 57] on strong "support@gempages.net." at bounding box center [292, 56] width 85 height 5
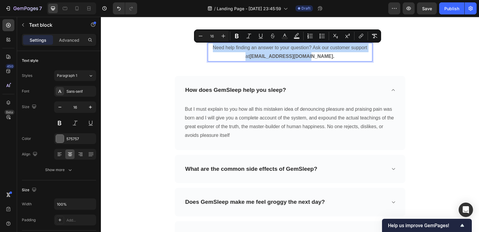
copy p "Need help finding an answer to your question? Ask our customer support at suppo…"
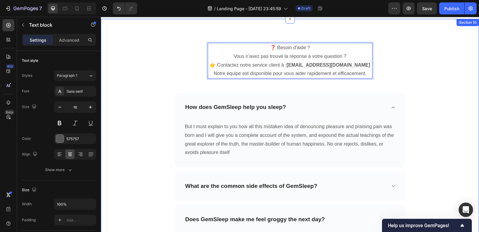
click at [393, 87] on div "❓ Besoin d’aide ? Vous n’avez pas trouvé la réponse à votre question ? 👉 Contac…" at bounding box center [289, 175] width 369 height 264
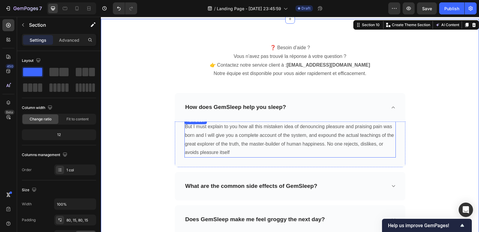
scroll to position [2690, 0]
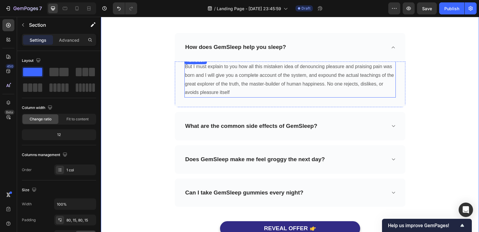
click at [209, 116] on div "What are the common side effects of GemSleep?" at bounding box center [290, 126] width 231 height 28
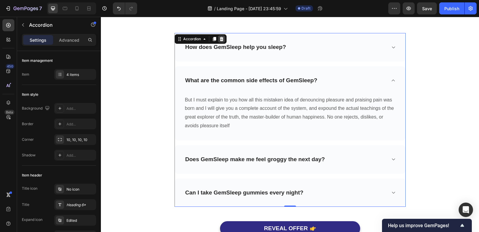
click at [221, 39] on icon at bounding box center [222, 39] width 4 height 4
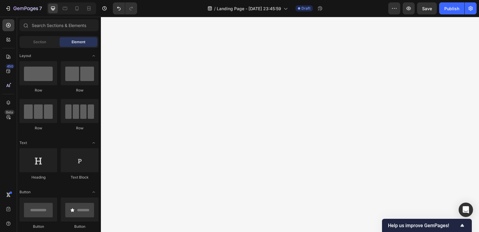
scroll to position [0, 0]
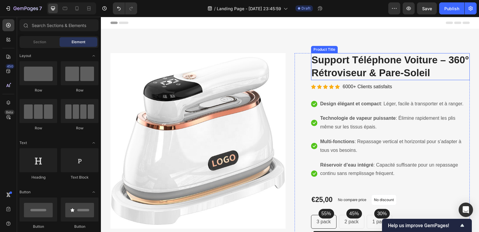
click at [371, 65] on h2 "Support Téléphone Voiture – 360° Rétroviseur & Pare-Soleil" at bounding box center [390, 66] width 159 height 27
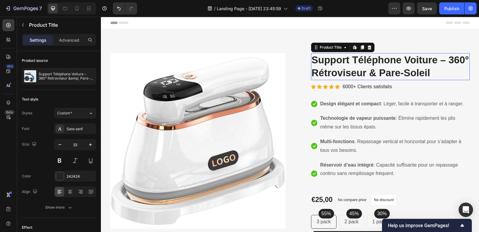
click at [371, 65] on h2 "Support Téléphone Voiture – 360° Rétroviseur & Pare-Soleil" at bounding box center [390, 66] width 159 height 27
click at [319, 55] on h2 "Support Téléphone Voiture – 360° Rétroviseur & Pare-Soleil" at bounding box center [390, 66] width 159 height 27
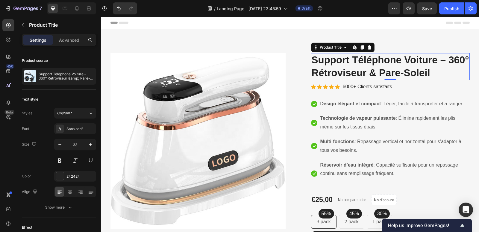
click at [319, 55] on h2 "Support Téléphone Voiture – 360° Rétroviseur & Pare-Soleil" at bounding box center [390, 66] width 159 height 27
click at [417, 66] on h2 "Support Téléphone Voiture – 360° Rétroviseur & Pare-Soleil" at bounding box center [390, 66] width 159 height 27
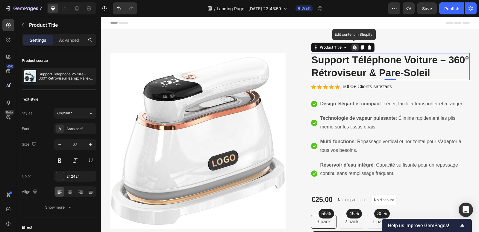
click at [355, 47] on icon at bounding box center [355, 47] width 5 height 5
click at [410, 10] on icon "button" at bounding box center [409, 8] width 6 height 6
click at [457, 10] on div "Publish" at bounding box center [452, 8] width 15 height 6
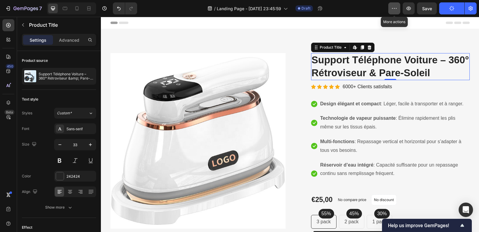
click at [393, 9] on icon "button" at bounding box center [395, 8] width 6 height 6
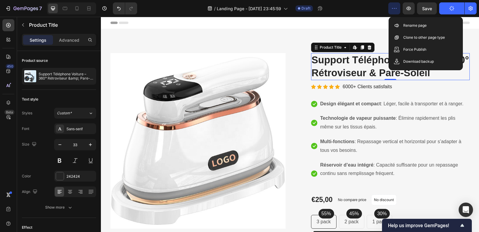
click at [393, 8] on icon "button" at bounding box center [395, 8] width 6 height 6
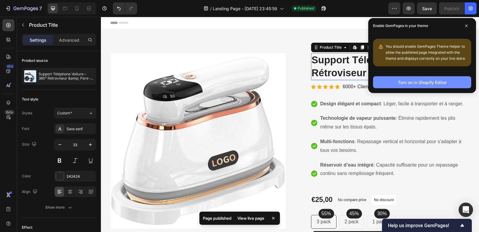
click at [446, 84] on div "Turn on in Shopify Editor" at bounding box center [422, 82] width 49 height 6
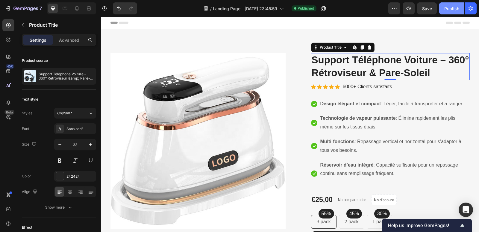
click at [446, 10] on div "Publish" at bounding box center [452, 8] width 15 height 6
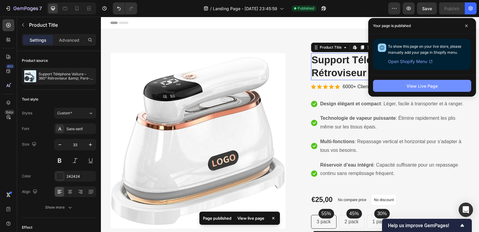
click at [444, 84] on button "View Live Page" at bounding box center [422, 86] width 98 height 12
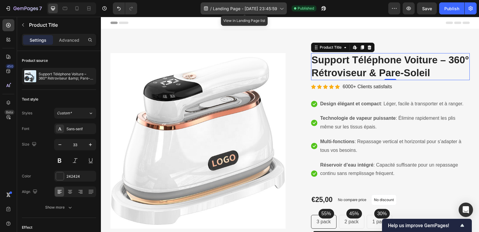
click at [255, 10] on span "Landing Page - [DATE] 23:45:59" at bounding box center [245, 8] width 64 height 6
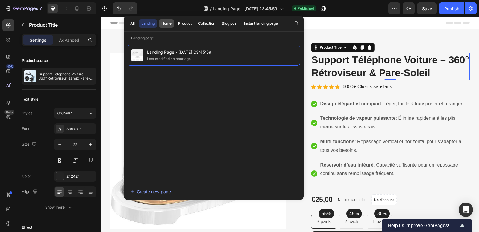
click at [162, 21] on div "Home" at bounding box center [167, 23] width 10 height 5
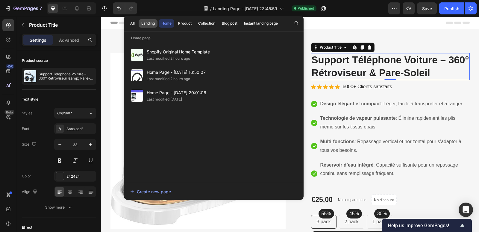
click at [148, 21] on div "Landing" at bounding box center [147, 23] width 13 height 5
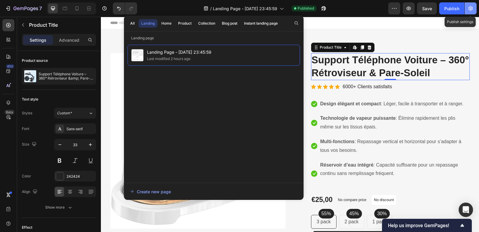
click at [475, 9] on button "button" at bounding box center [471, 8] width 12 height 12
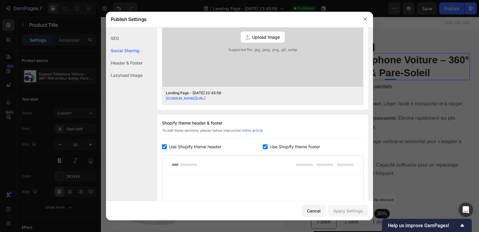
scroll to position [150, 0]
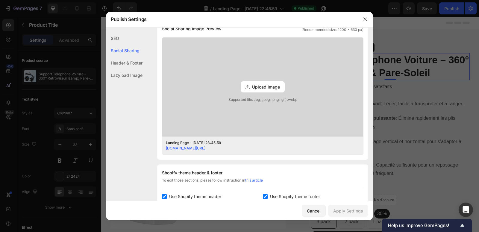
click at [263, 88] on span "Upload Image" at bounding box center [266, 87] width 28 height 6
click at [0, 0] on input "Upload Image Supported file: .jpg, .jpeg, .png, .gif, .webp" at bounding box center [0, 0] width 0 height 0
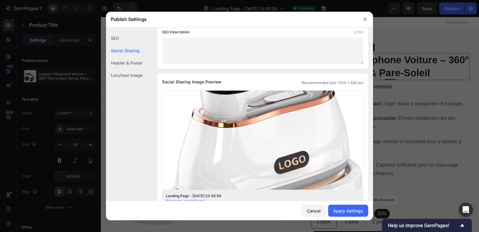
scroll to position [92, 0]
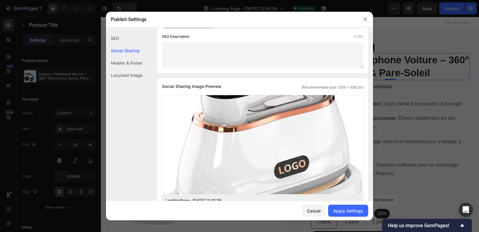
click at [126, 73] on div "Lazyload Image" at bounding box center [124, 75] width 37 height 12
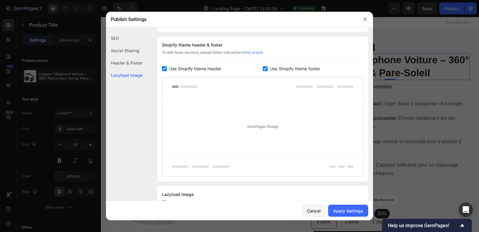
scroll to position [302, 0]
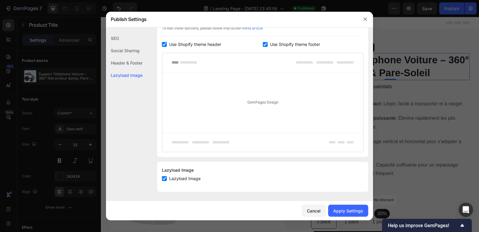
click at [126, 47] on div "Social Sharing" at bounding box center [124, 50] width 37 height 12
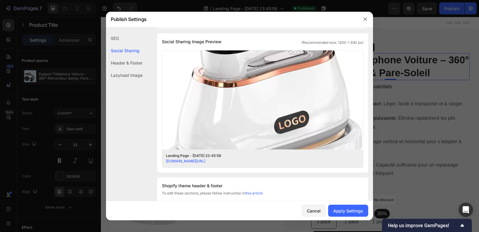
click at [117, 37] on div "SEO" at bounding box center [124, 38] width 37 height 12
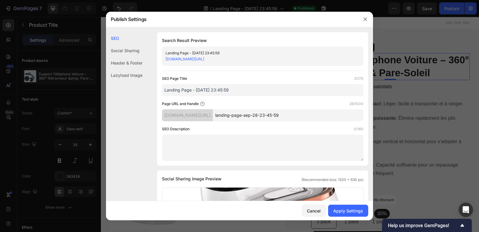
scroll to position [60, 0]
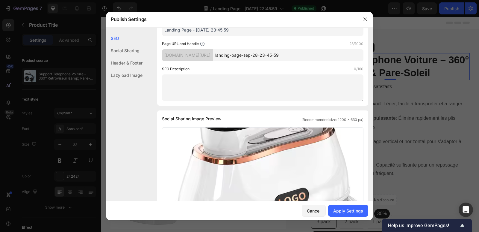
click at [220, 85] on textarea at bounding box center [263, 87] width 202 height 26
click at [198, 89] on textarea at bounding box center [263, 87] width 202 height 26
paste textarea "Design élégant et compact : Léger, facile à transporter et à ranger.Technologie…"
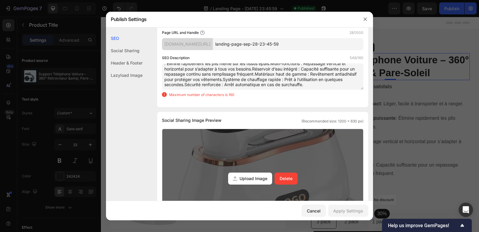
scroll to position [126, 0]
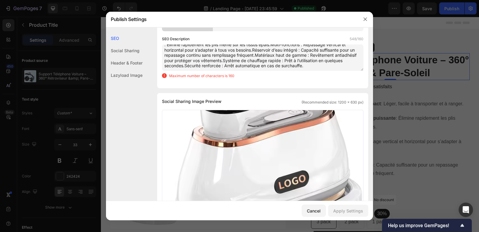
drag, startPoint x: 216, startPoint y: 64, endPoint x: 149, endPoint y: 54, distance: 67.6
click at [147, 54] on div "SEO Search Result Preview Landing Page - Sep 28, 23:45:59 5r1z06-g0.myshopify.c…" at bounding box center [239, 179] width 267 height 547
click at [220, 64] on textarea "Design élégant et compact : Léger, facile à transporter et à ranger.Technologie…" at bounding box center [263, 57] width 202 height 26
drag, startPoint x: 200, startPoint y: 67, endPoint x: 161, endPoint y: 54, distance: 40.9
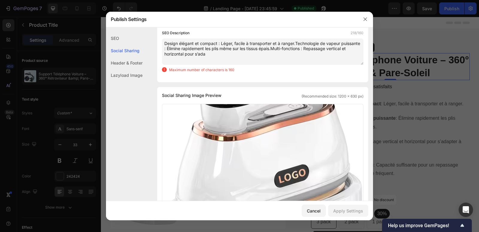
scroll to position [102, 0]
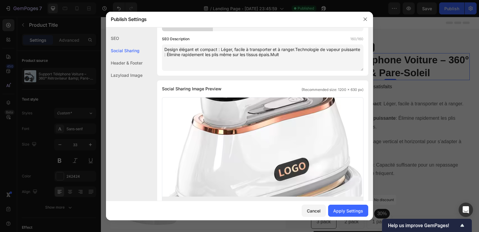
drag, startPoint x: 221, startPoint y: 49, endPoint x: 164, endPoint y: 52, distance: 57.0
click at [164, 52] on textarea "Design élégant et compact : Léger, facile à transporter et à ranger.Technologie…" at bounding box center [263, 57] width 202 height 26
click at [205, 59] on textarea "Design élégant et compact : Léger, facile à transporter et à ranger.Technologie…" at bounding box center [263, 57] width 202 height 26
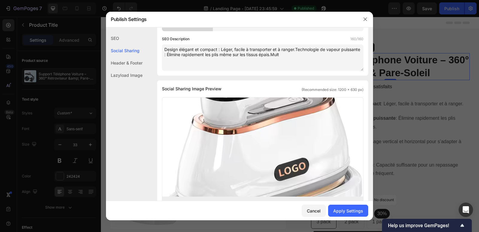
paste textarea "écouvrez notre fer à repasser à vapeur portable, conçu pour vous offrir un repa…"
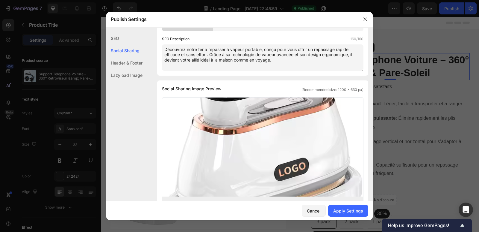
scroll to position [108, 0]
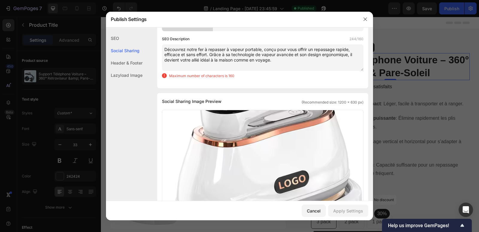
click at [206, 48] on textarea "Découvrez notre fer à repasser à vapeur portable, conçu pour vous offrir un rep…" at bounding box center [263, 57] width 202 height 26
click at [199, 47] on textarea "Découvrez notre fer à repasser à vapeur portable, conçu pour vous offrir un rep…" at bounding box center [263, 57] width 202 height 26
click at [282, 62] on textarea "fer à repasser à vapeur portable, conçu pour vous offrir un repassage rapide, e…" at bounding box center [263, 57] width 202 height 26
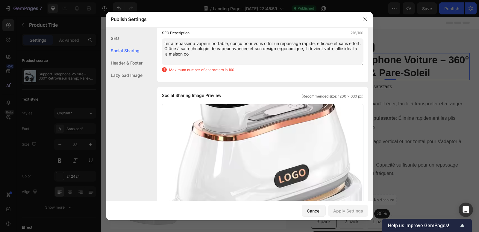
scroll to position [102, 0]
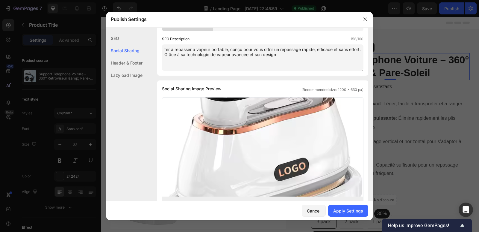
type textarea "fer à repasser à vapeur portable, conçu pour vous offrir un repassage rapide, e…"
click at [346, 207] on div "Apply Settings" at bounding box center [349, 210] width 30 height 6
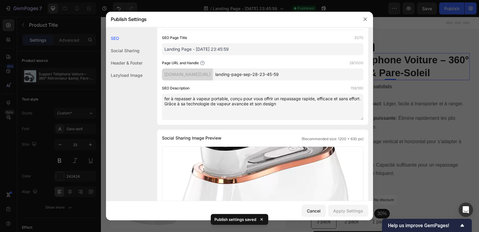
scroll to position [0, 0]
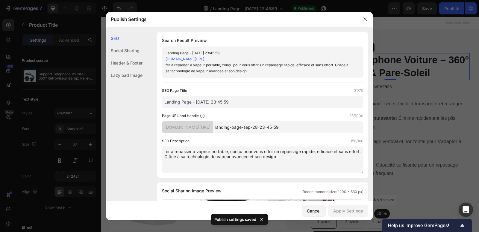
click at [128, 70] on div "Lazyload Image" at bounding box center [124, 75] width 37 height 12
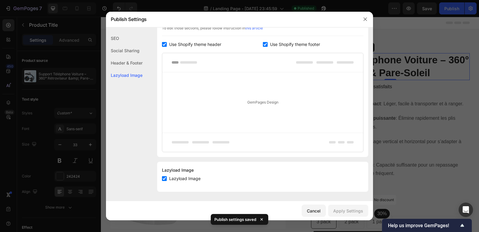
click at [129, 59] on div "Header & Footer" at bounding box center [124, 63] width 37 height 12
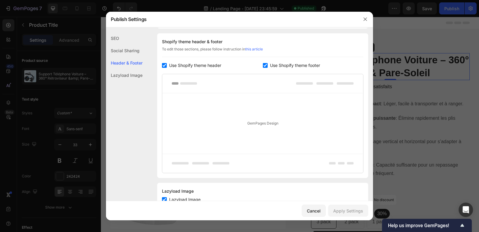
click at [129, 53] on div "Social Sharing" at bounding box center [124, 50] width 37 height 12
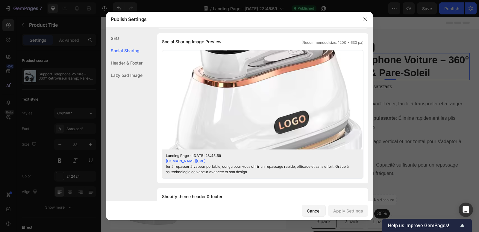
click at [120, 40] on div "SEO" at bounding box center [124, 38] width 37 height 12
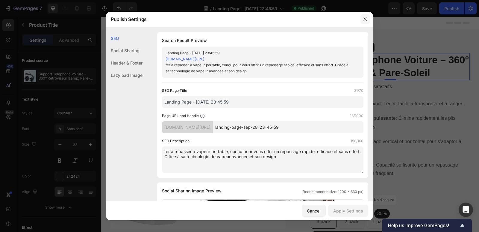
click at [362, 19] on button "button" at bounding box center [366, 19] width 10 height 10
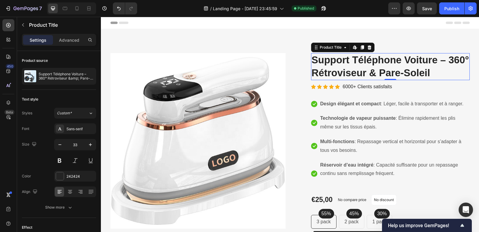
drag, startPoint x: 510, startPoint y: 27, endPoint x: 397, endPoint y: 28, distance: 112.4
click at [395, 9] on icon "button" at bounding box center [395, 8] width 6 height 6
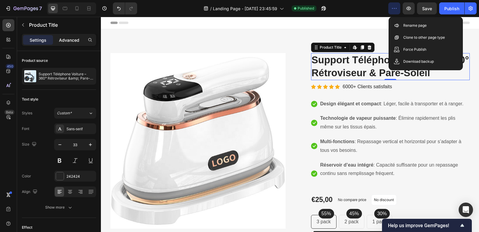
click at [66, 40] on p "Advanced" at bounding box center [69, 40] width 20 height 6
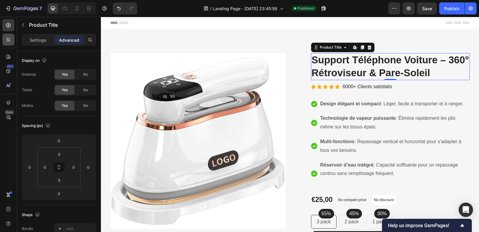
click at [40, 43] on p "Settings" at bounding box center [38, 40] width 17 height 6
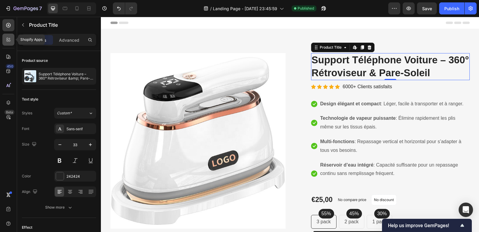
click at [12, 40] on div at bounding box center [8, 40] width 12 height 12
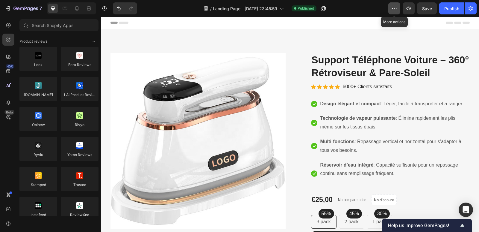
click at [390, 8] on button "button" at bounding box center [395, 8] width 12 height 12
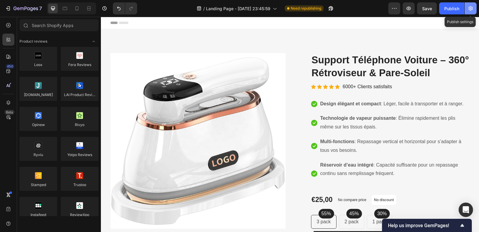
click at [470, 11] on button "button" at bounding box center [471, 8] width 12 height 12
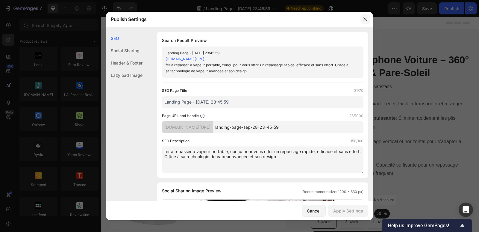
click at [366, 22] on button "button" at bounding box center [366, 19] width 10 height 10
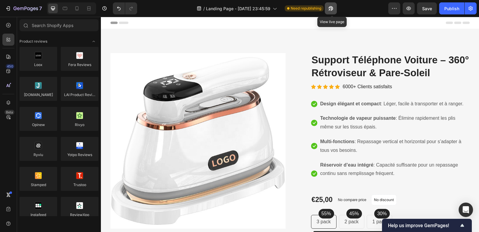
click at [333, 8] on icon "button" at bounding box center [331, 8] width 6 height 6
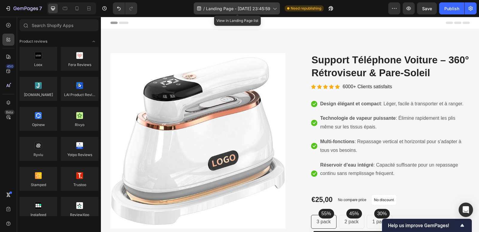
click at [274, 10] on icon at bounding box center [275, 8] width 6 height 6
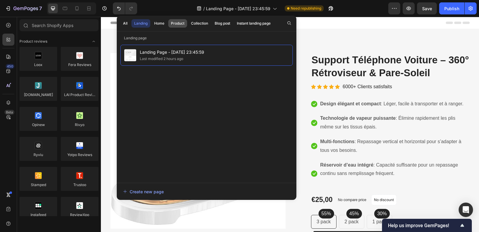
click at [177, 23] on div "Product" at bounding box center [177, 23] width 13 height 5
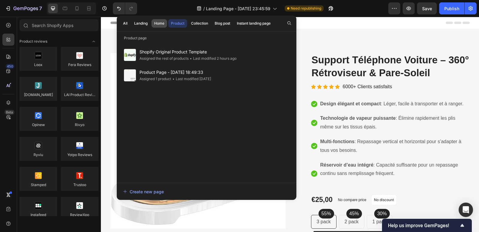
click at [154, 24] on button "Home" at bounding box center [160, 23] width 16 height 8
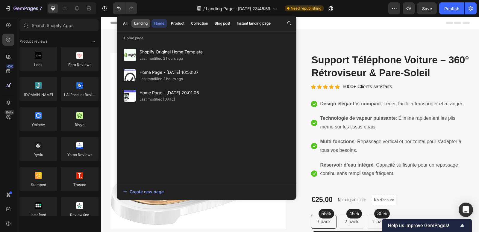
click at [145, 23] on div "Landing" at bounding box center [140, 23] width 13 height 5
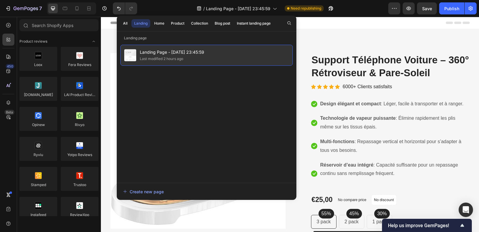
click at [161, 48] on div "Landing Page - Sep 28, 23:45:59 Last modified 2 hours ago" at bounding box center [206, 55] width 173 height 21
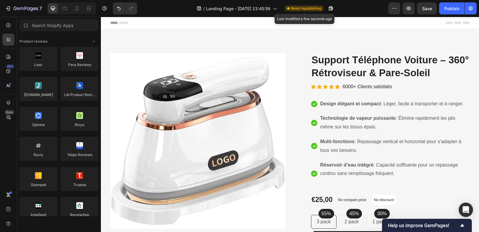
click at [298, 10] on span "Need republishing" at bounding box center [306, 8] width 31 height 5
click at [331, 10] on icon "button" at bounding box center [331, 8] width 6 height 6
click at [453, 12] on button "Publish" at bounding box center [452, 8] width 25 height 12
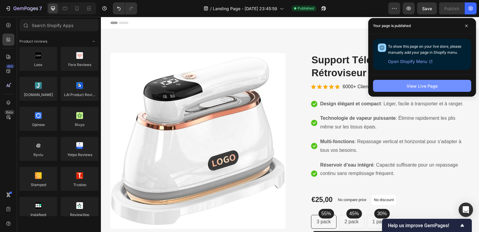
click at [440, 85] on button "View Live Page" at bounding box center [422, 86] width 98 height 12
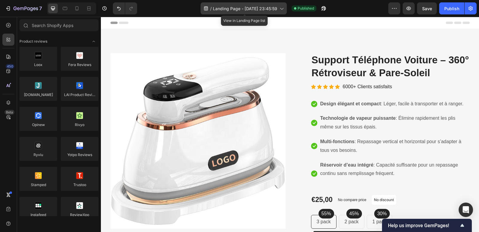
click at [227, 8] on span "Landing Page - [DATE] 23:45:59" at bounding box center [245, 8] width 64 height 6
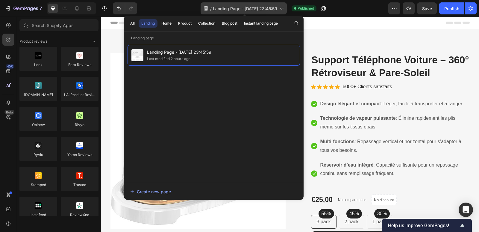
click at [271, 7] on span "Landing Page - [DATE] 23:45:59" at bounding box center [245, 8] width 64 height 6
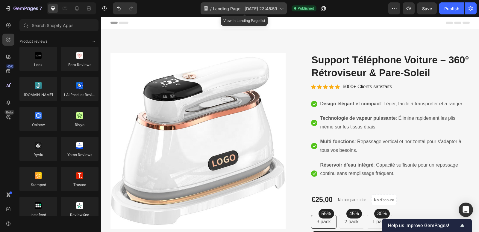
click at [271, 8] on span "Landing Page - [DATE] 23:45:59" at bounding box center [245, 8] width 64 height 6
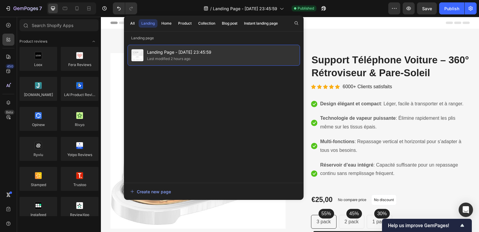
click at [218, 59] on div "Landing Page - Sep 28, 23:45:59 Last modified 2 hours ago" at bounding box center [214, 55] width 173 height 21
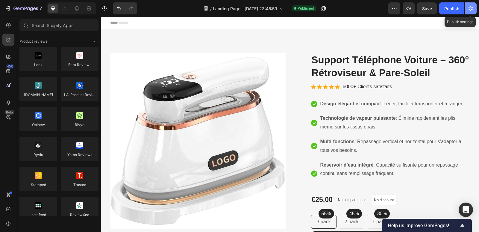
click at [467, 6] on button "button" at bounding box center [471, 8] width 12 height 12
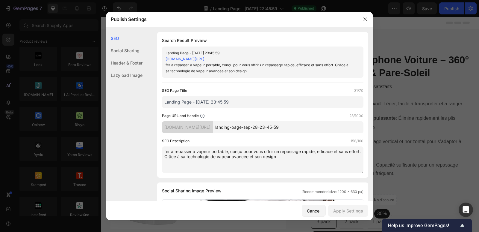
click at [213, 127] on div "[DOMAIN_NAME][URL]" at bounding box center [187, 127] width 51 height 12
click at [261, 125] on input "landing-page-sep-28-23-45-59" at bounding box center [288, 127] width 151 height 12
click at [322, 124] on input "landing-page-sep-28-23-45-59" at bounding box center [288, 127] width 151 height 12
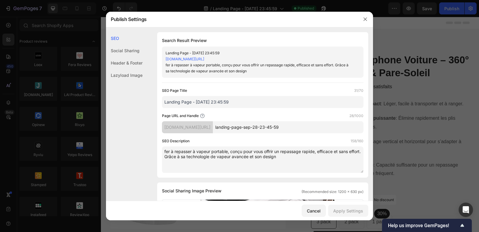
click at [322, 124] on input "landing-page-sep-28-23-45-59" at bounding box center [288, 127] width 151 height 12
click at [248, 102] on input "Landing Page - [DATE] 23:45:59" at bounding box center [263, 102] width 202 height 12
click at [134, 47] on div "Social Sharing" at bounding box center [124, 50] width 37 height 12
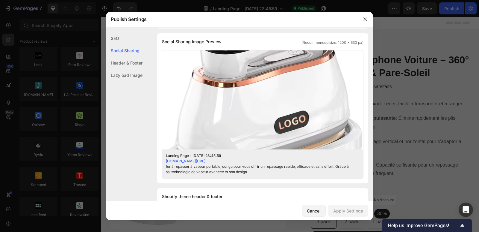
click at [127, 61] on div "Header & Footer" at bounding box center [124, 63] width 37 height 12
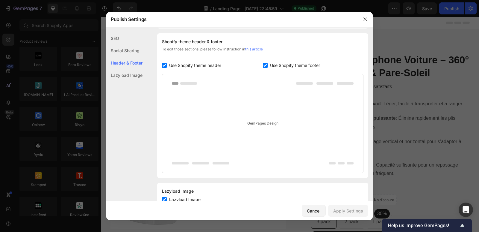
click at [135, 71] on div "Lazyload Image" at bounding box center [124, 75] width 37 height 12
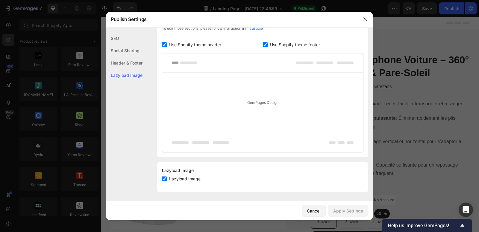
scroll to position [325, 0]
click at [360, 19] on div at bounding box center [366, 19] width 16 height 16
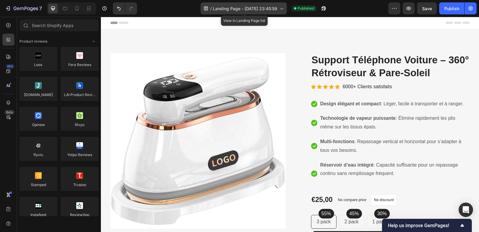
click at [274, 6] on span "Landing Page - [DATE] 23:45:59" at bounding box center [245, 8] width 64 height 6
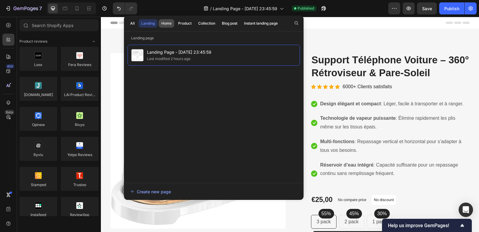
click at [162, 24] on div "Home" at bounding box center [167, 23] width 10 height 5
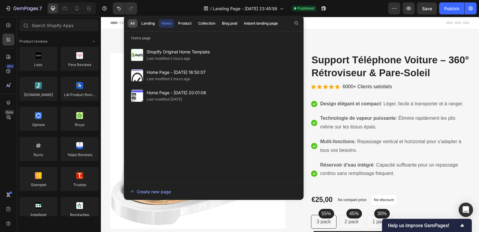
click at [136, 20] on button "All" at bounding box center [133, 23] width 10 height 8
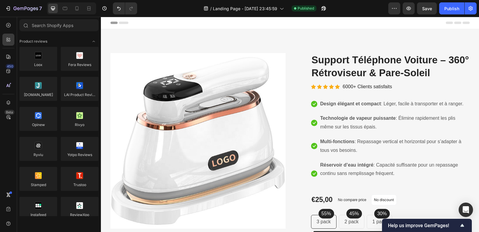
click at [197, 6] on div "/ Landing Page - Sep 28, 23:45:59 Published" at bounding box center [265, 8] width 247 height 12
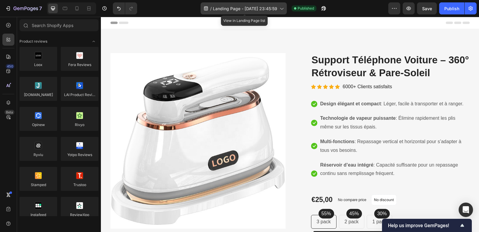
click at [211, 6] on span "/" at bounding box center [210, 8] width 1 height 6
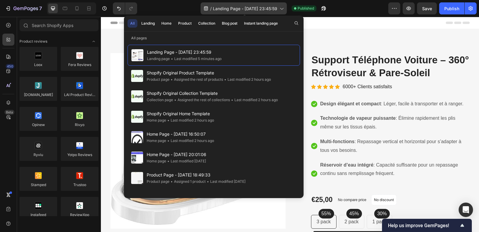
click at [211, 6] on span "/" at bounding box center [210, 8] width 1 height 6
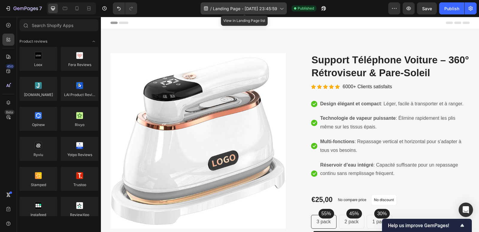
click at [272, 9] on span "Landing Page - [DATE] 23:45:59" at bounding box center [245, 8] width 64 height 6
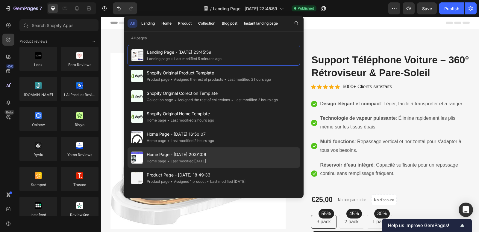
click at [229, 152] on div "Home Page - Sep 20, 20:01:06 Home page • Last modified 7 days ago" at bounding box center [214, 157] width 173 height 20
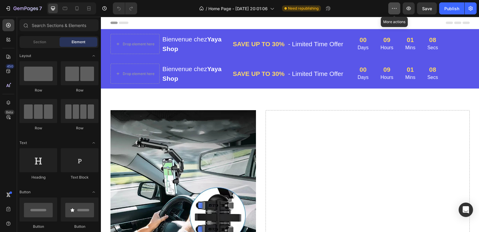
click at [398, 8] on button "button" at bounding box center [395, 8] width 12 height 12
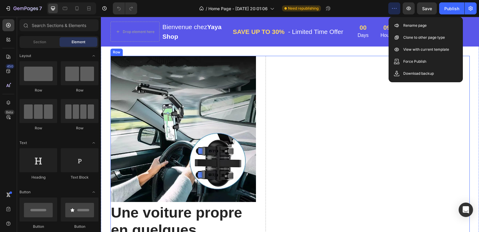
scroll to position [60, 0]
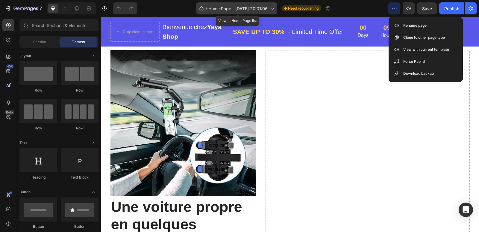
click at [261, 8] on span "Home Page - Sep 20, 20:01:06" at bounding box center [238, 8] width 59 height 6
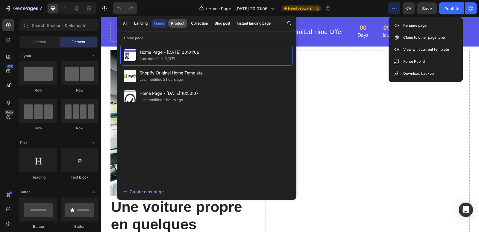
click at [179, 24] on div "Product" at bounding box center [177, 23] width 13 height 5
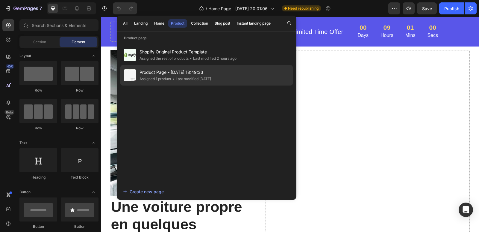
drag, startPoint x: 212, startPoint y: 68, endPoint x: 214, endPoint y: 61, distance: 7.3
click at [212, 68] on div "Product Page - Sep 20, 18:49:33 Assigned 1 product • Last modified 7 days ago" at bounding box center [206, 75] width 173 height 20
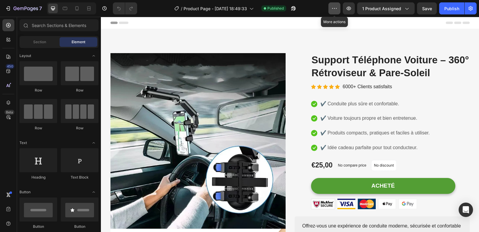
click at [336, 7] on icon "button" at bounding box center [335, 8] width 6 height 6
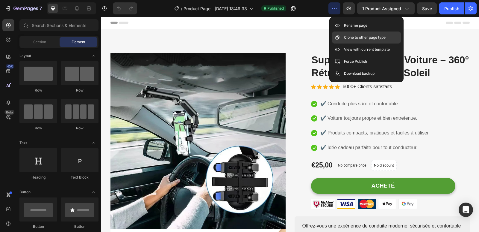
click at [371, 38] on p "Clone to other page type" at bounding box center [365, 37] width 42 height 6
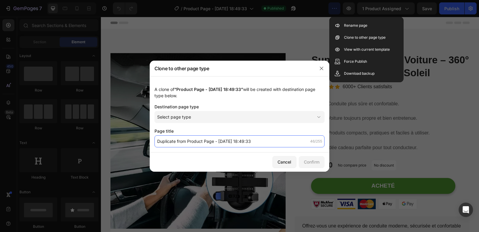
click at [274, 142] on input "Duplicate from Product Page - Sep 20, 18:49:33" at bounding box center [240, 141] width 170 height 12
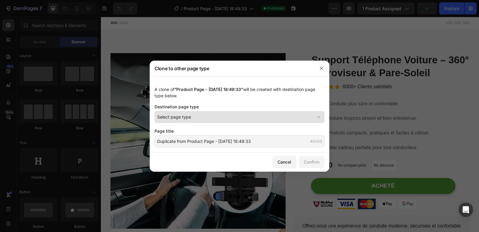
click at [321, 114] on icon at bounding box center [319, 117] width 6 height 6
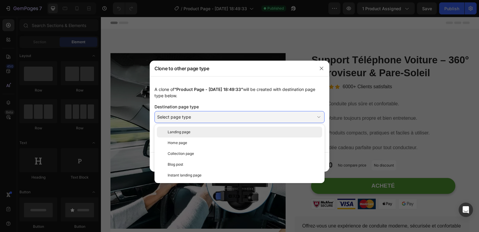
click at [284, 130] on div "Landing page" at bounding box center [244, 131] width 152 height 5
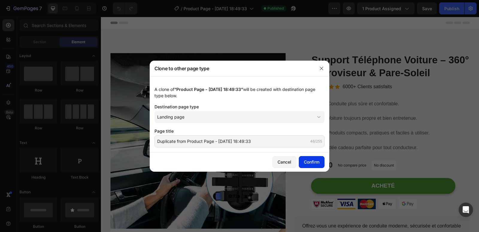
click at [311, 159] on div "Confirm" at bounding box center [312, 162] width 16 height 6
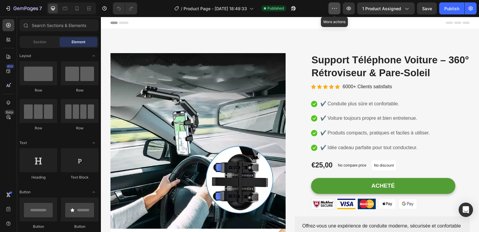
click at [334, 9] on icon "button" at bounding box center [335, 8] width 6 height 6
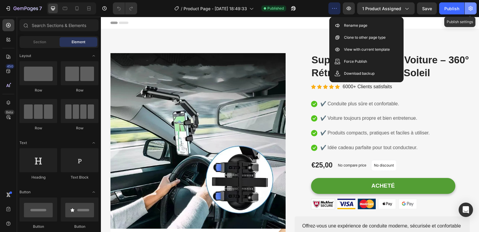
click at [473, 7] on icon "button" at bounding box center [471, 8] width 4 height 4
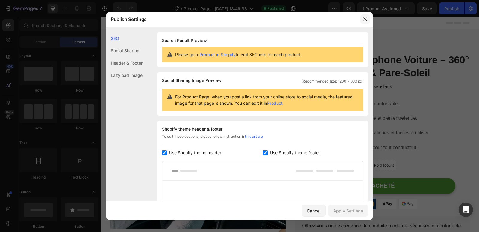
click at [369, 18] on button "button" at bounding box center [366, 19] width 10 height 10
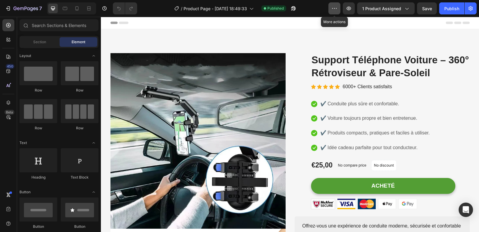
click at [339, 9] on button "button" at bounding box center [335, 8] width 12 height 12
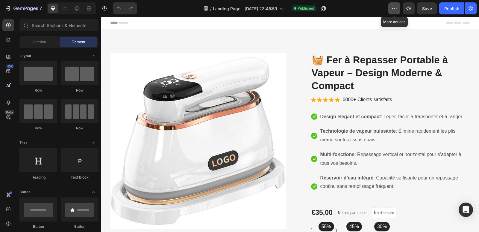
click at [396, 10] on icon "button" at bounding box center [395, 8] width 6 height 6
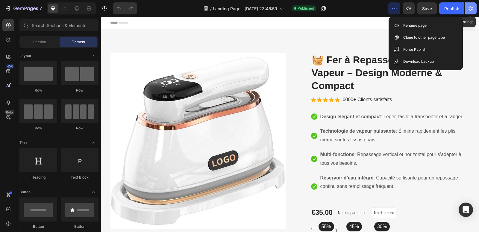
click at [468, 7] on icon "button" at bounding box center [471, 8] width 6 height 6
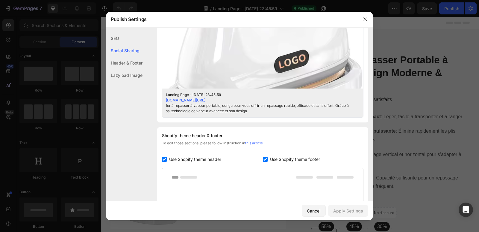
scroll to position [325, 0]
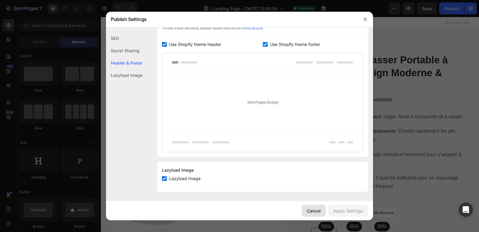
drag, startPoint x: 318, startPoint y: 206, endPoint x: 217, endPoint y: 190, distance: 102.4
click at [318, 206] on button "Cancel" at bounding box center [314, 210] width 24 height 12
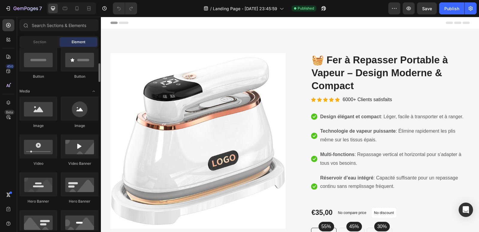
scroll to position [210, 0]
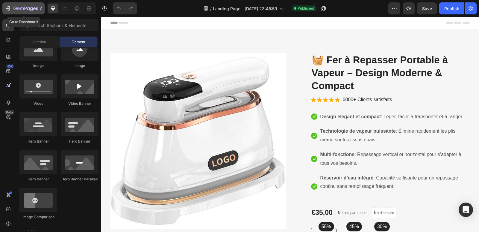
click at [14, 6] on div "7" at bounding box center [27, 8] width 28 height 7
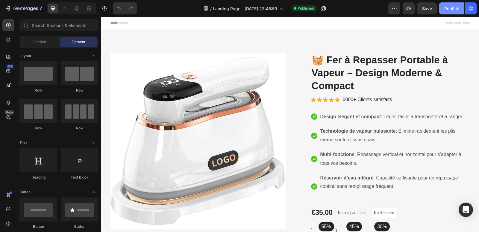
click at [450, 8] on div "Publish" at bounding box center [452, 8] width 15 height 6
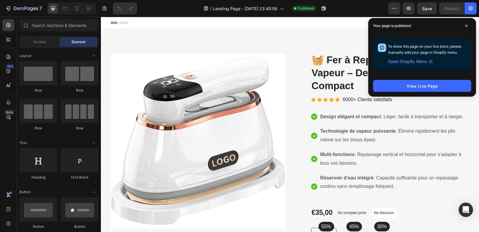
click at [420, 62] on span "Open Shopify Menu" at bounding box center [407, 61] width 39 height 7
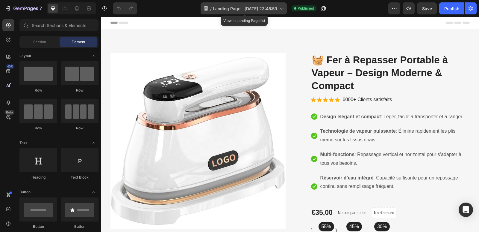
click at [283, 10] on icon at bounding box center [282, 8] width 6 height 6
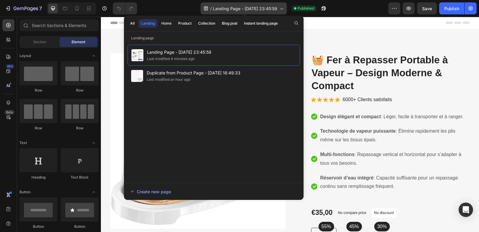
click at [283, 10] on icon at bounding box center [282, 8] width 6 height 6
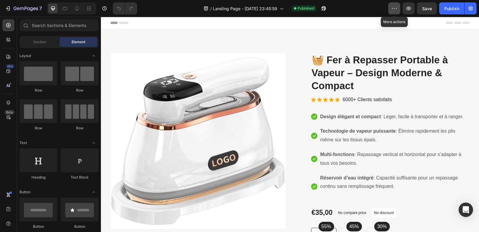
click at [393, 7] on icon "button" at bounding box center [395, 8] width 6 height 6
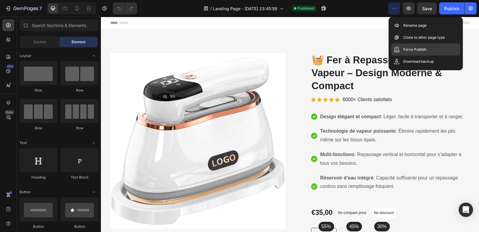
click at [452, 48] on div "Force Publish" at bounding box center [426, 49] width 69 height 12
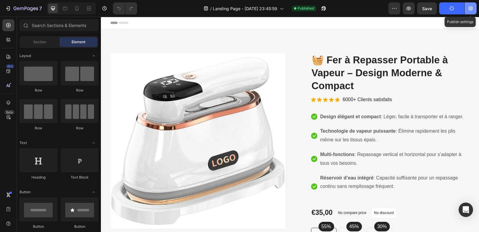
click at [474, 13] on button "button" at bounding box center [471, 8] width 12 height 12
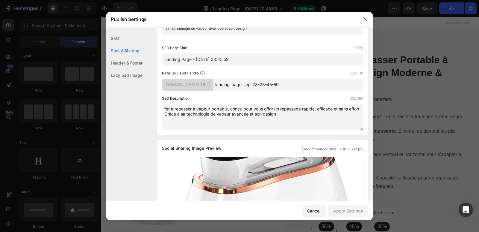
scroll to position [120, 0]
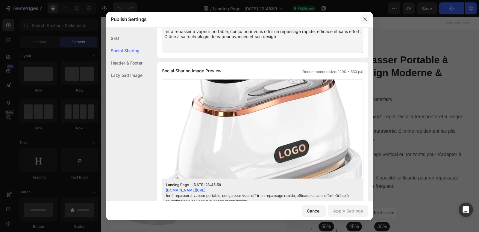
click at [368, 21] on icon "button" at bounding box center [365, 19] width 5 height 5
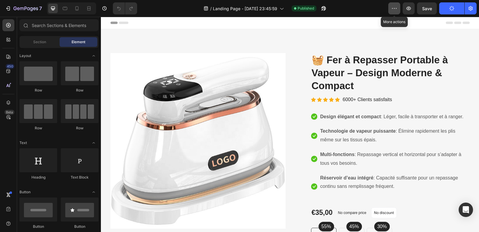
click at [399, 7] on button "button" at bounding box center [395, 8] width 12 height 12
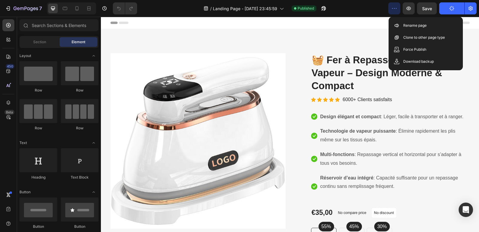
click at [399, 7] on button "button" at bounding box center [395, 8] width 12 height 12
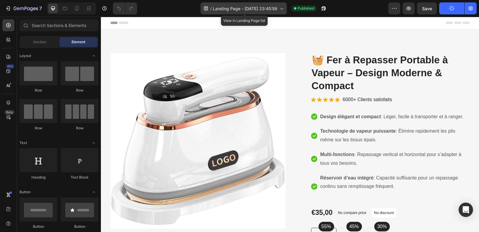
click at [251, 13] on div "/ Landing Page - [DATE] 23:45:59" at bounding box center [244, 8] width 86 height 12
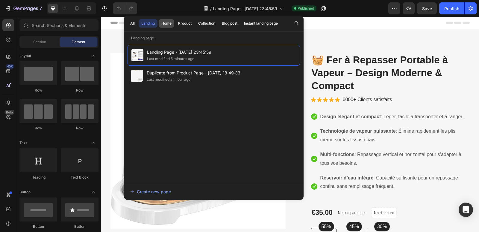
click at [166, 22] on div "Home" at bounding box center [167, 23] width 10 height 5
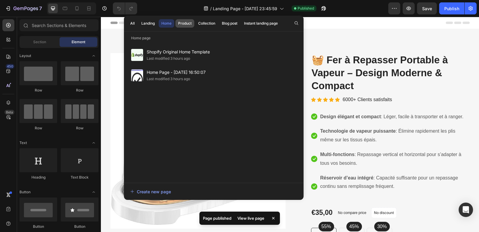
click at [179, 24] on div "Product" at bounding box center [184, 23] width 13 height 5
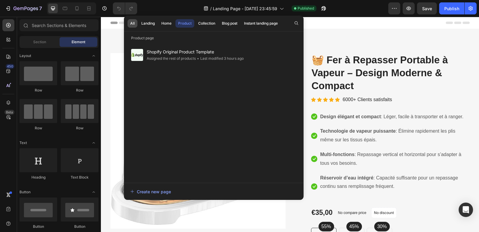
click at [135, 24] on button "All" at bounding box center [133, 23] width 10 height 8
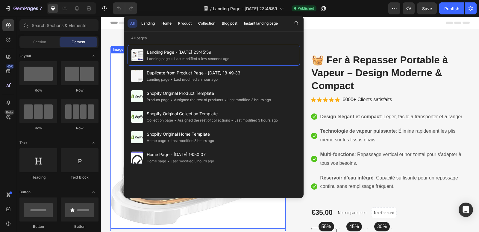
click at [121, 59] on img at bounding box center [198, 140] width 175 height 175
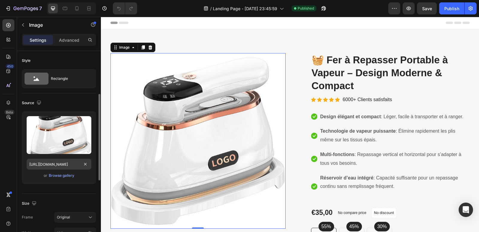
scroll to position [255, 0]
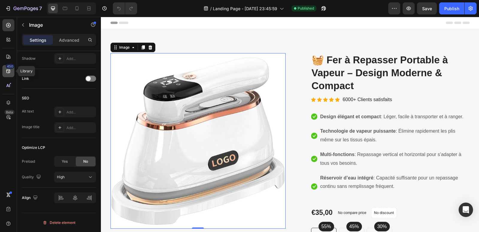
click at [10, 75] on div "450" at bounding box center [8, 71] width 12 height 12
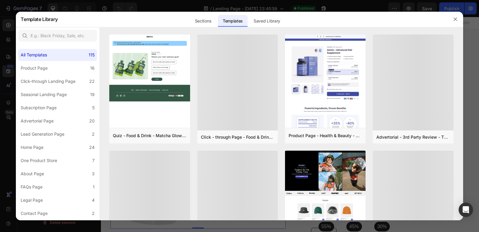
click at [7, 64] on div at bounding box center [239, 116] width 479 height 232
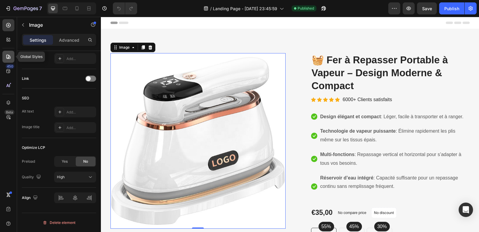
click at [7, 61] on div at bounding box center [8, 57] width 12 height 12
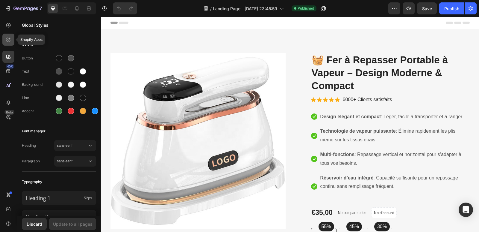
click at [7, 43] on div at bounding box center [8, 40] width 12 height 12
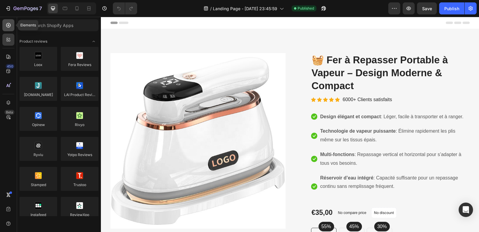
click at [7, 27] on icon at bounding box center [8, 25] width 6 height 6
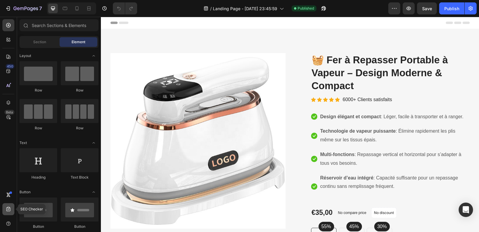
click at [11, 208] on div at bounding box center [8, 209] width 12 height 12
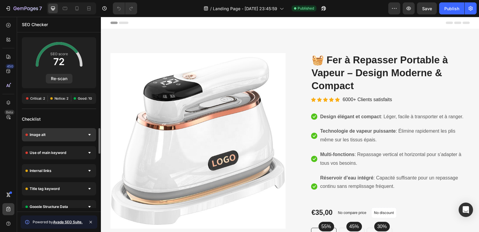
click at [64, 136] on div "Image alt" at bounding box center [59, 134] width 74 height 13
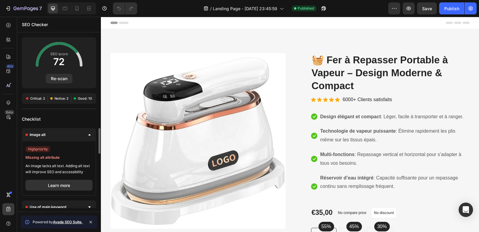
scroll to position [30, 0]
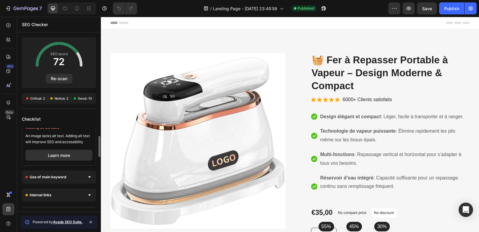
click at [50, 138] on span "An image lacks alt text. Adding alt text will improve SEO and accessibility" at bounding box center [58, 139] width 67 height 12
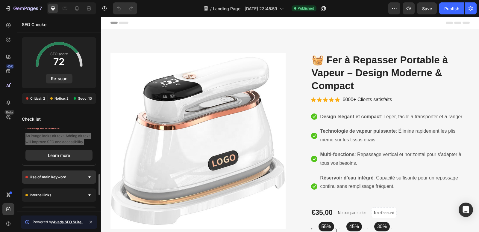
scroll to position [60, 0]
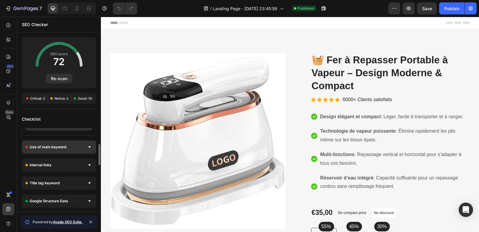
click at [70, 153] on div "Use of main keyword" at bounding box center [59, 146] width 74 height 13
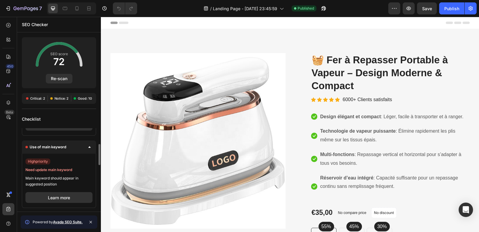
click at [46, 167] on span "Need update main keyword" at bounding box center [58, 170] width 67 height 6
click at [63, 179] on span "Main keyword should appear in suggested position" at bounding box center [58, 181] width 67 height 12
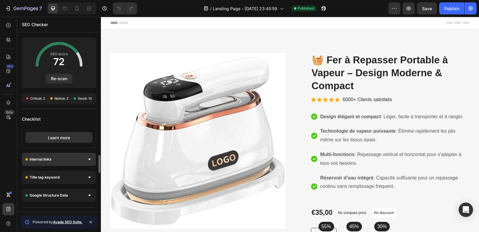
click at [62, 160] on div "Internal links" at bounding box center [59, 159] width 74 height 13
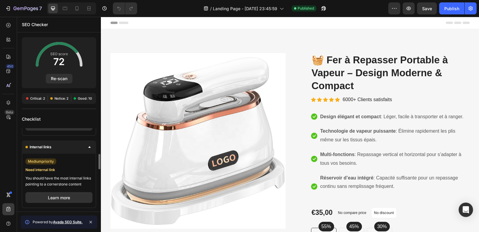
click at [48, 176] on span "You should have the most internal links pointing to a cornerstone content" at bounding box center [58, 181] width 67 height 12
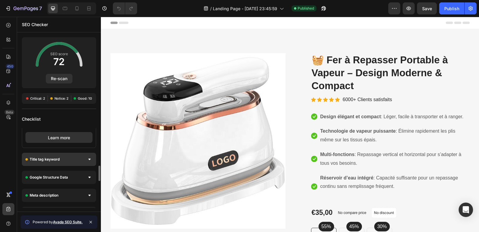
click at [67, 156] on div "Title tag keyword" at bounding box center [59, 159] width 74 height 13
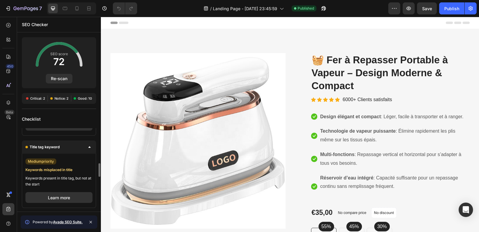
click at [50, 166] on div "medium priority Keywords misplaced in title Keywords present in title tag, but …" at bounding box center [58, 172] width 67 height 29
click at [50, 167] on span "Keywords misplaced in title" at bounding box center [58, 170] width 67 height 6
click at [54, 176] on span "Keywords present in title tag, but not at the start" at bounding box center [58, 181] width 67 height 12
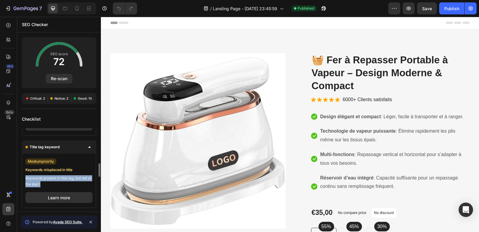
click at [54, 176] on span "Keywords present in title tag, but not at the start" at bounding box center [58, 181] width 67 height 12
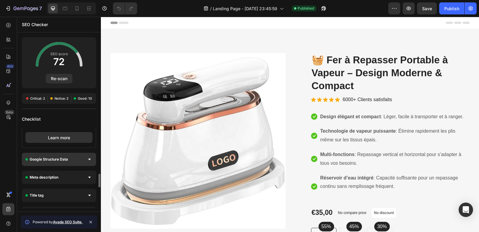
click at [82, 159] on div "Google Structure Data" at bounding box center [59, 159] width 74 height 13
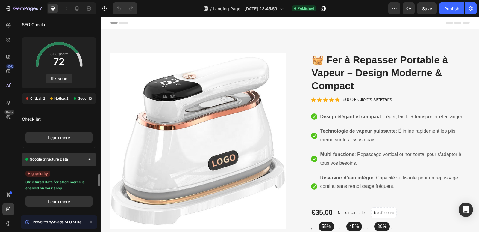
scroll to position [268, 0]
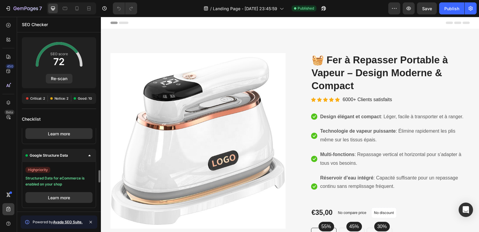
click at [40, 177] on span "Structured Data for eCommerce is enabled on your shop" at bounding box center [58, 181] width 67 height 12
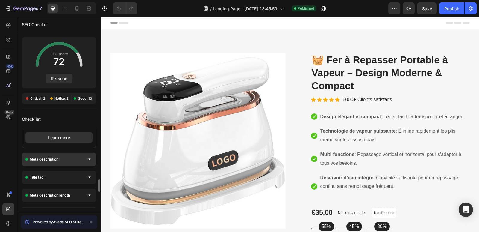
click at [74, 163] on div "Meta description" at bounding box center [59, 159] width 74 height 13
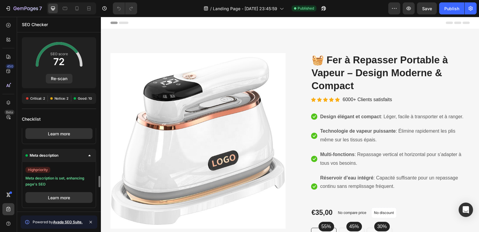
click at [53, 173] on div "high priority Meta description is set, enhancing page's SEO" at bounding box center [58, 177] width 67 height 20
click at [55, 175] on span "Meta description is set, enhancing page's SEO" at bounding box center [58, 181] width 67 height 12
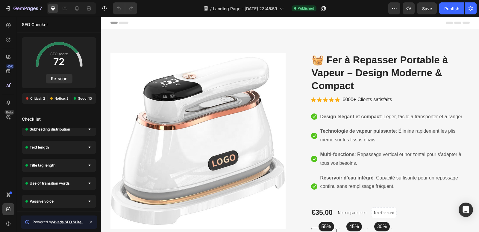
scroll to position [296, 0]
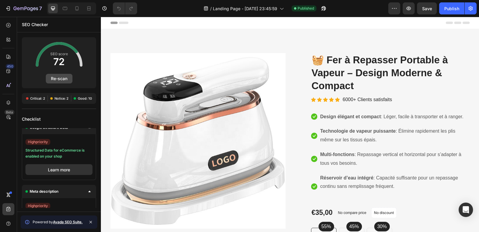
drag, startPoint x: 66, startPoint y: 78, endPoint x: 66, endPoint y: 82, distance: 3.9
click at [66, 78] on button "Re-scan" at bounding box center [59, 79] width 27 height 10
click at [10, 191] on div at bounding box center [8, 194] width 12 height 12
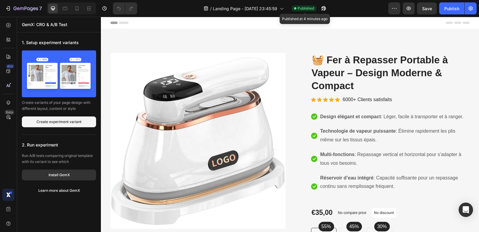
click at [309, 6] on span "Published" at bounding box center [306, 8] width 16 height 5
click at [328, 6] on button "button" at bounding box center [324, 8] width 12 height 12
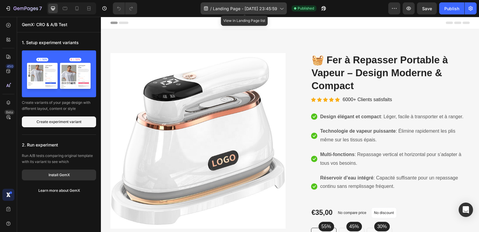
click at [252, 8] on span "Landing Page - [DATE] 23:45:59" at bounding box center [245, 8] width 64 height 6
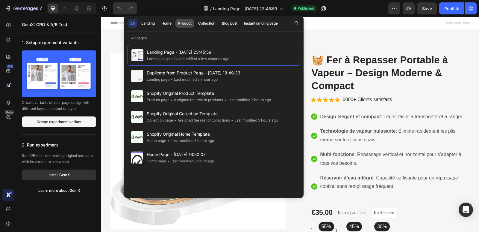
click at [183, 25] on div "Product" at bounding box center [184, 23] width 13 height 5
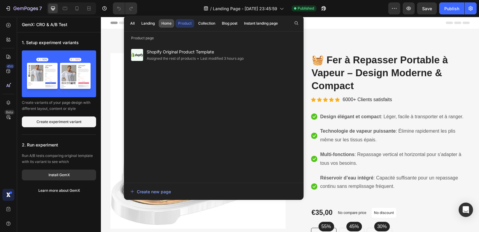
click at [165, 25] on div "Home" at bounding box center [167, 23] width 10 height 5
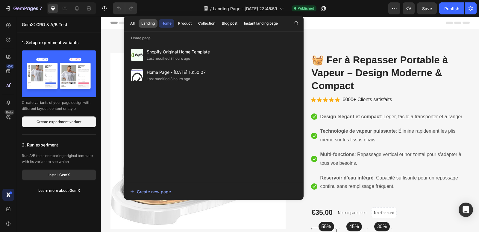
click at [147, 22] on div "Landing" at bounding box center [147, 23] width 13 height 5
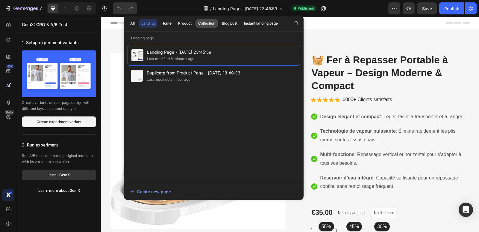
click at [205, 25] on div "Collection" at bounding box center [206, 23] width 17 height 5
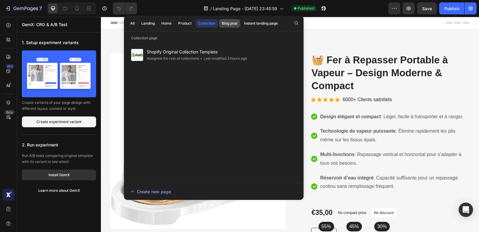
click at [234, 24] on div "Blog post" at bounding box center [230, 23] width 16 height 5
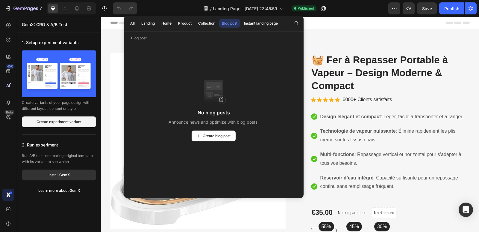
click at [255, 18] on div "All Landing Home Product Collection Blog post Instant landing page" at bounding box center [204, 24] width 160 height 16
click at [251, 26] on button "Instant landing page" at bounding box center [261, 23] width 39 height 8
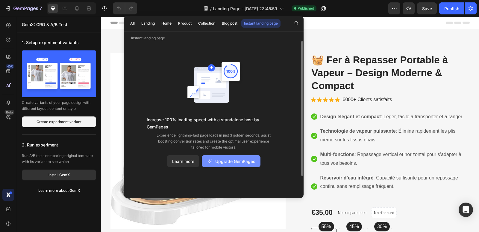
click at [229, 158] on div "Upgrade GemPages" at bounding box center [231, 161] width 49 height 6
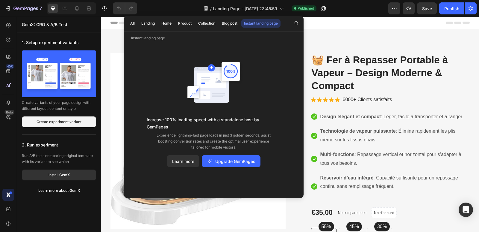
click at [1, 5] on div "7" at bounding box center [22, 8] width 45 height 12
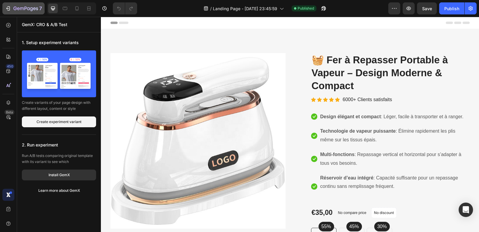
click at [7, 9] on icon "button" at bounding box center [8, 8] width 6 height 6
